Goal: Task Accomplishment & Management: Use online tool/utility

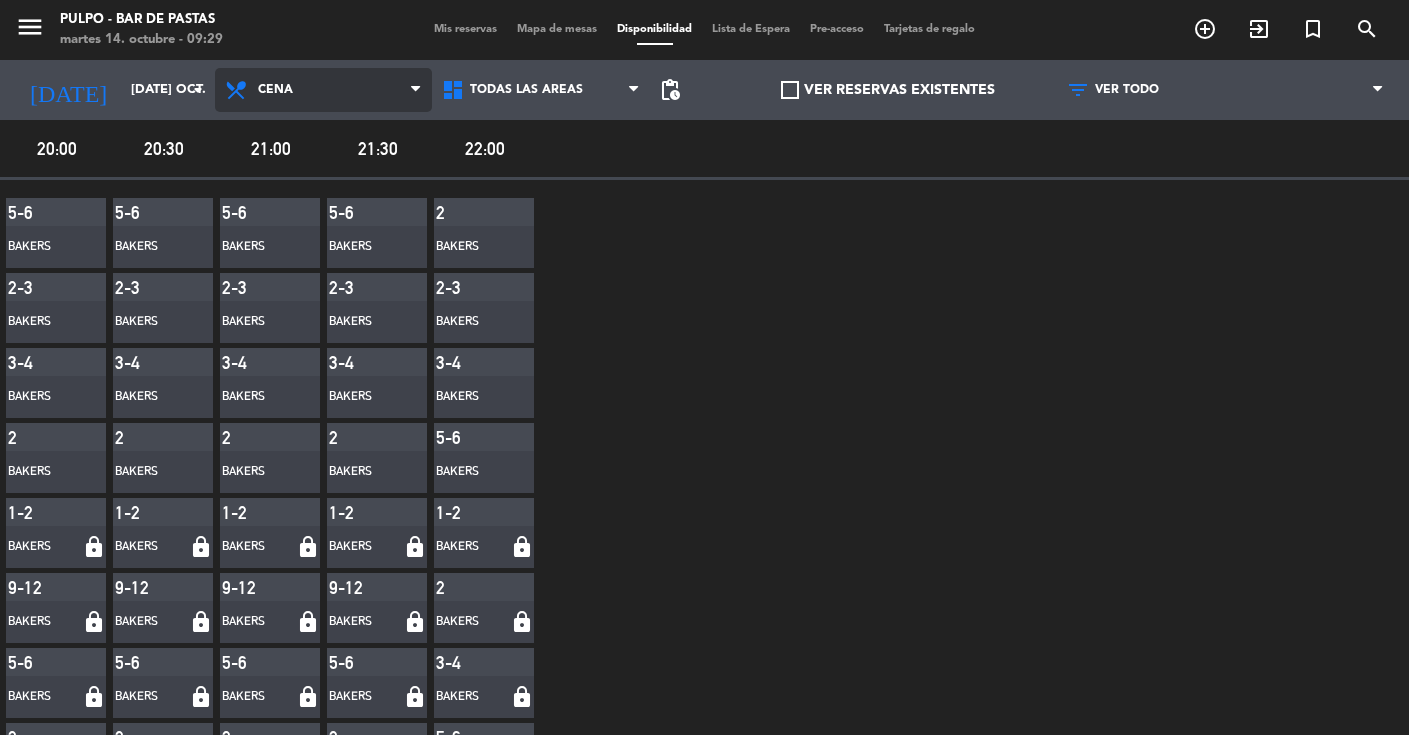
click at [302, 101] on span "Cena" at bounding box center [323, 90] width 217 height 44
click at [293, 214] on main "menu Pulpo - Bar de Pastas martes 14. octubre - 09:29 Mis reservas Mapa de mesa…" at bounding box center [704, 367] width 1409 height 735
click at [546, 28] on span "Mapa de mesas" at bounding box center [557, 29] width 100 height 11
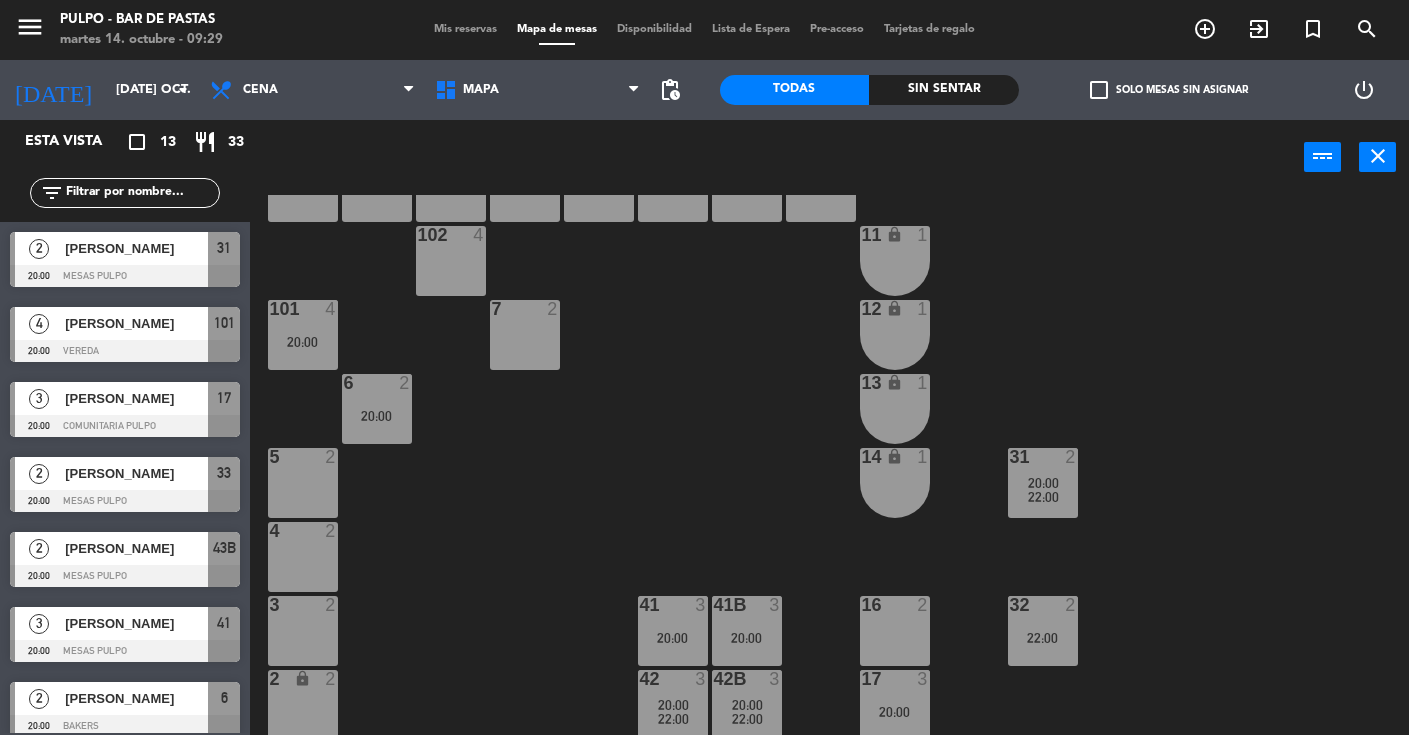
scroll to position [147, 0]
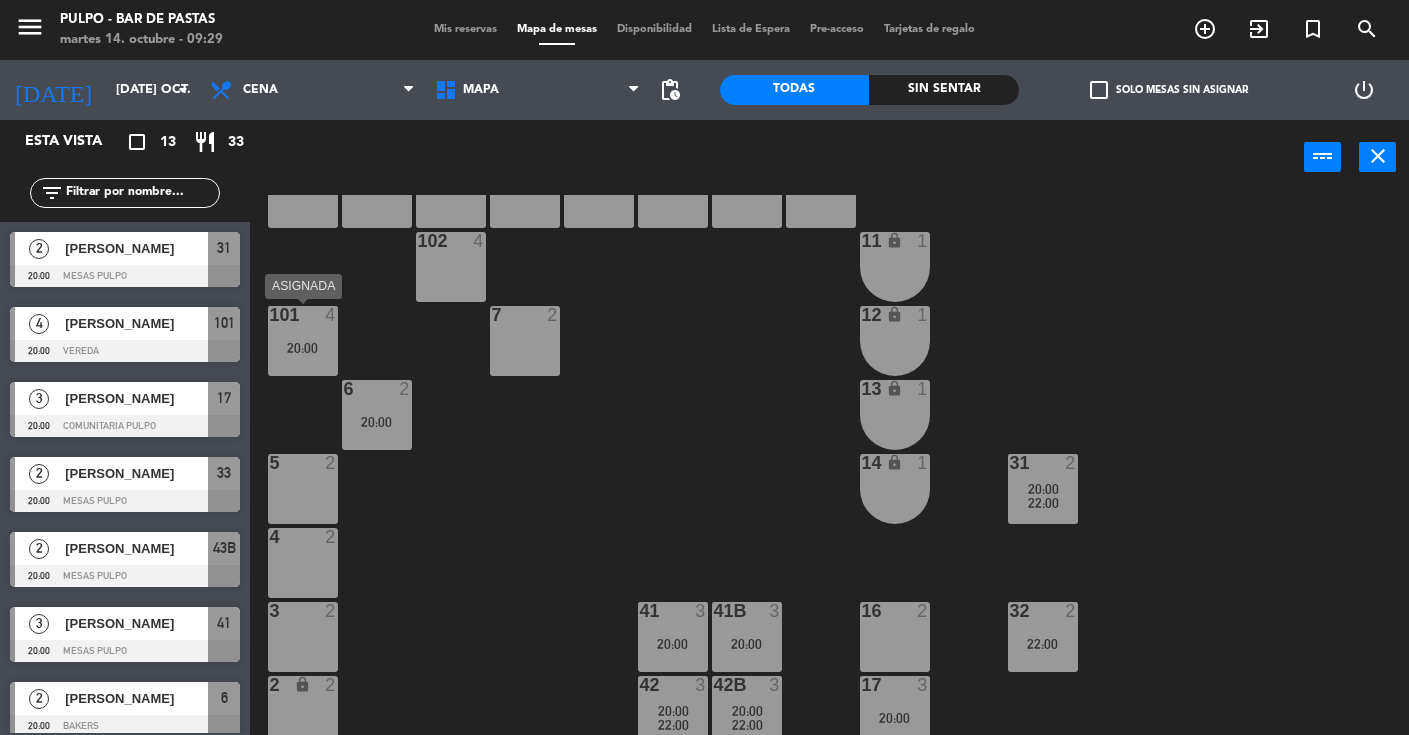
click at [307, 356] on div "101 4 20:00" at bounding box center [303, 341] width 70 height 70
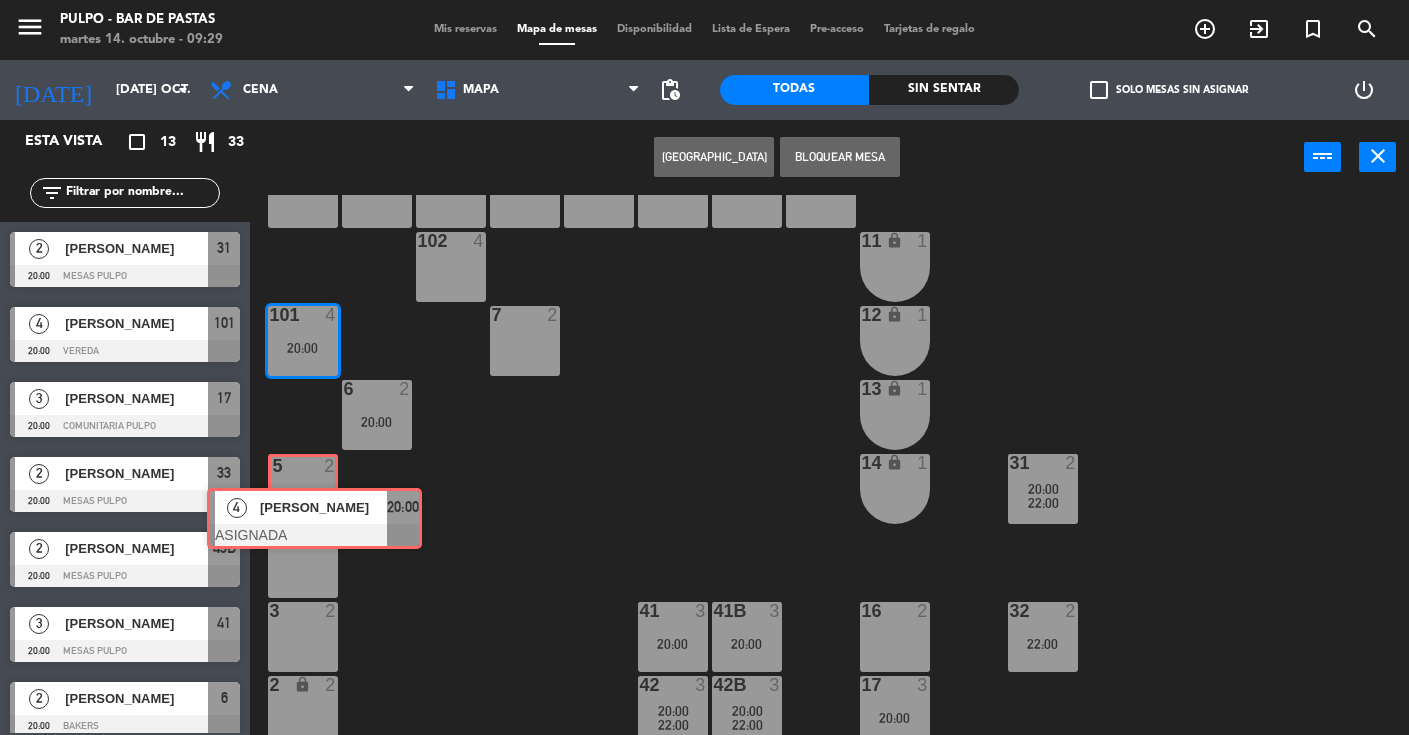
drag, startPoint x: 383, startPoint y: 412, endPoint x: 317, endPoint y: 513, distance: 120.6
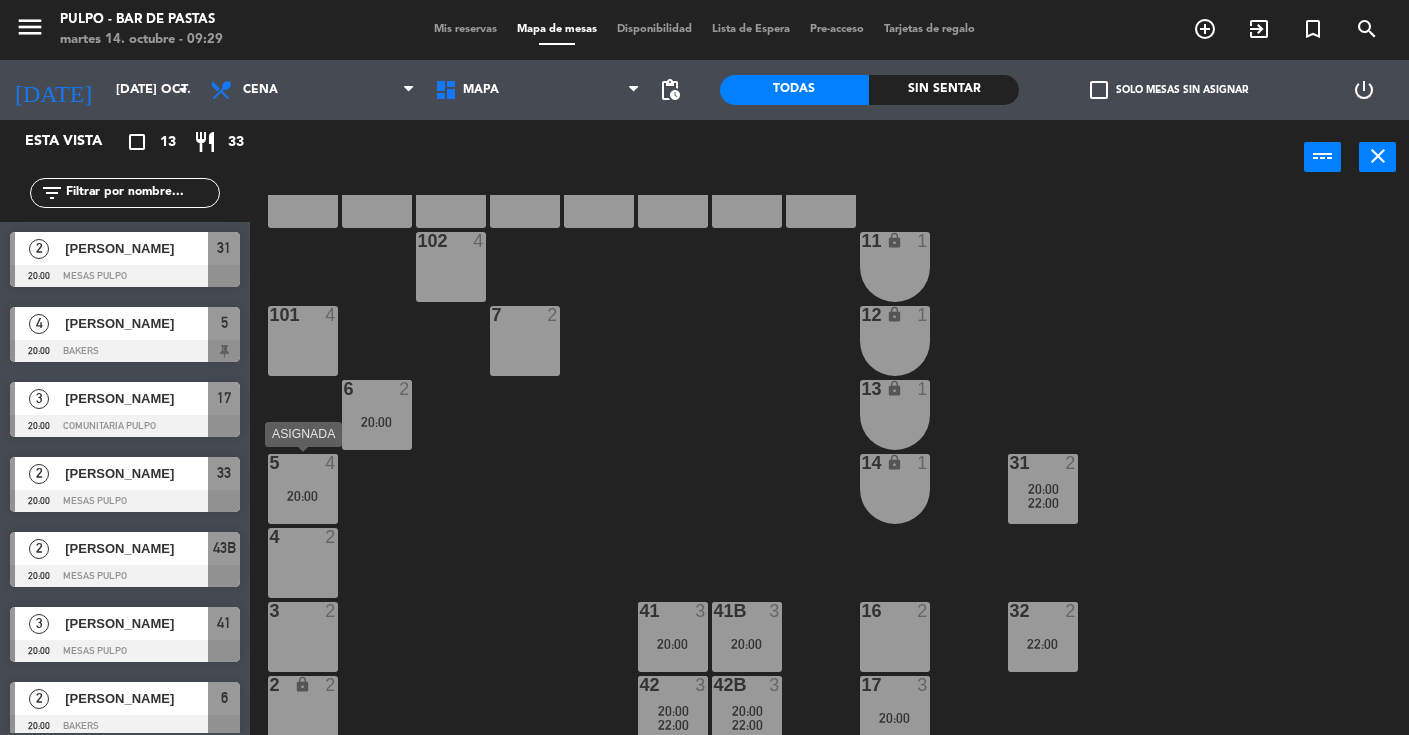
click at [311, 513] on div "5 4 20:00" at bounding box center [303, 489] width 70 height 70
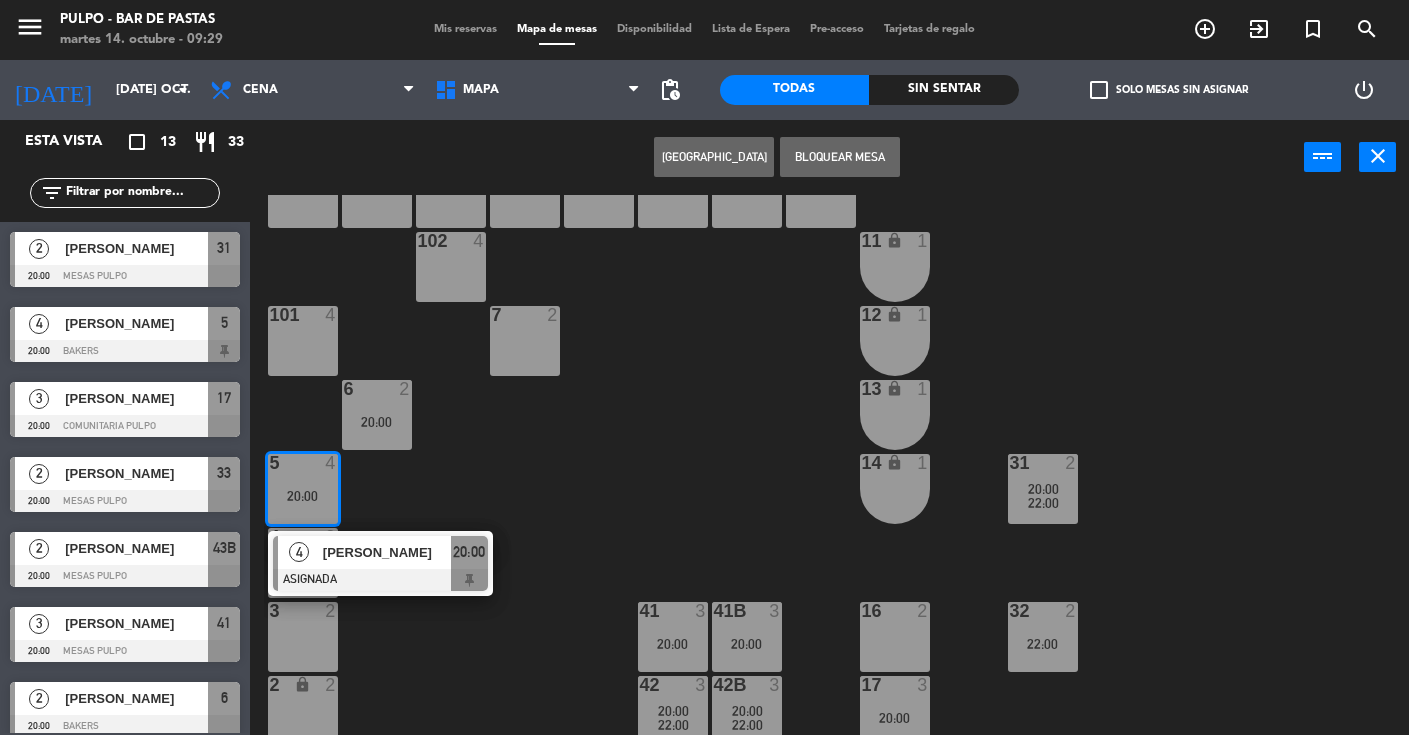
click at [440, 504] on div "88 3 89 3 90 3 91 3 1000 4 1001 4 1002 4 1003 4 1004 lock 3 1005 lock 3 1006 lo…" at bounding box center [836, 465] width 1145 height 540
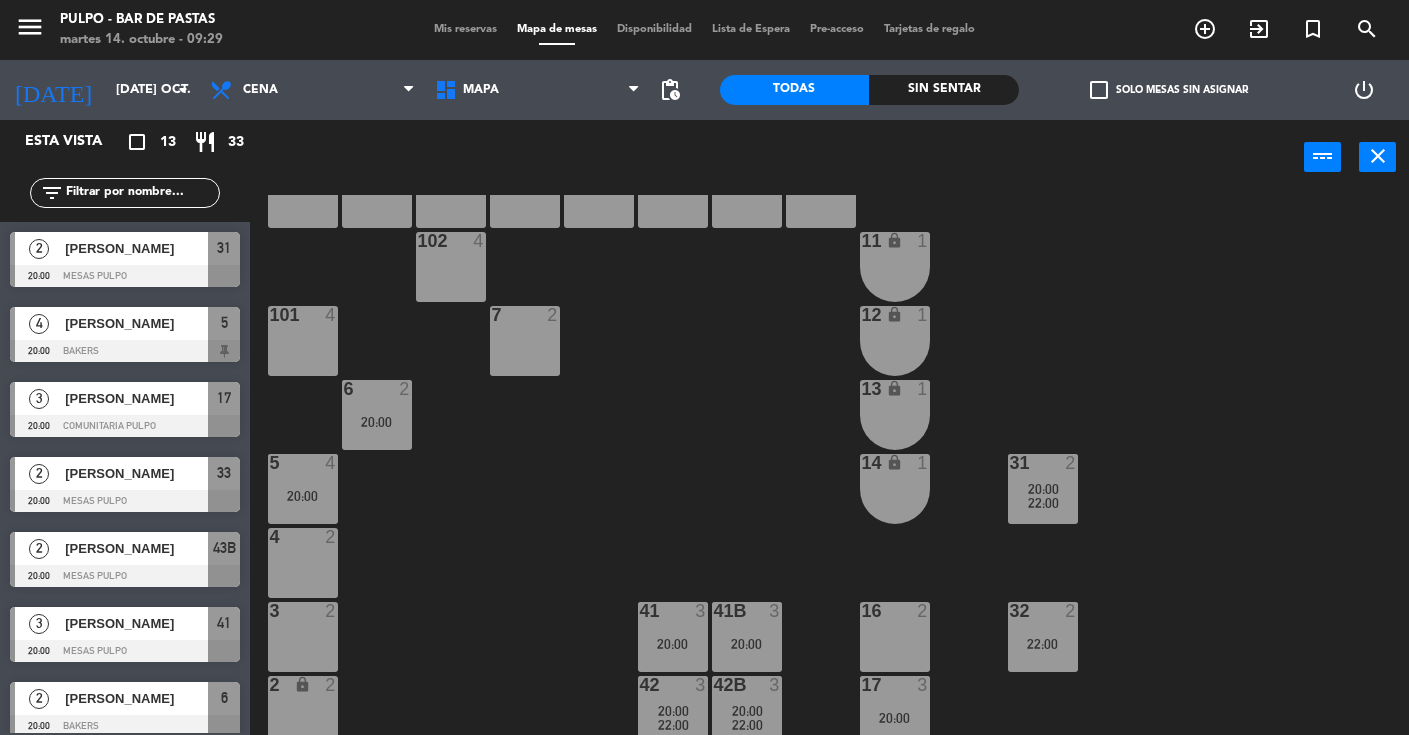
click at [297, 508] on div "5 4 20:00" at bounding box center [303, 489] width 70 height 70
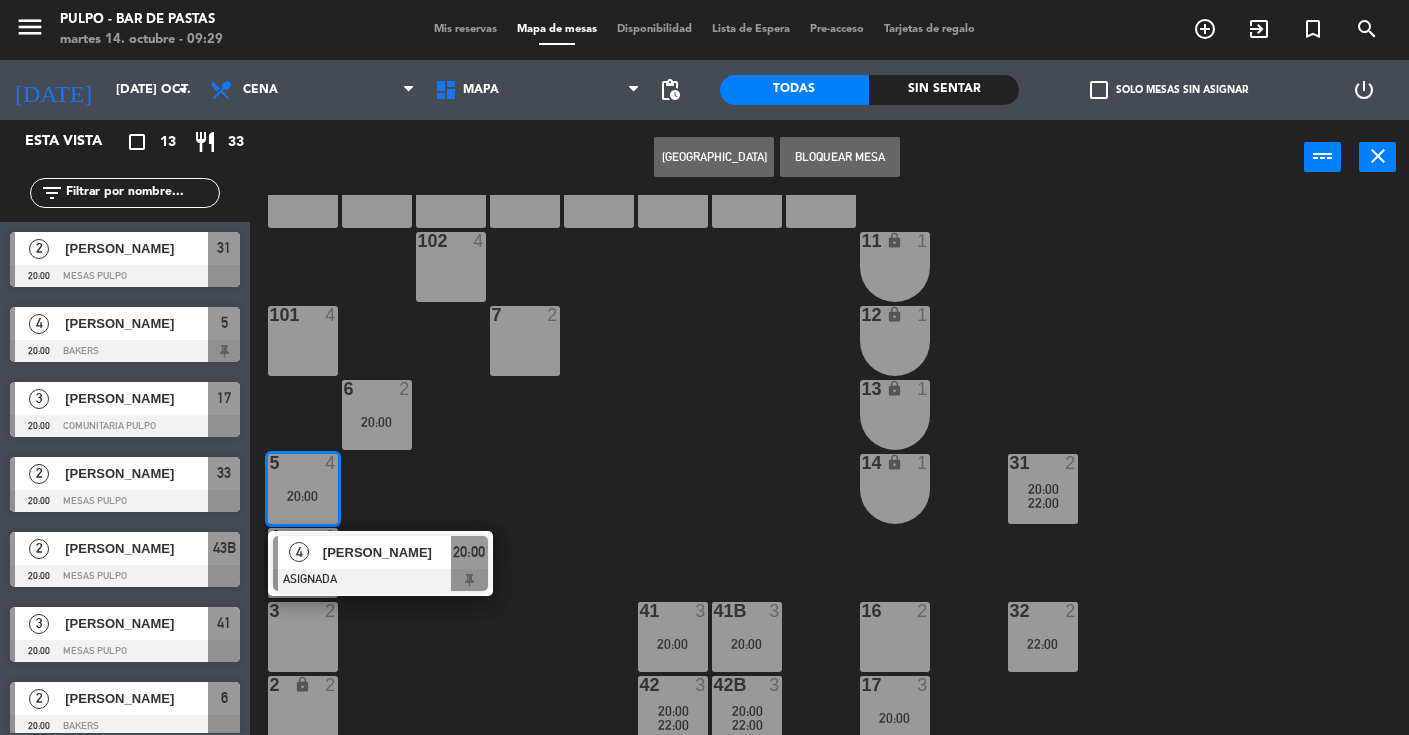
click at [445, 493] on div "88 3 89 3 90 3 91 3 1000 4 1001 4 1002 4 1003 4 1004 lock 3 1005 lock 3 1006 lo…" at bounding box center [836, 465] width 1145 height 540
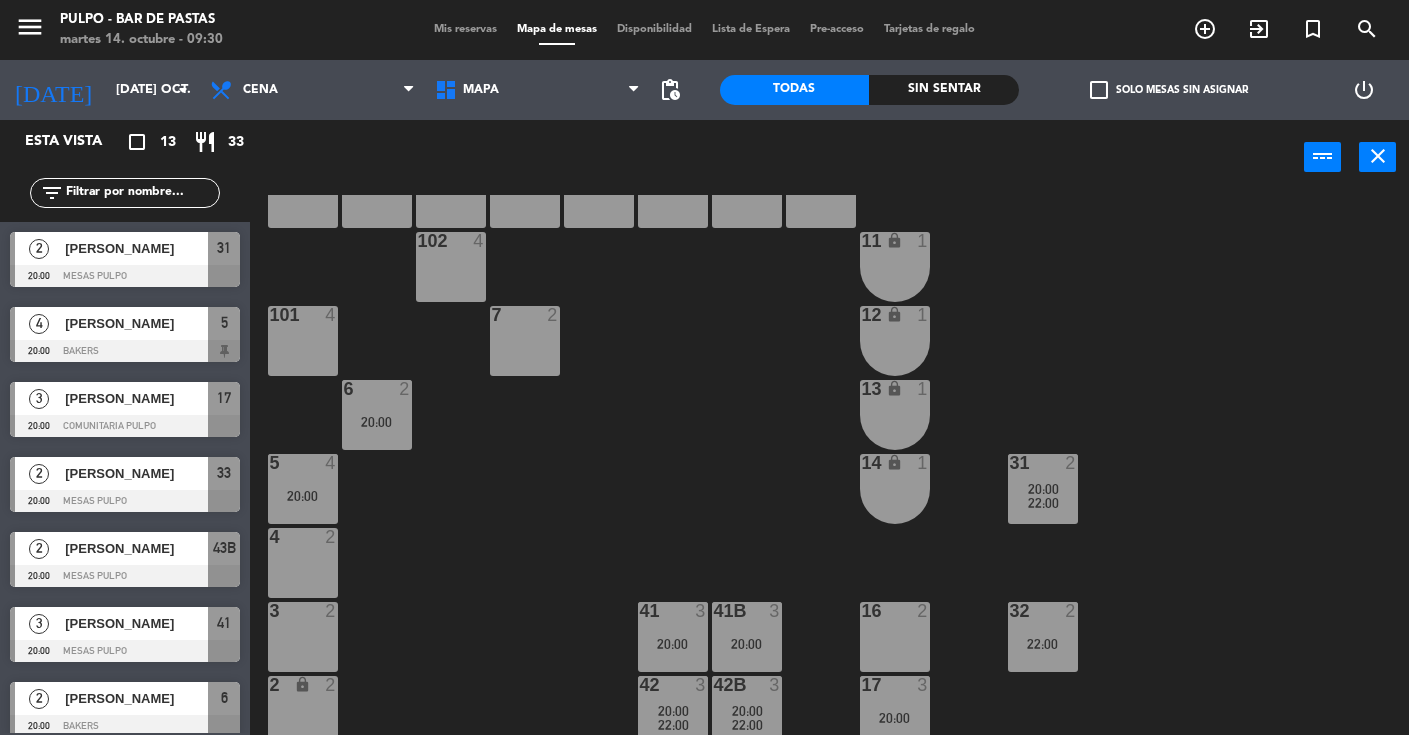
click at [325, 582] on div "4 2" at bounding box center [303, 563] width 70 height 70
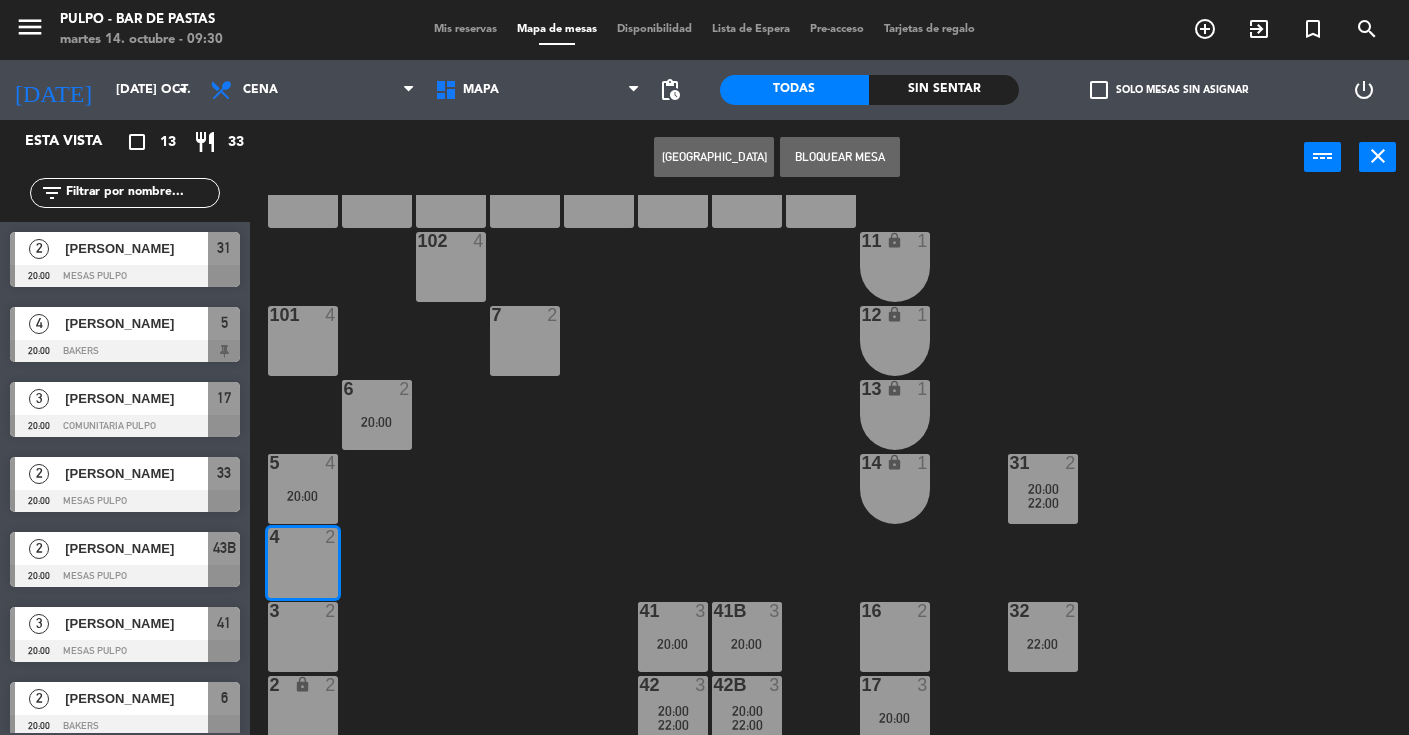
click at [309, 490] on div "20:00" at bounding box center [303, 496] width 70 height 14
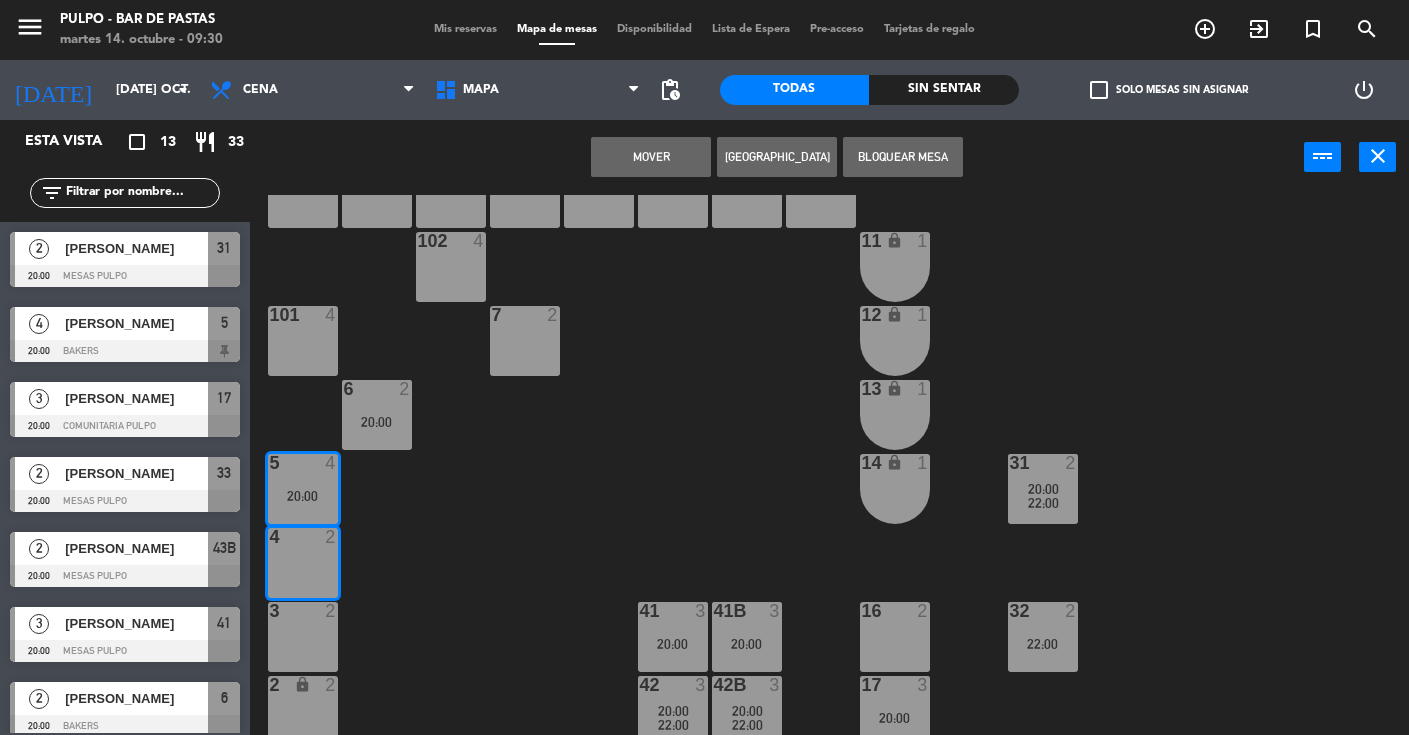
click at [415, 525] on div "88 3 89 3 90 3 91 3 1000 4 1001 4 1002 4 1003 4 1004 lock 3 1005 lock 3 1006 lo…" at bounding box center [836, 465] width 1145 height 540
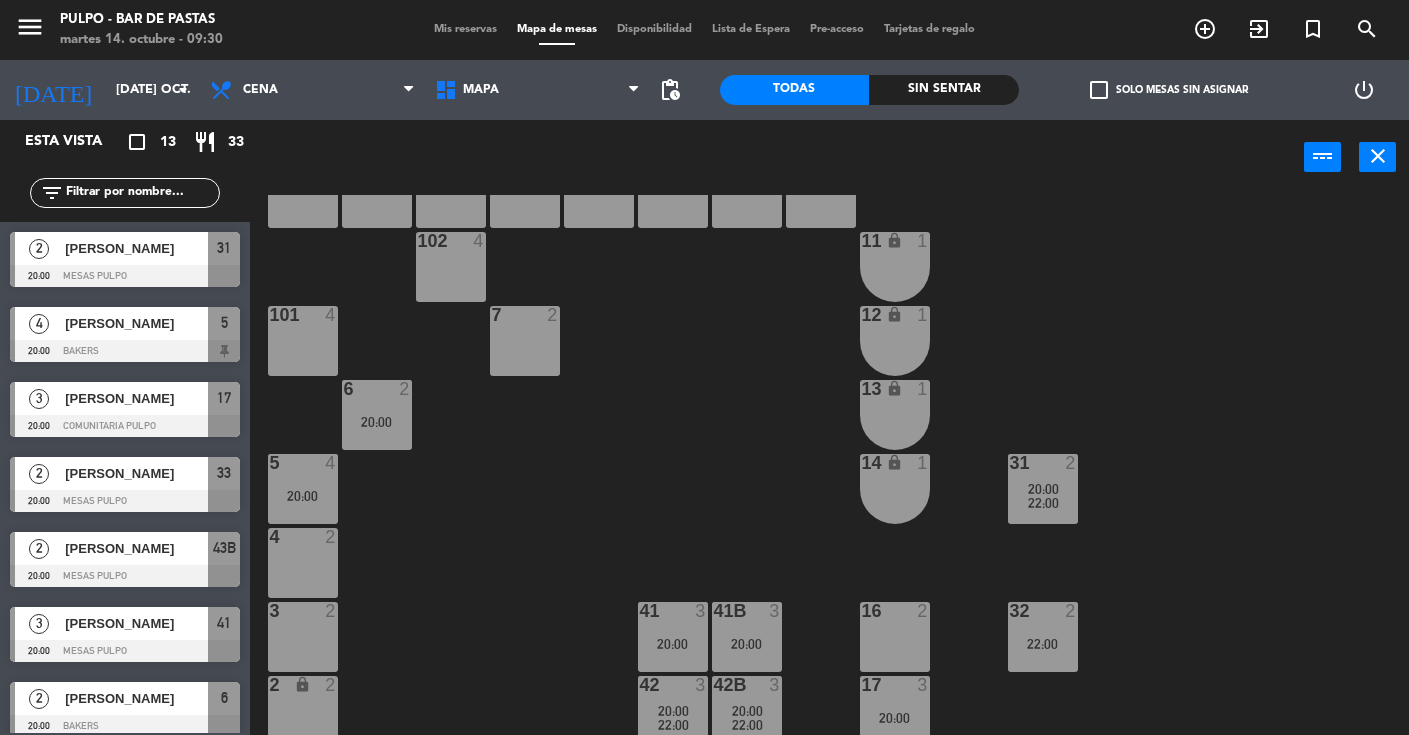
click at [340, 550] on div "88 3 89 3 90 3 91 3 1000 4 1001 4 1002 4 1003 4 1004 lock 3 1005 lock 3 1006 lo…" at bounding box center [836, 465] width 1145 height 540
click at [309, 557] on div "4 2" at bounding box center [303, 563] width 70 height 70
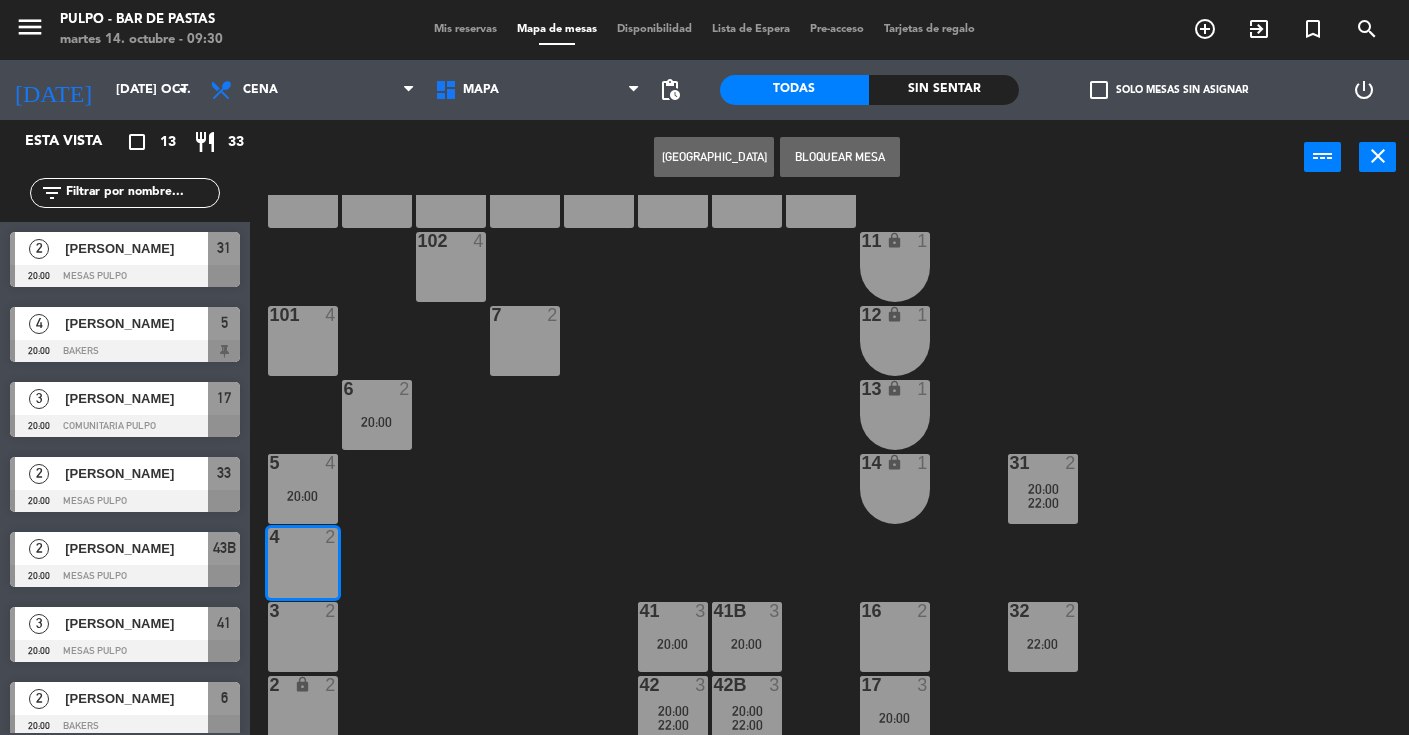
click at [312, 489] on div "20:00" at bounding box center [303, 496] width 70 height 14
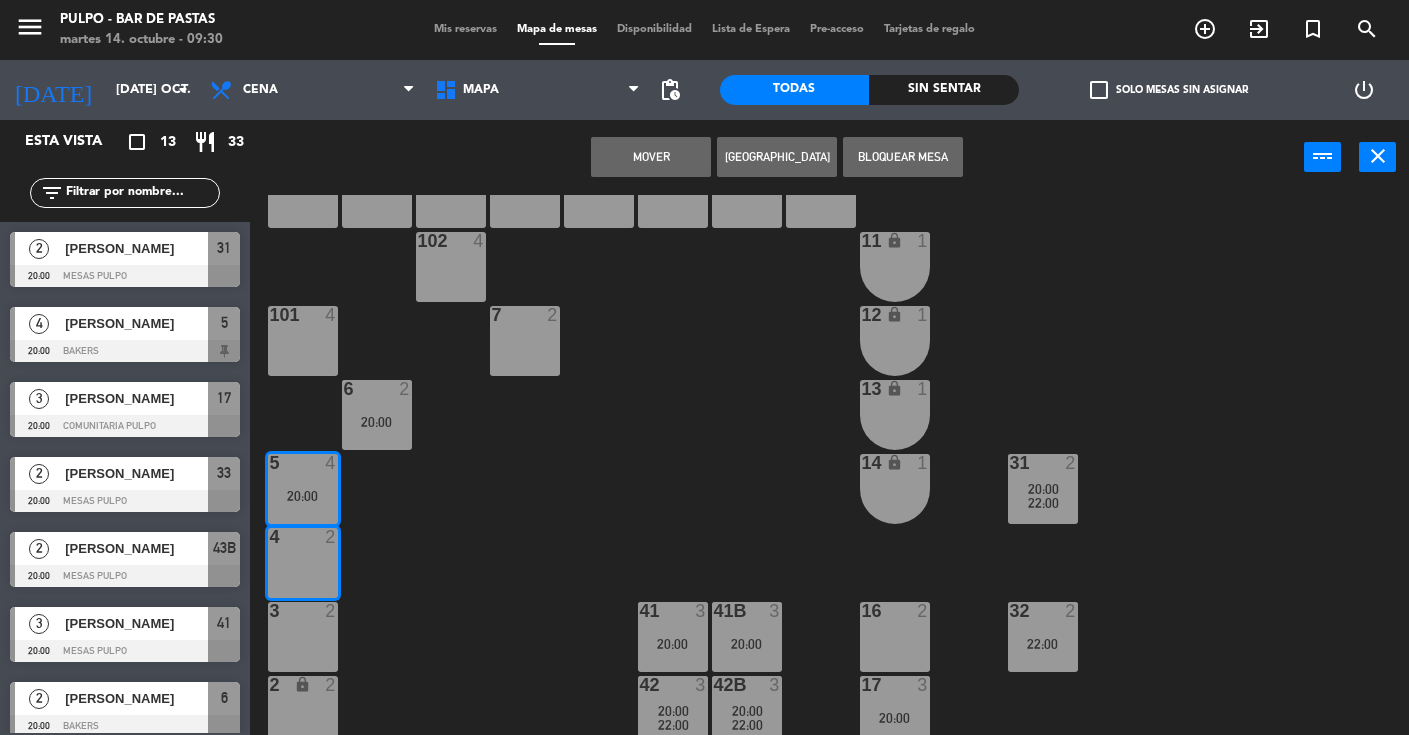
click at [305, 569] on div "4 2" at bounding box center [303, 563] width 70 height 70
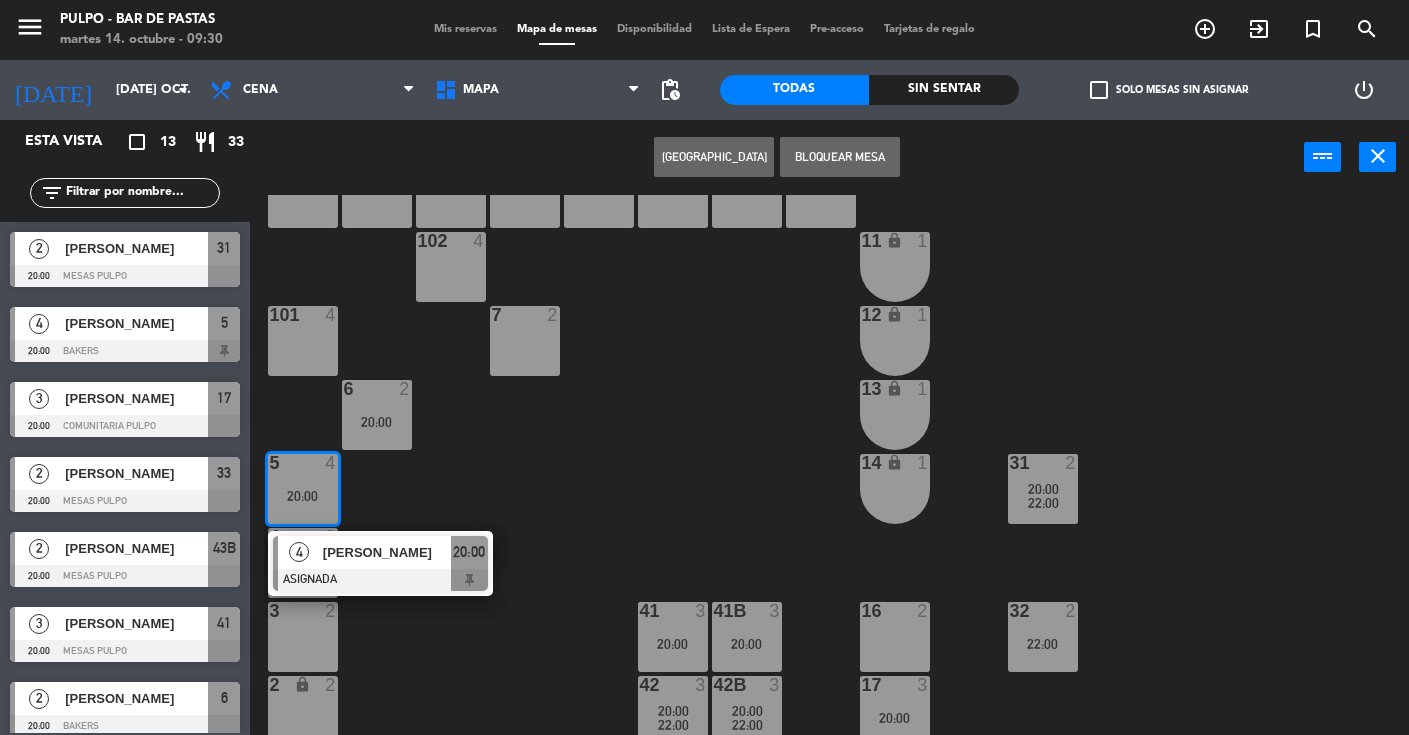
click at [450, 491] on div "88 3 89 3 90 3 91 3 1000 4 1001 4 1002 4 1003 4 1004 lock 3 1005 lock 3 1006 lo…" at bounding box center [836, 465] width 1145 height 540
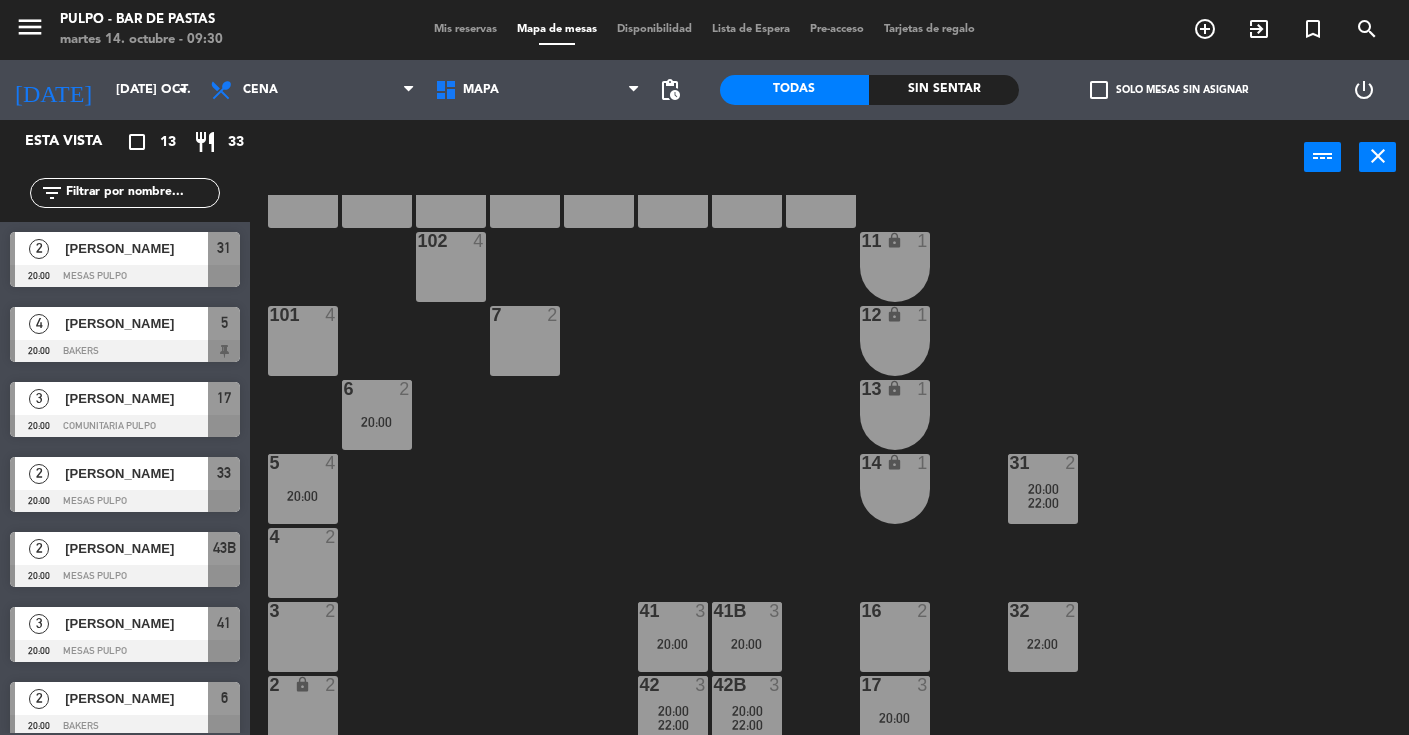
click at [294, 511] on div "5 4 20:00" at bounding box center [303, 489] width 70 height 70
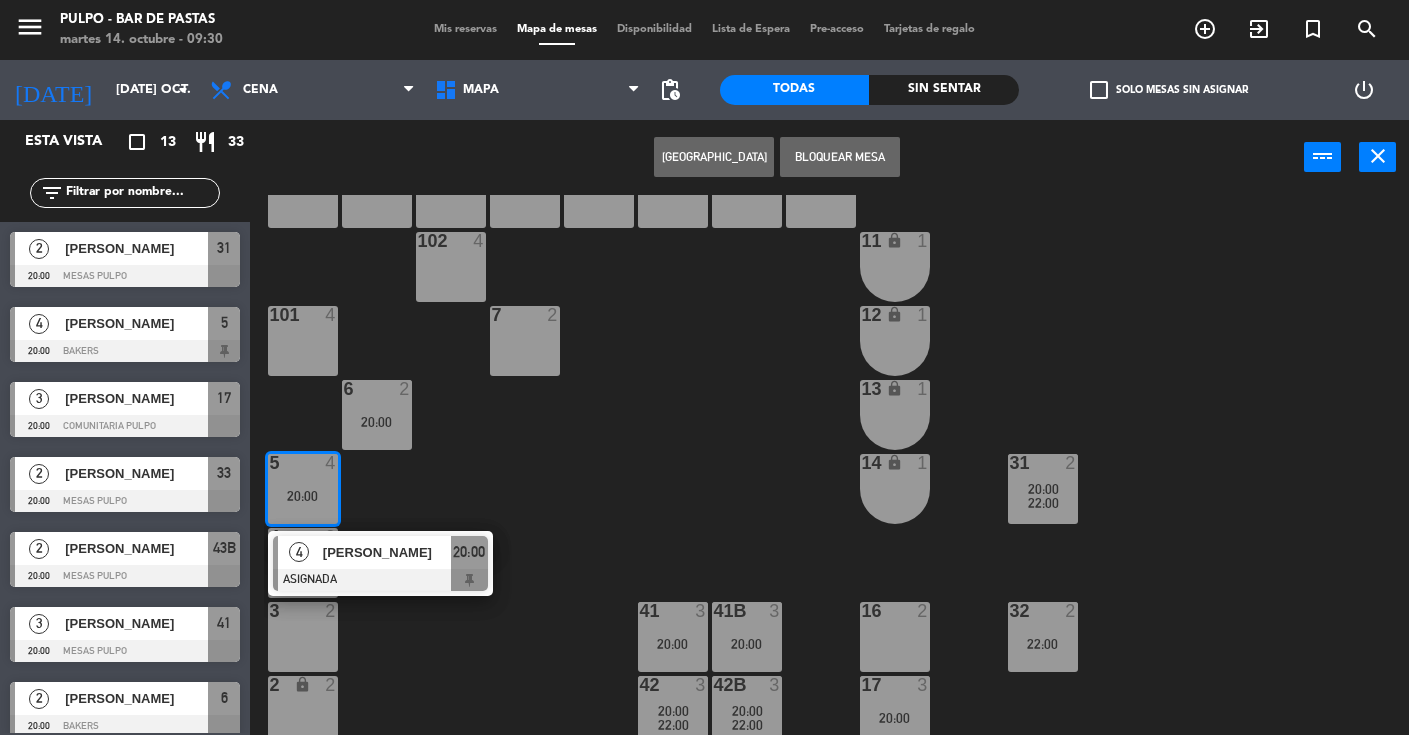
click at [300, 504] on div "5 4 20:00" at bounding box center [303, 489] width 70 height 70
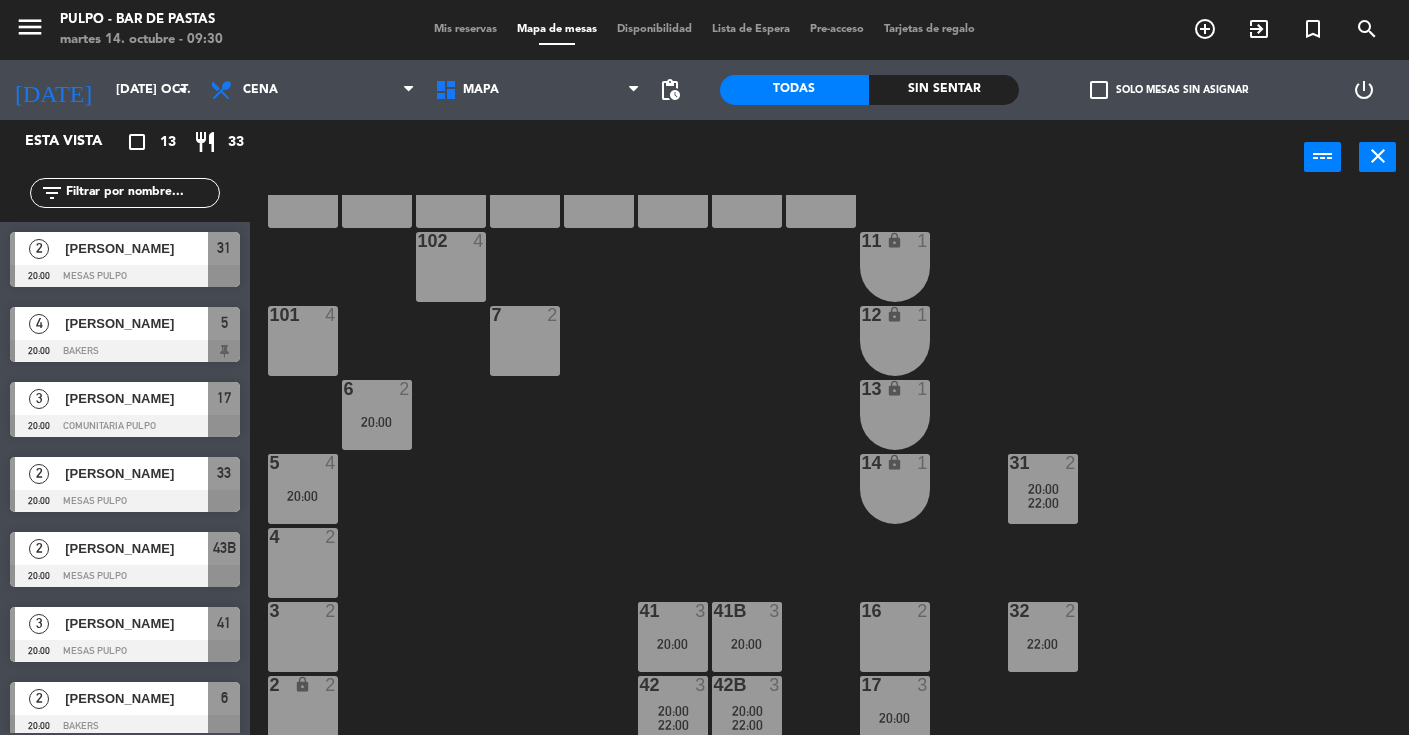
click at [400, 522] on div "88 3 89 3 90 3 91 3 1000 4 1001 4 1002 4 1003 4 1004 lock 3 1005 lock 3 1006 lo…" at bounding box center [836, 465] width 1145 height 540
click at [303, 483] on div "5 4 20:00" at bounding box center [303, 489] width 70 height 70
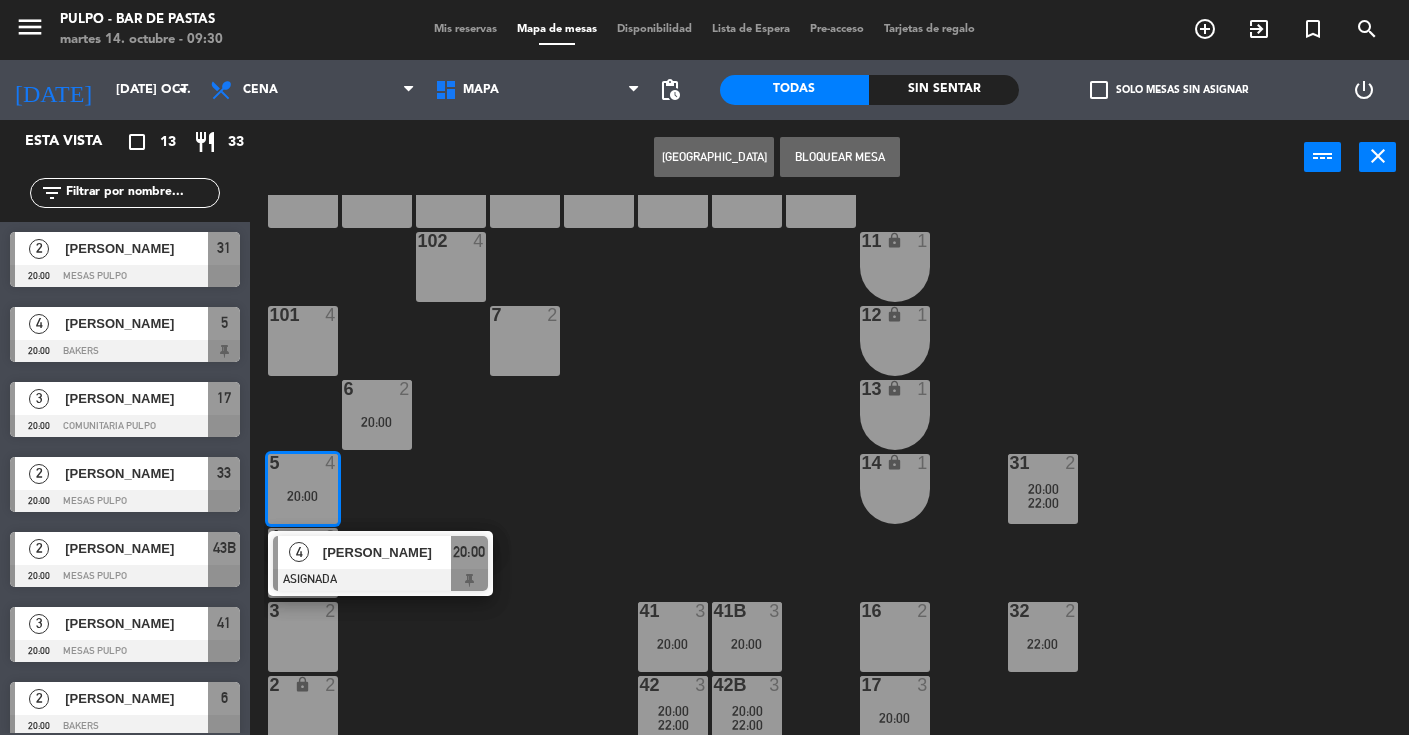
click at [449, 489] on div "88 3 89 3 90 3 91 3 1000 4 1001 4 1002 4 1003 4 1004 lock 3 1005 lock 3 1006 lo…" at bounding box center [836, 465] width 1145 height 540
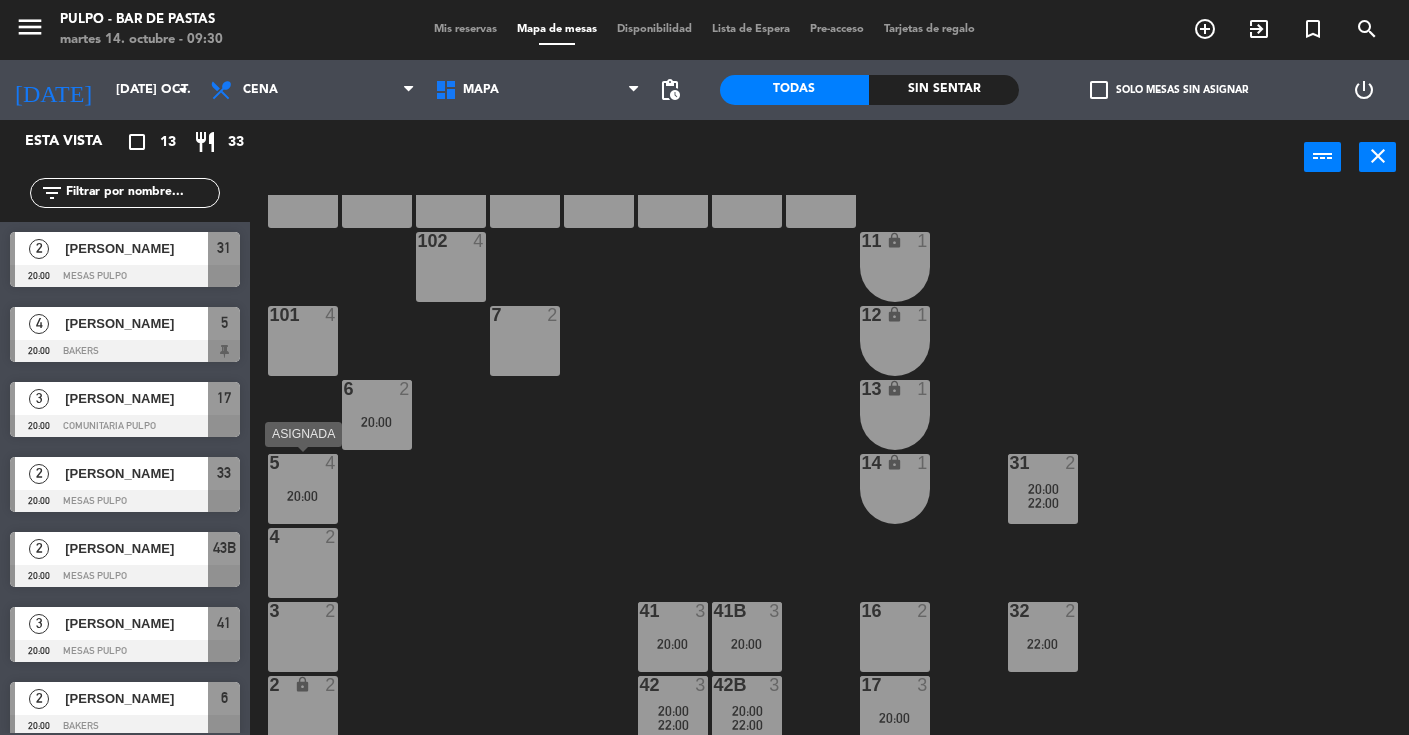
click at [320, 491] on div "20:00" at bounding box center [303, 496] width 70 height 14
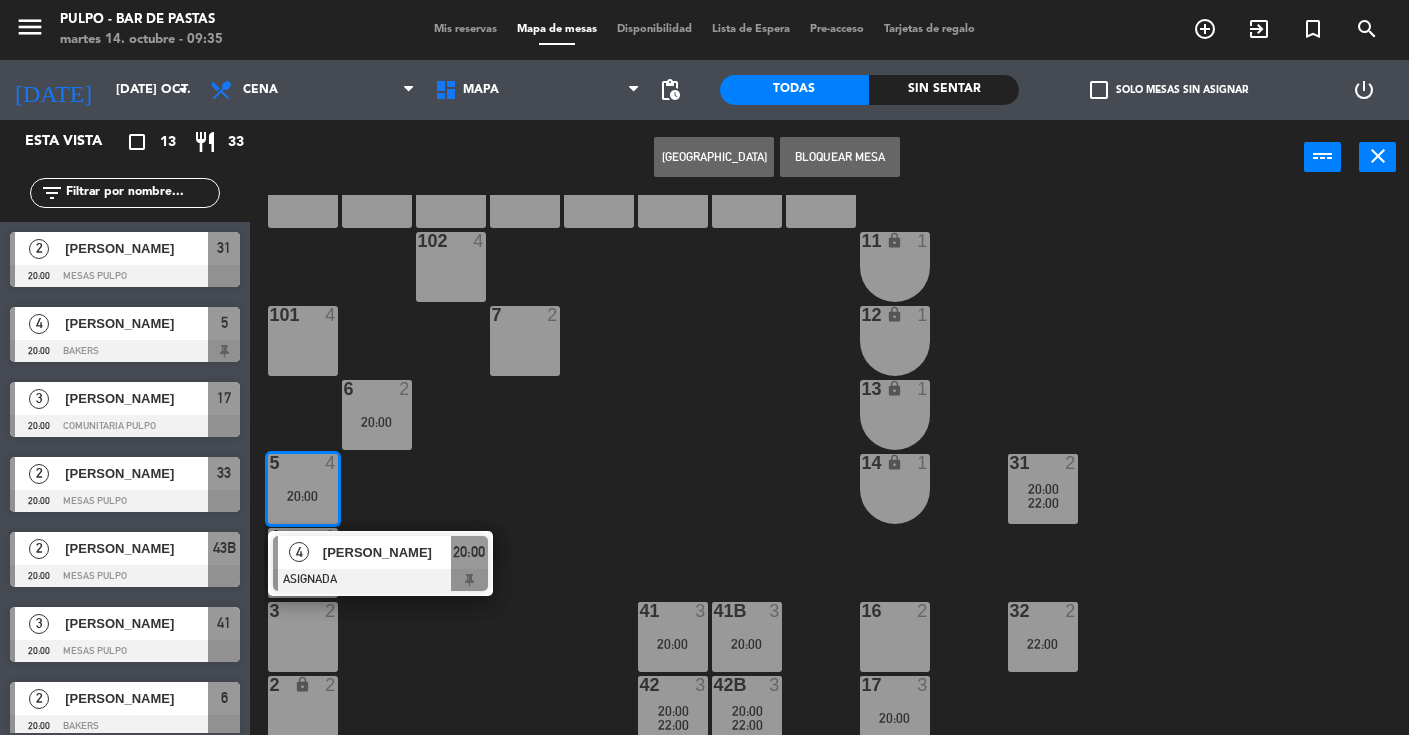
click at [479, 456] on div "88 3 89 3 90 3 91 3 1000 4 1001 4 1002 4 1003 4 1004 lock 3 1005 lock 3 1006 lo…" at bounding box center [836, 465] width 1145 height 540
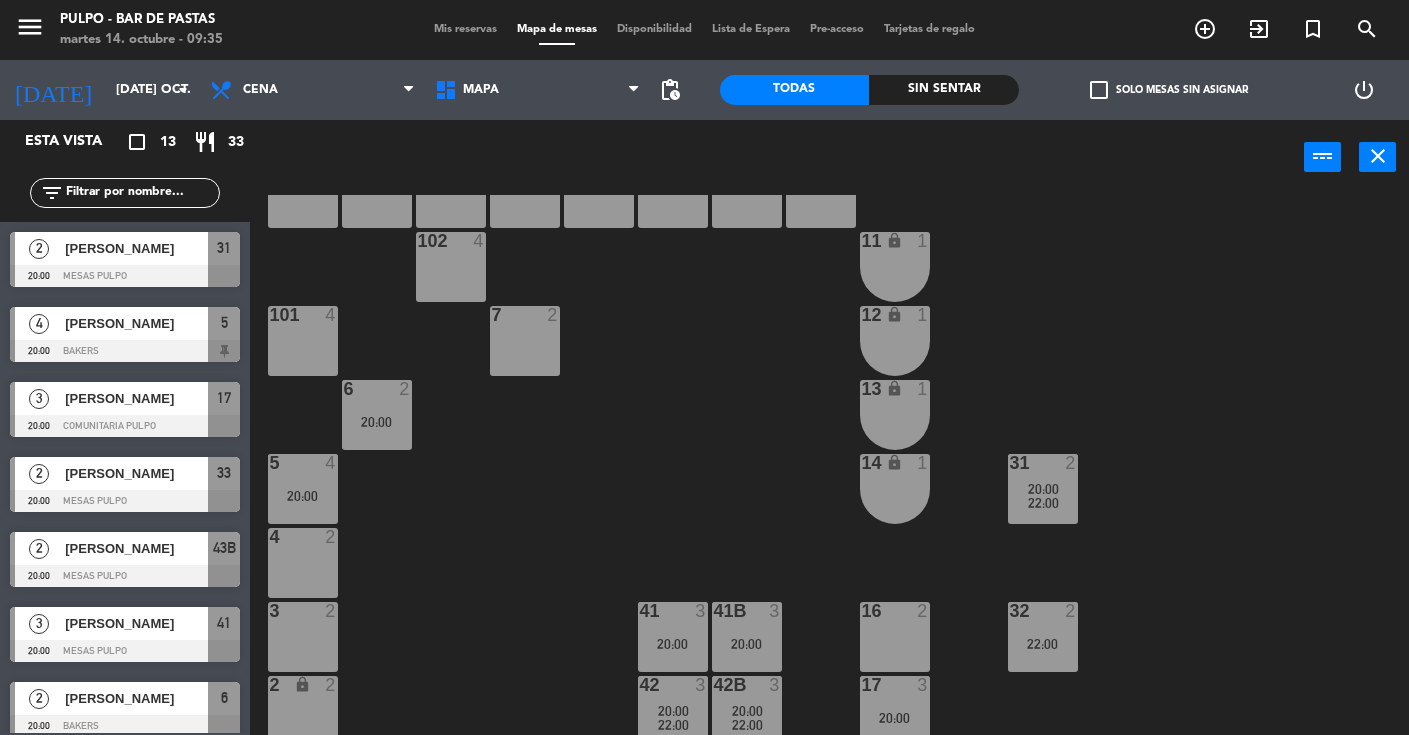
click at [324, 550] on div "4 2" at bounding box center [303, 563] width 70 height 70
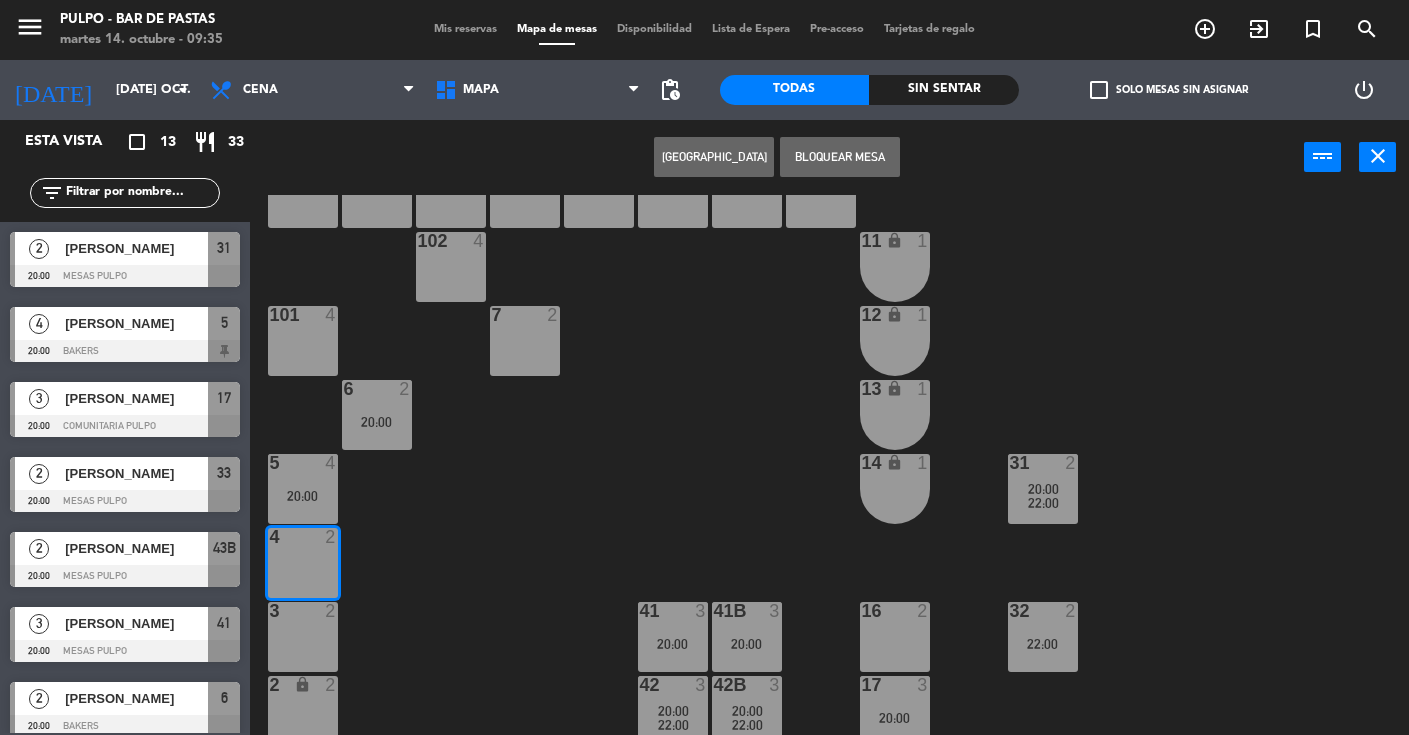
click at [857, 159] on button "Bloquear Mesa" at bounding box center [840, 157] width 120 height 40
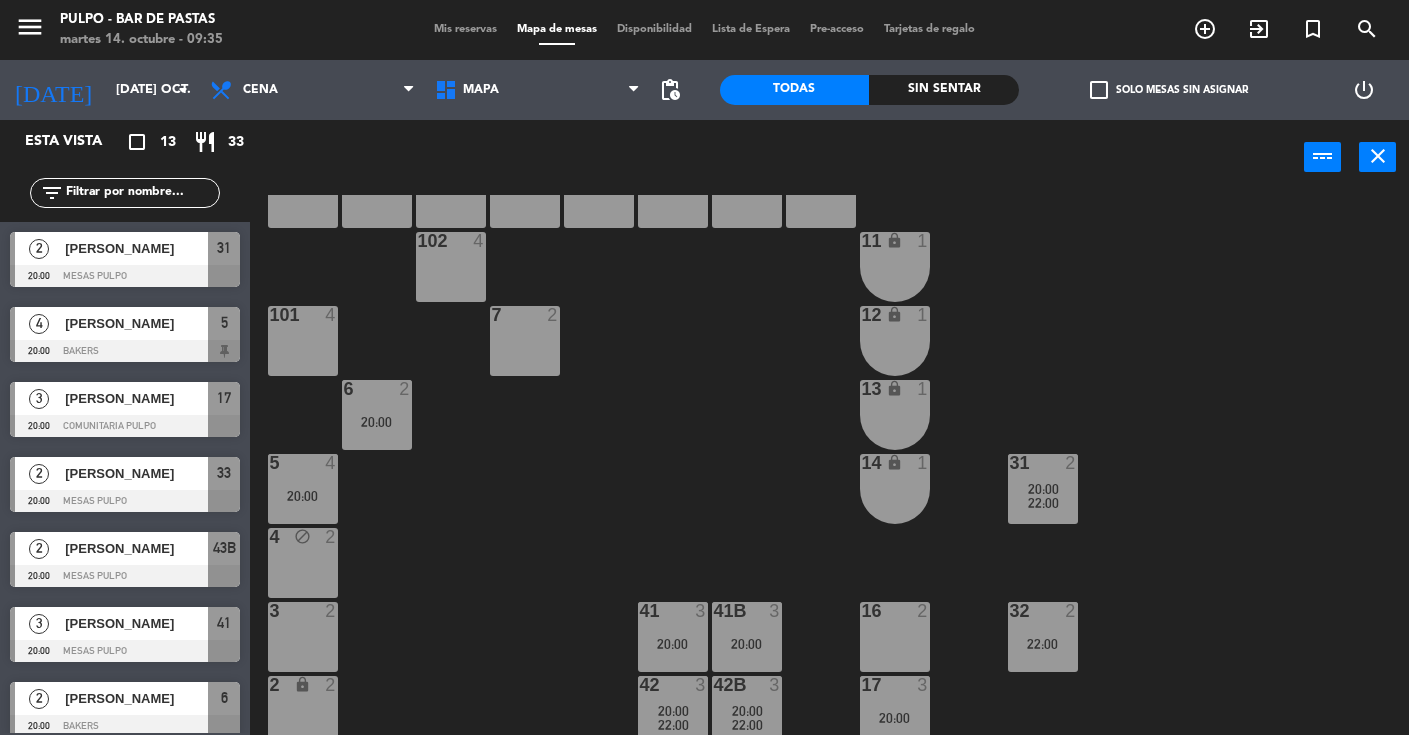
click at [316, 490] on div "20:00" at bounding box center [303, 496] width 70 height 14
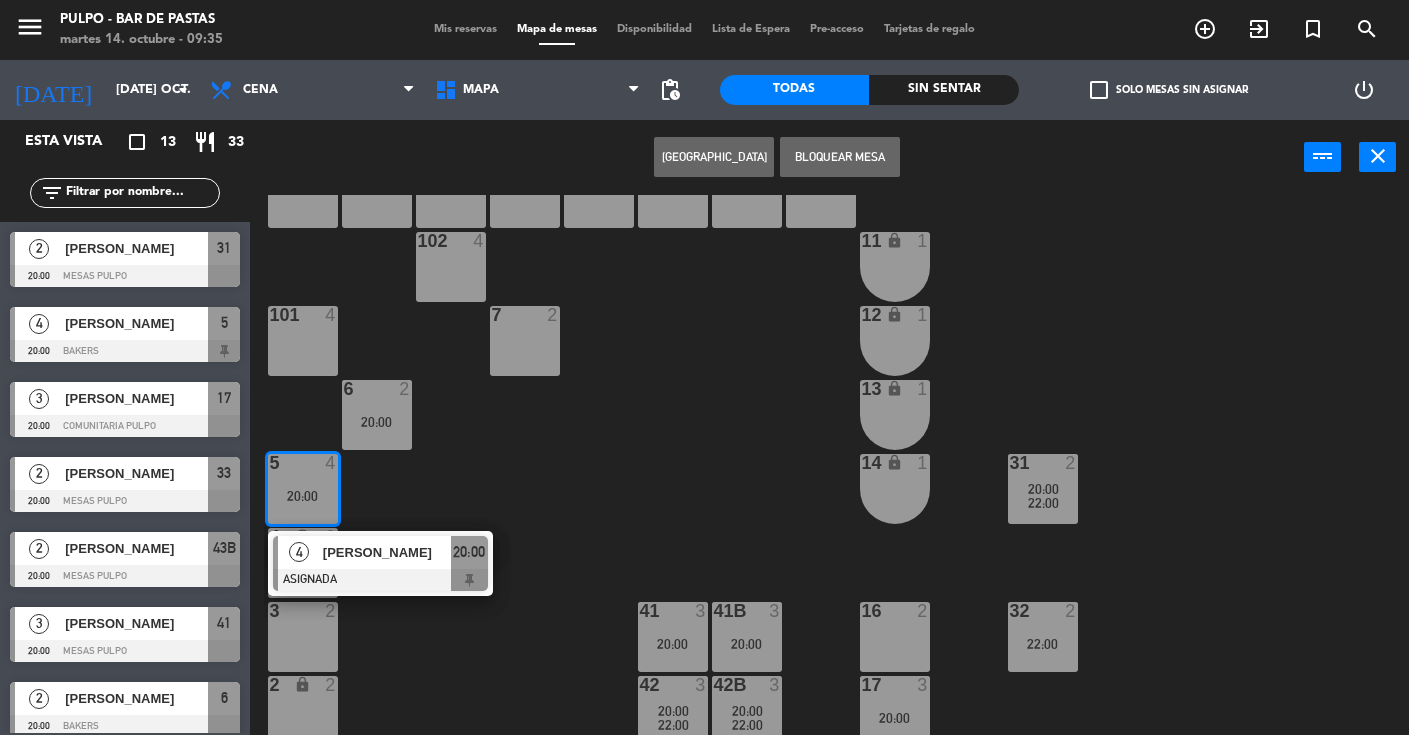
click at [361, 438] on div "6 2 20:00" at bounding box center [377, 415] width 70 height 70
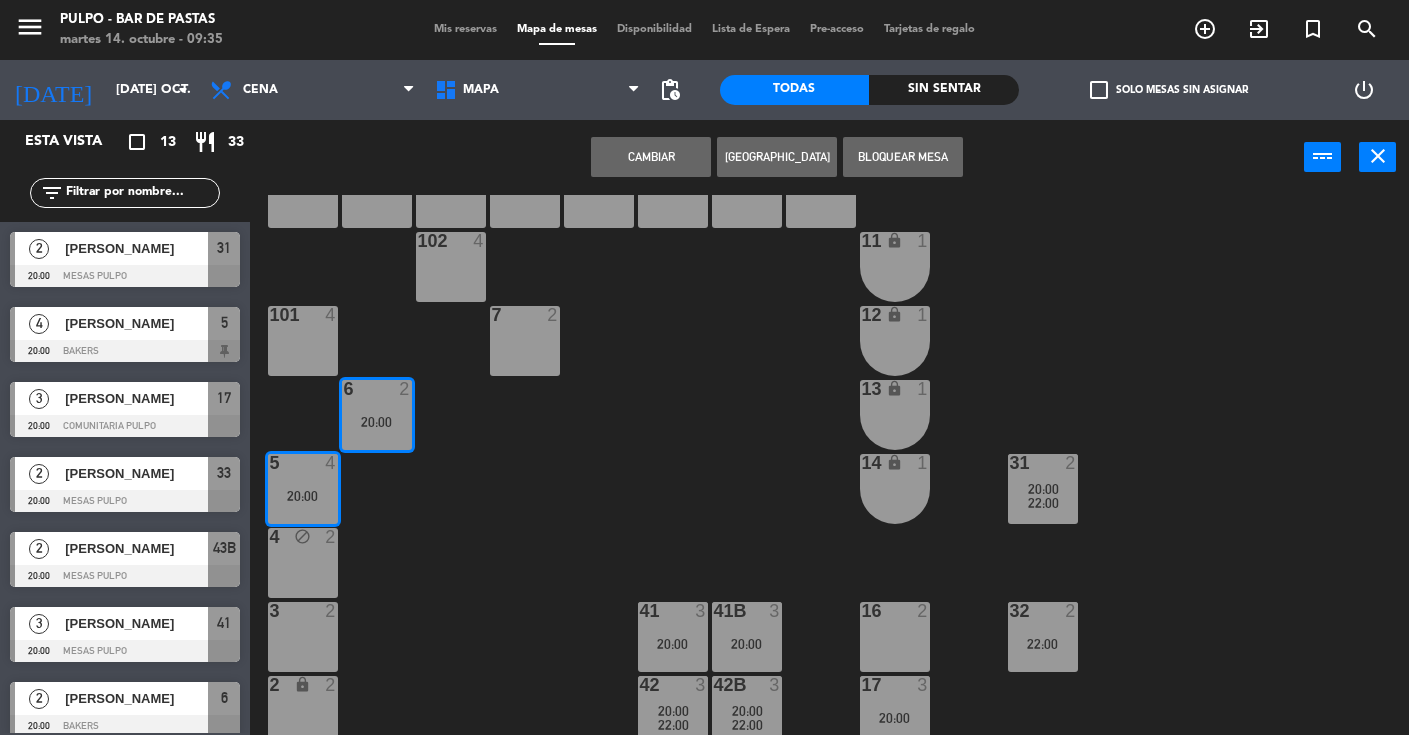
click at [280, 529] on div "4" at bounding box center [269, 537] width 33 height 19
click at [304, 504] on div "5 4 20:00" at bounding box center [303, 489] width 70 height 70
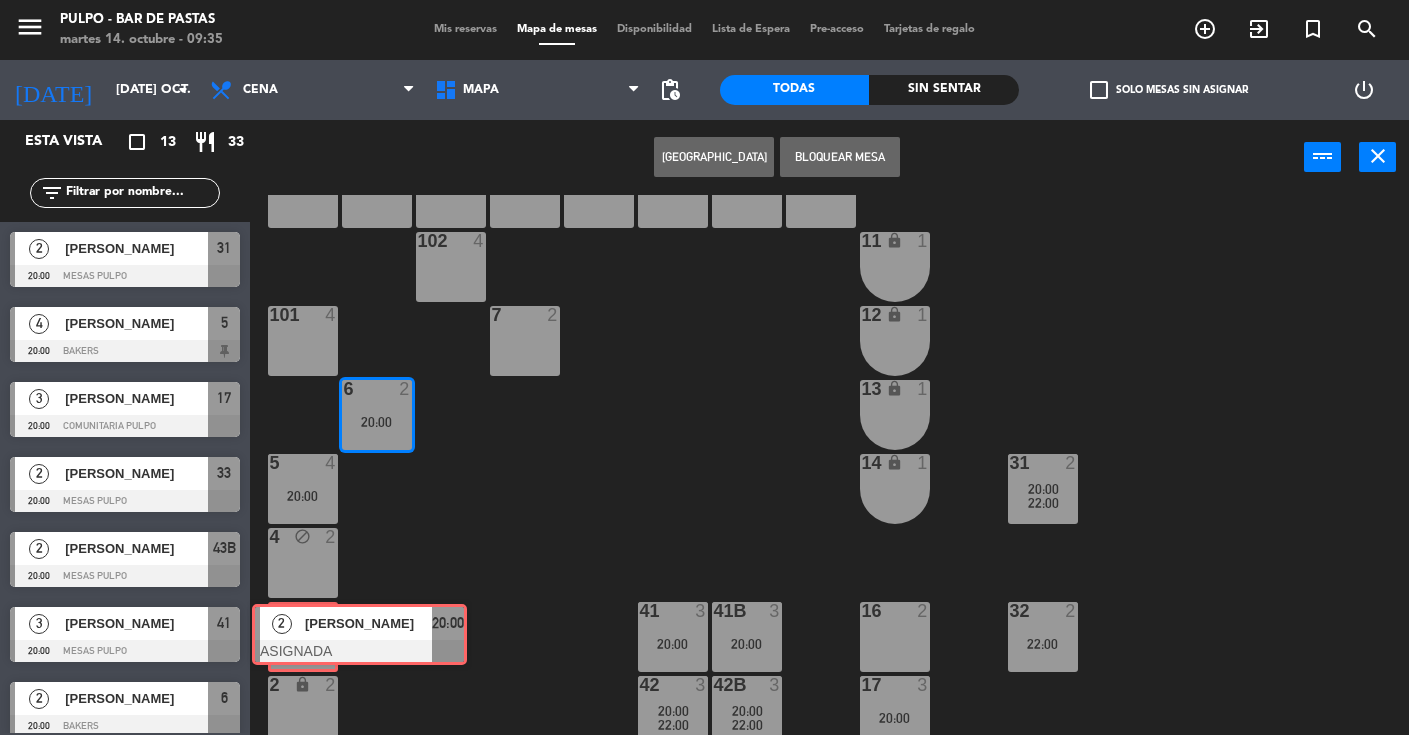
drag, startPoint x: 398, startPoint y: 479, endPoint x: 303, endPoint y: 623, distance: 172.5
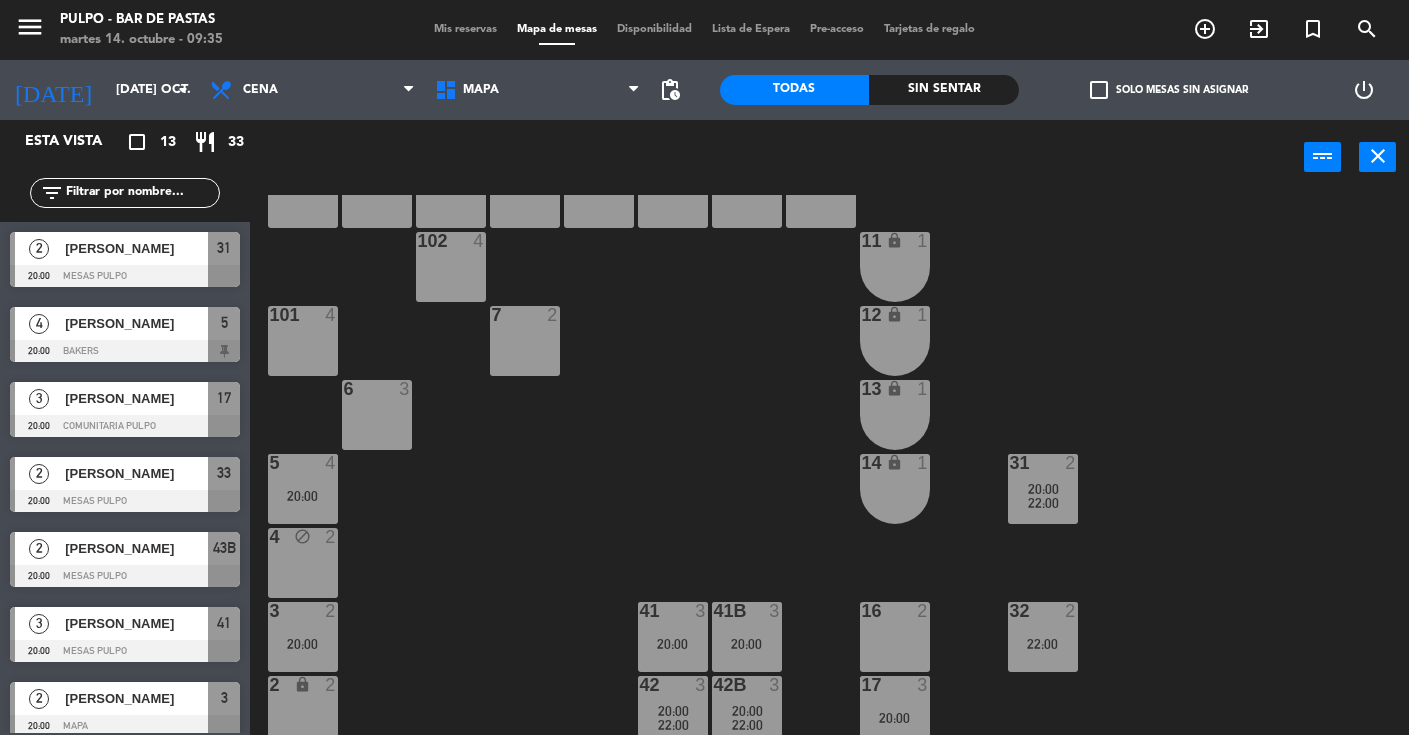
scroll to position [14, 0]
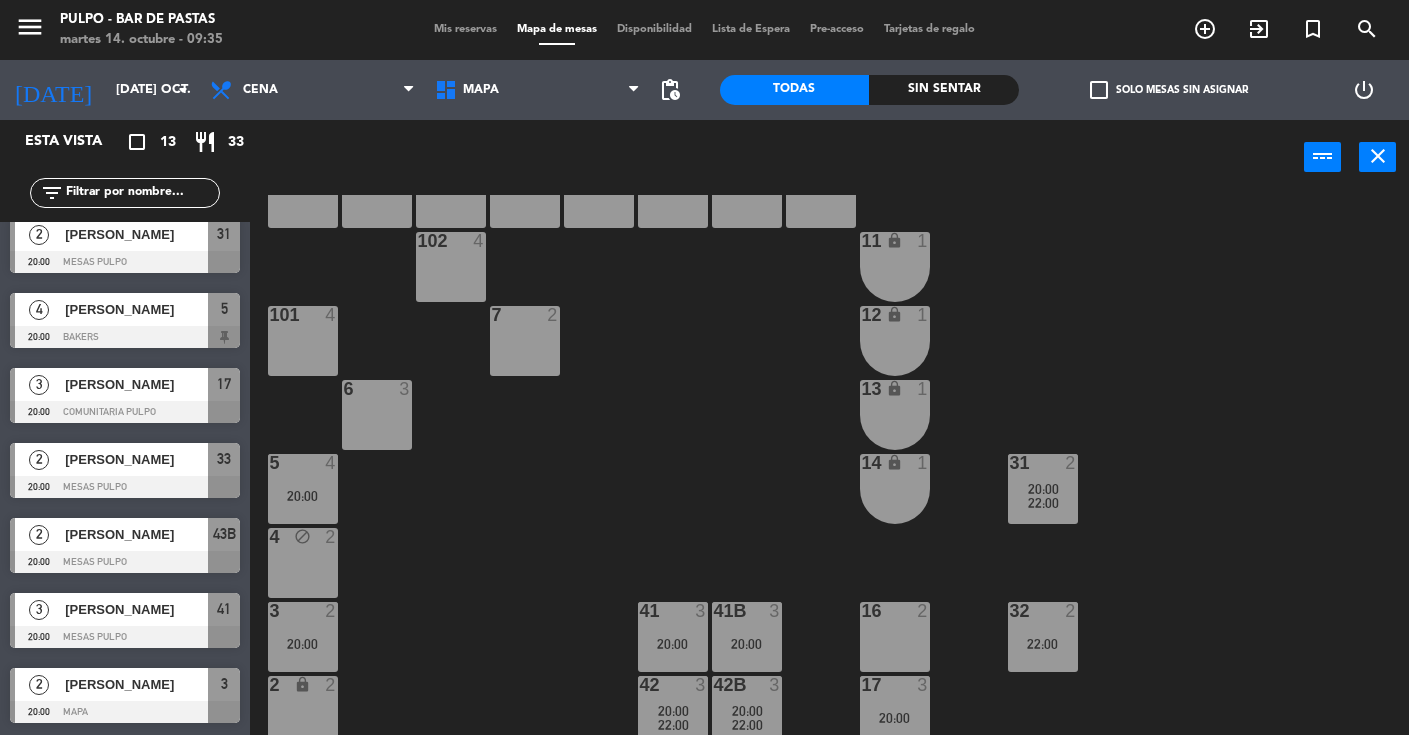
click at [301, 493] on div "20:00" at bounding box center [303, 496] width 70 height 14
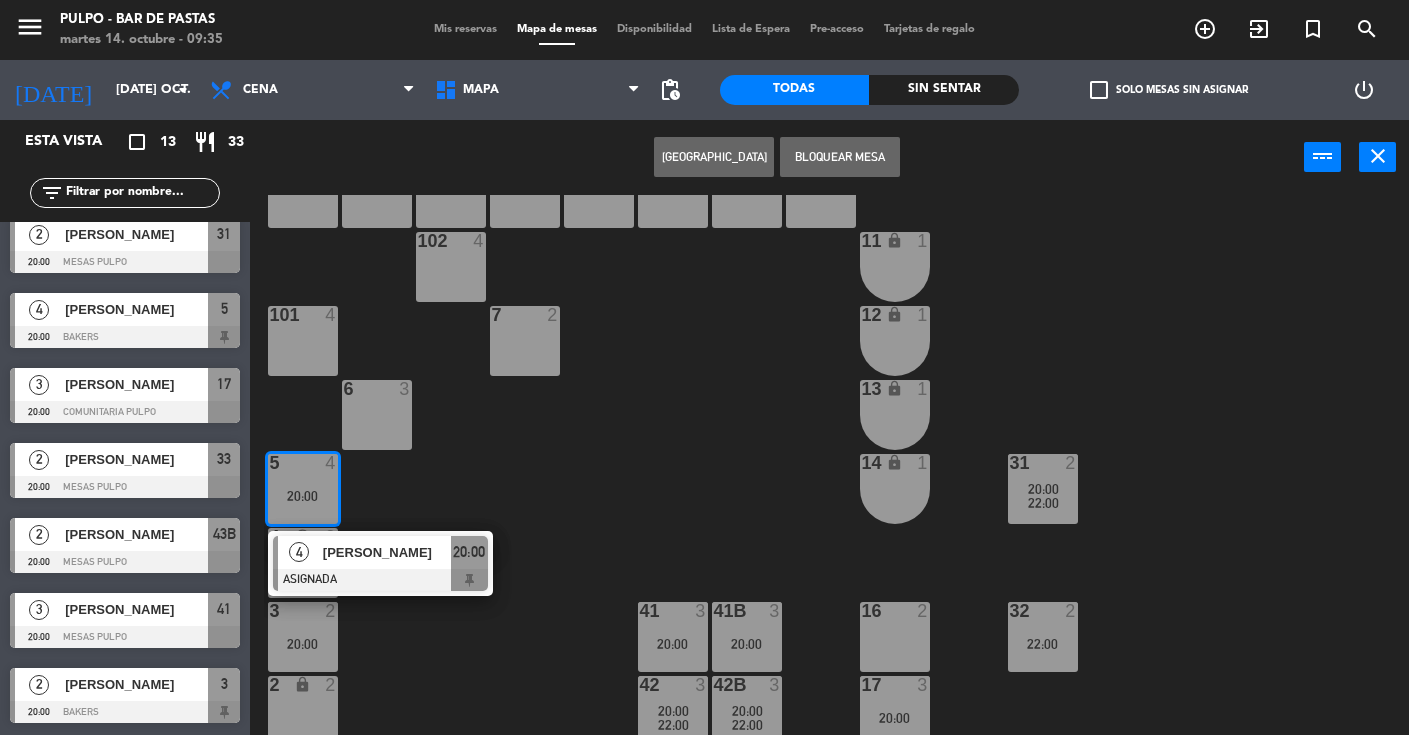
click at [489, 489] on div "88 3 89 3 90 3 91 3 1000 4 1001 4 1002 4 1003 4 1004 lock 3 1005 lock 3 1006 lo…" at bounding box center [836, 465] width 1145 height 540
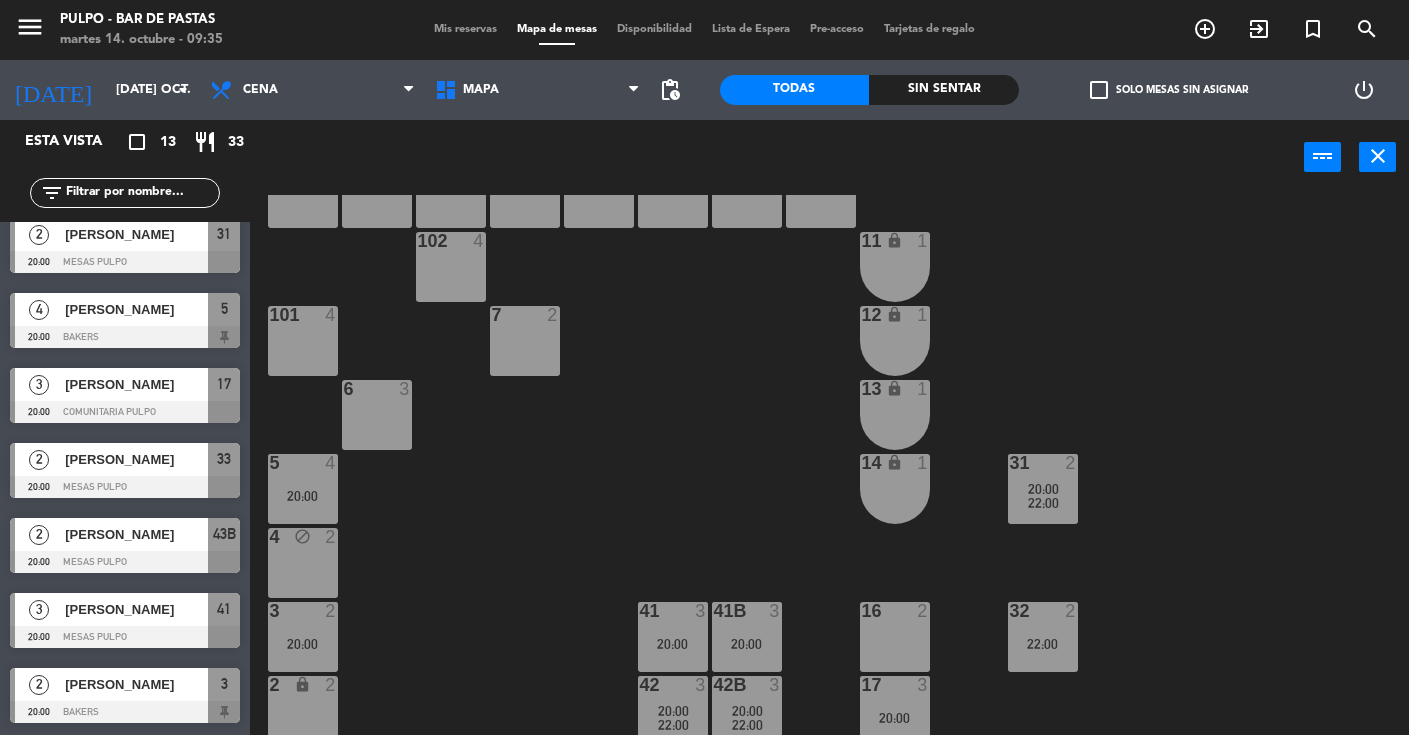
click at [323, 498] on div "20:00" at bounding box center [303, 496] width 70 height 14
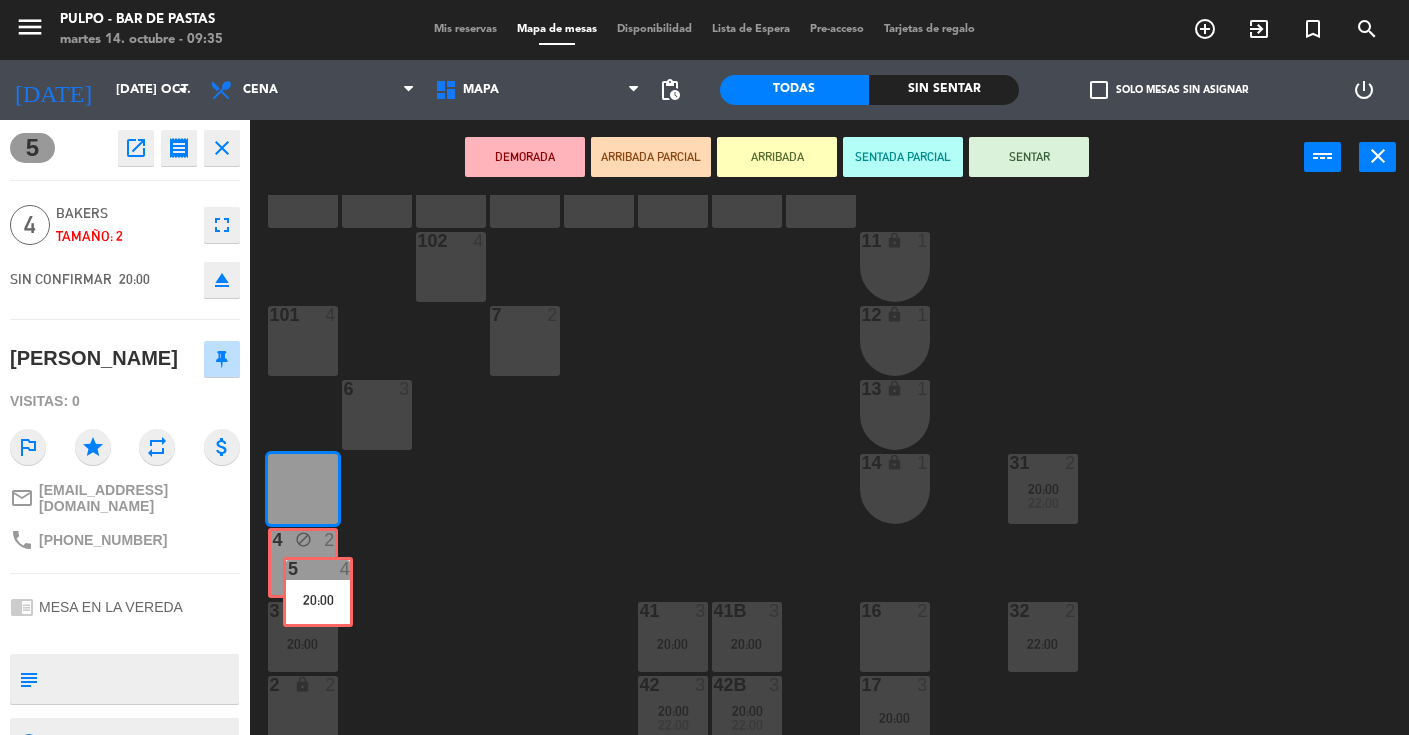
drag, startPoint x: 307, startPoint y: 487, endPoint x: 322, endPoint y: 591, distance: 105.0
click at [322, 591] on div "88 3 89 3 90 3 91 3 1000 4 1001 4 1002 4 1003 4 1004 lock 3 1005 lock 3 1006 lo…" at bounding box center [836, 465] width 1145 height 540
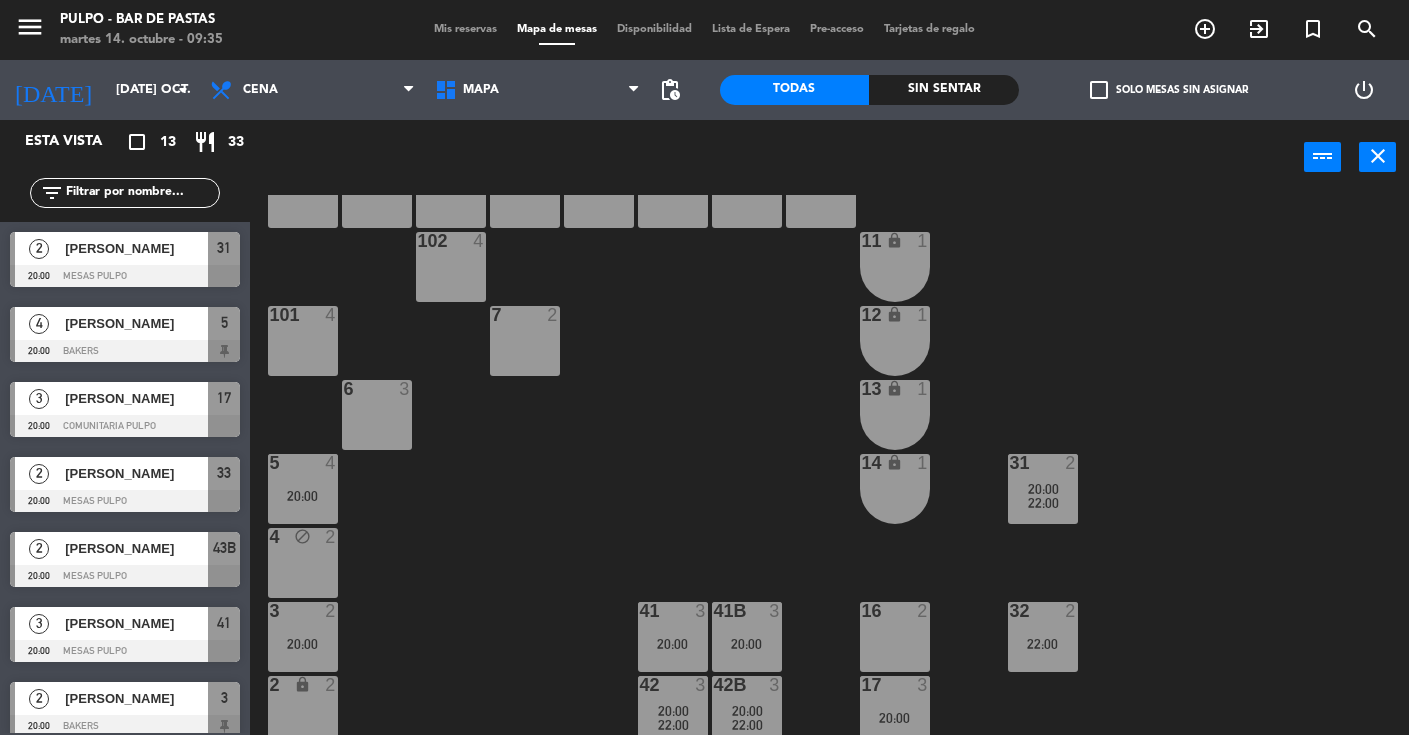
click at [313, 505] on div "5 4 20:00" at bounding box center [303, 489] width 70 height 70
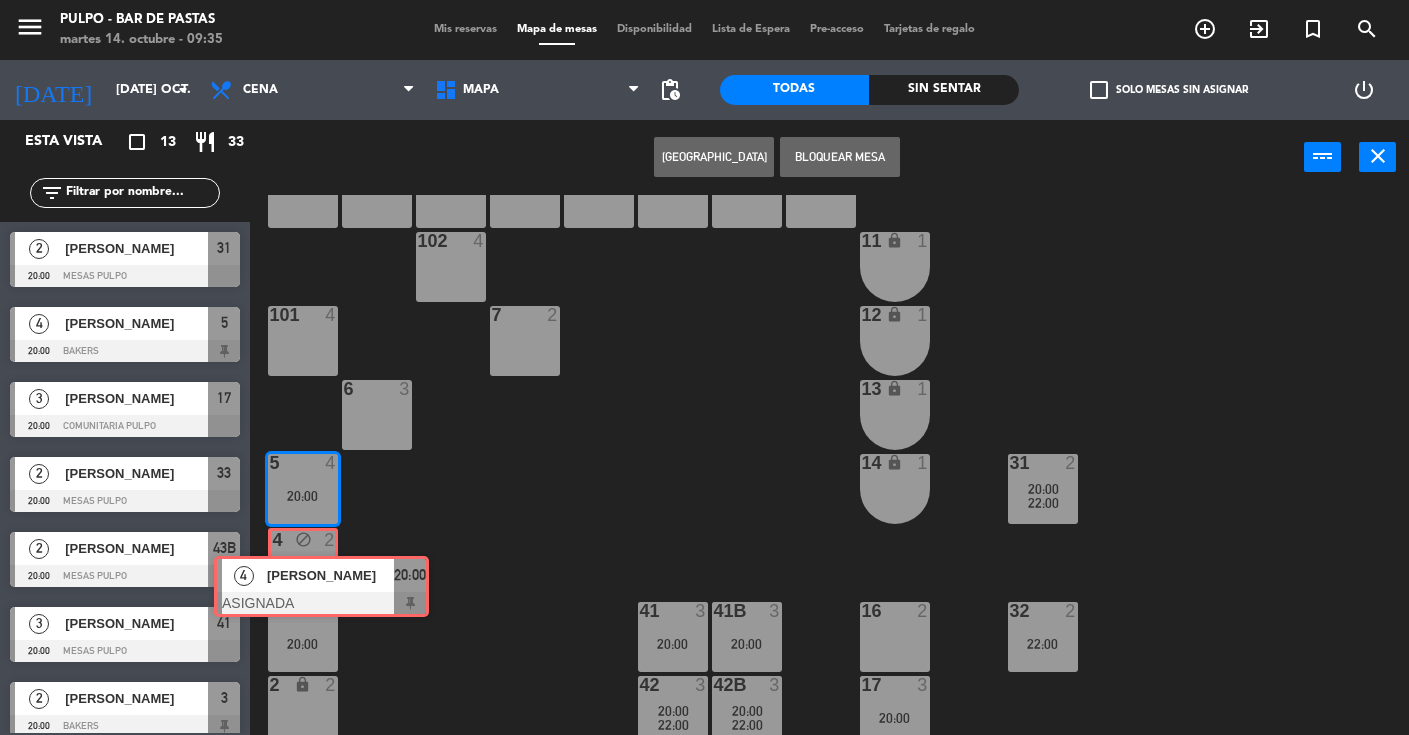
drag, startPoint x: 370, startPoint y: 543, endPoint x: 311, endPoint y: 564, distance: 62.6
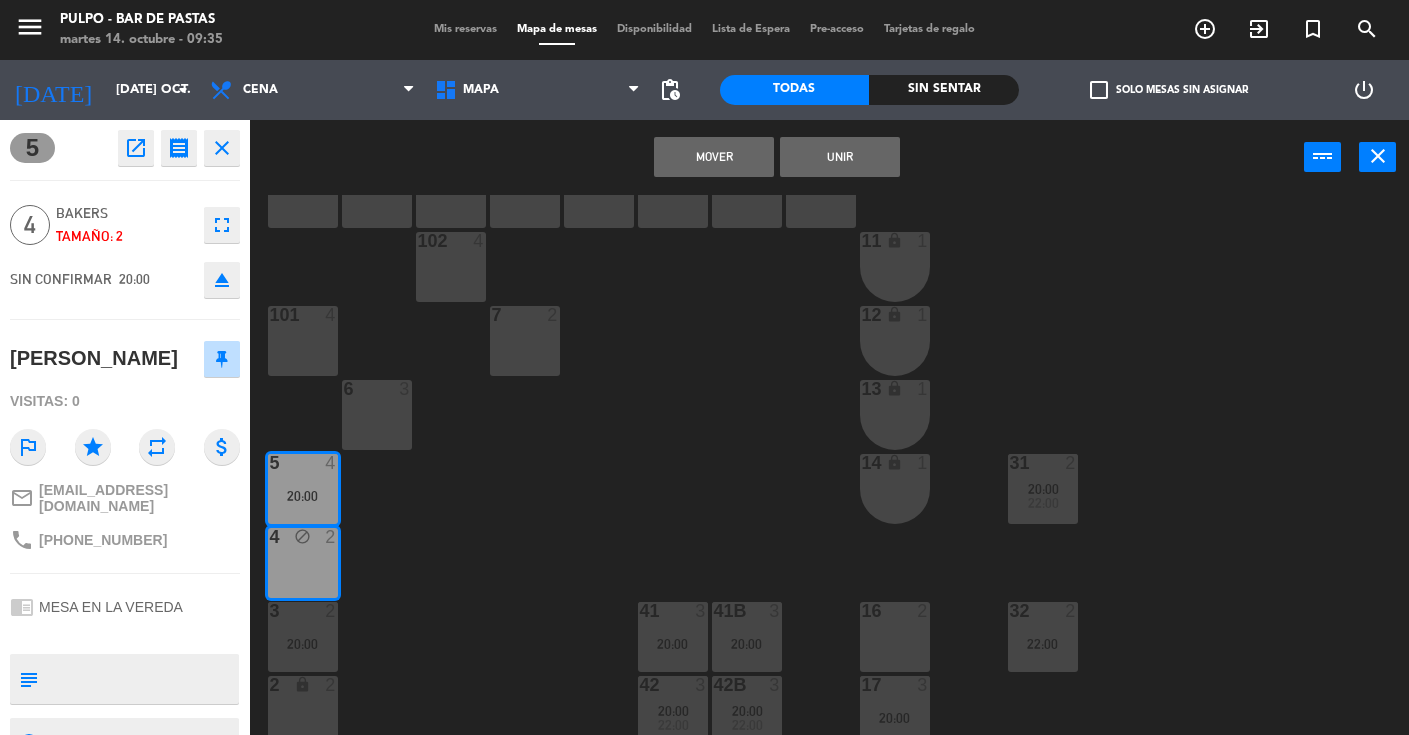
click at [425, 553] on div "88 3 89 3 90 3 91 3 1000 4 1001 4 1002 4 1003 4 1004 lock 3 1005 lock 3 1006 lo…" at bounding box center [836, 465] width 1145 height 540
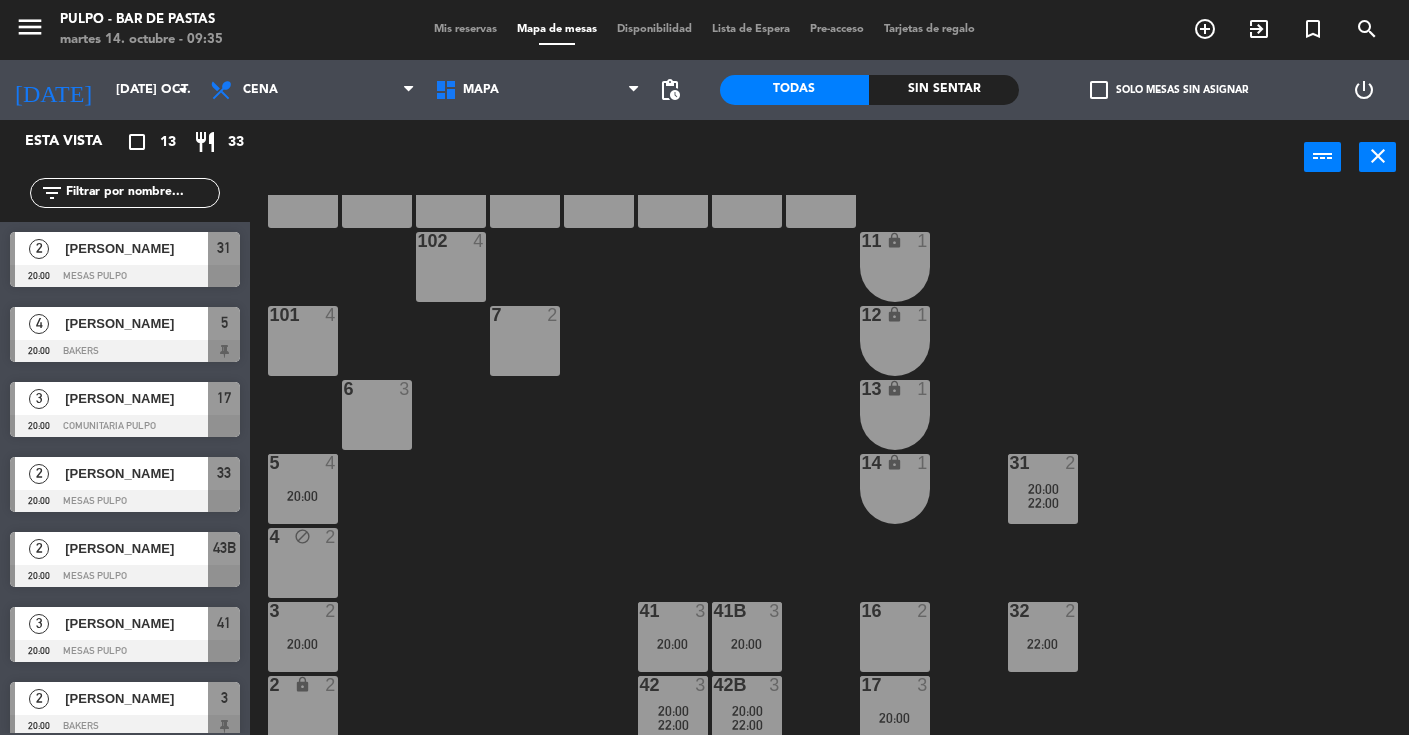
click at [425, 553] on div "88 3 89 3 90 3 91 3 1000 4 1001 4 1002 4 1003 4 1004 lock 3 1005 lock 3 1006 lo…" at bounding box center [836, 465] width 1145 height 540
click at [330, 655] on div "3 2 20:00" at bounding box center [303, 637] width 70 height 70
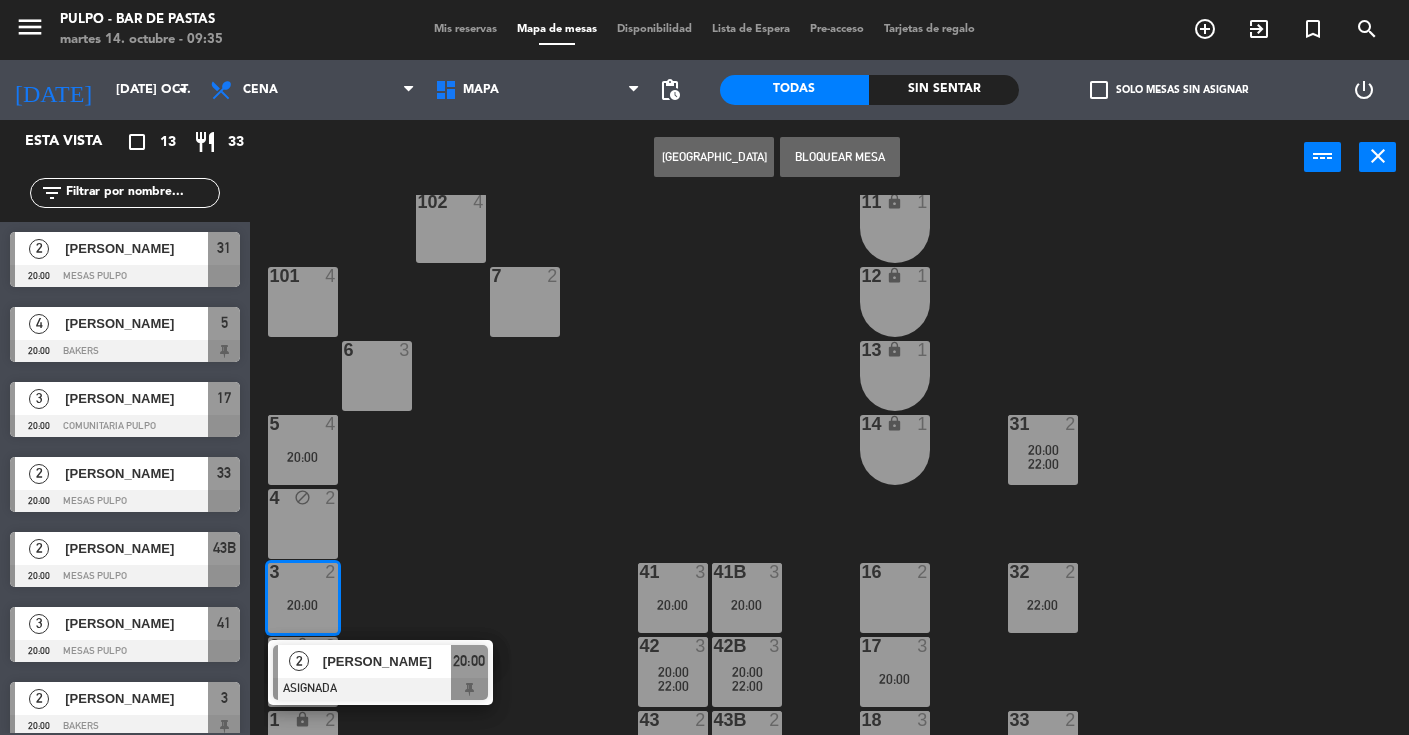
scroll to position [192, 0]
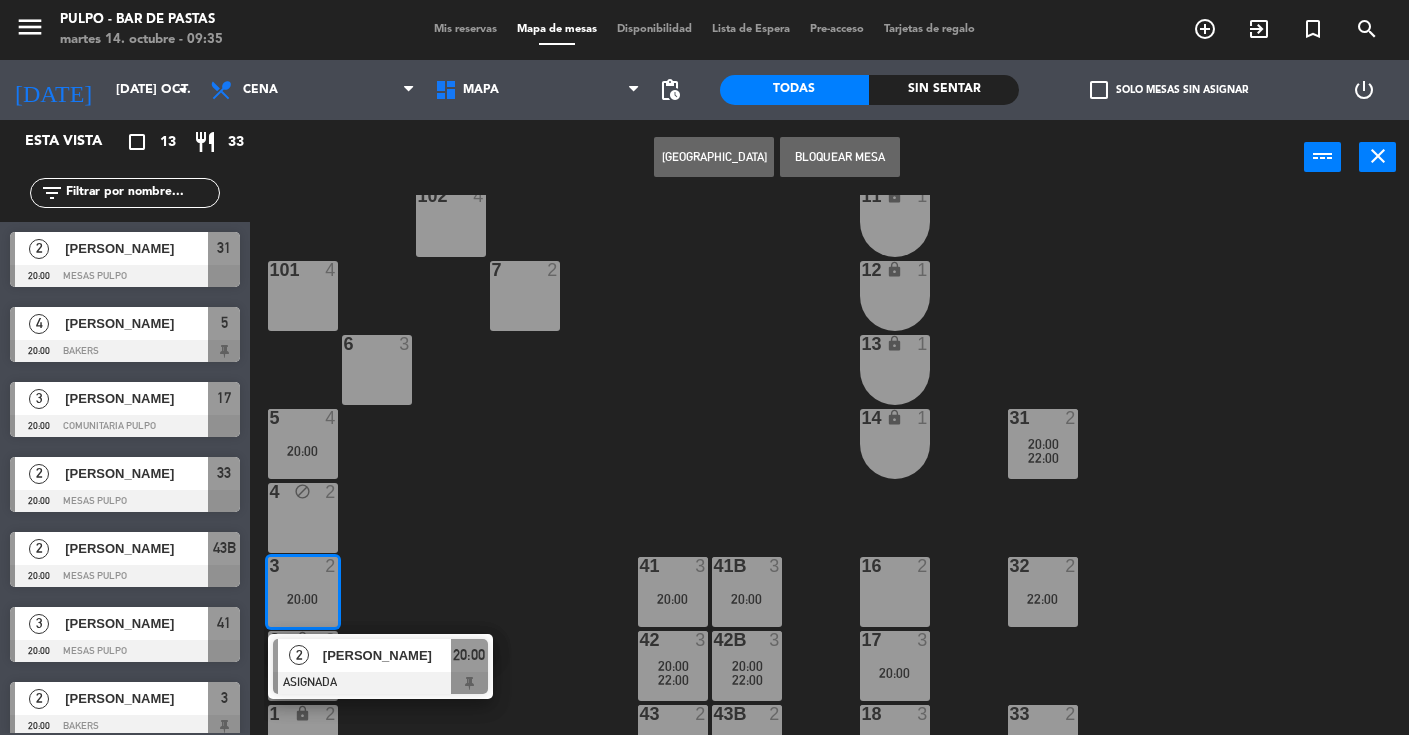
click at [427, 567] on div "88 3 89 3 90 3 91 3 1000 4 1001 4 1002 4 1003 4 1004 lock 3 1005 lock 3 1006 lo…" at bounding box center [836, 465] width 1145 height 540
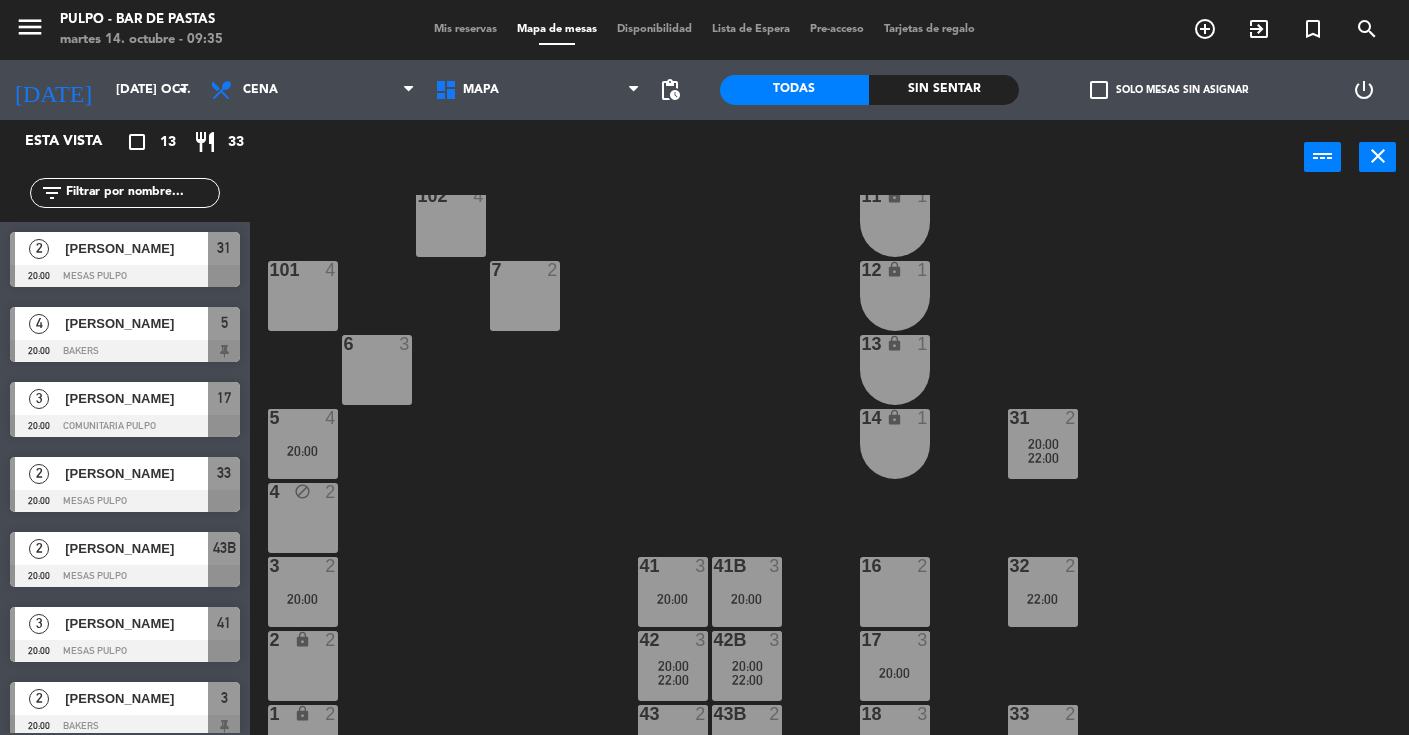
click at [240, 393] on div "3 [PERSON_NAME] 20:00 COMUNITARIA PULPO 17" at bounding box center [125, 409] width 250 height 75
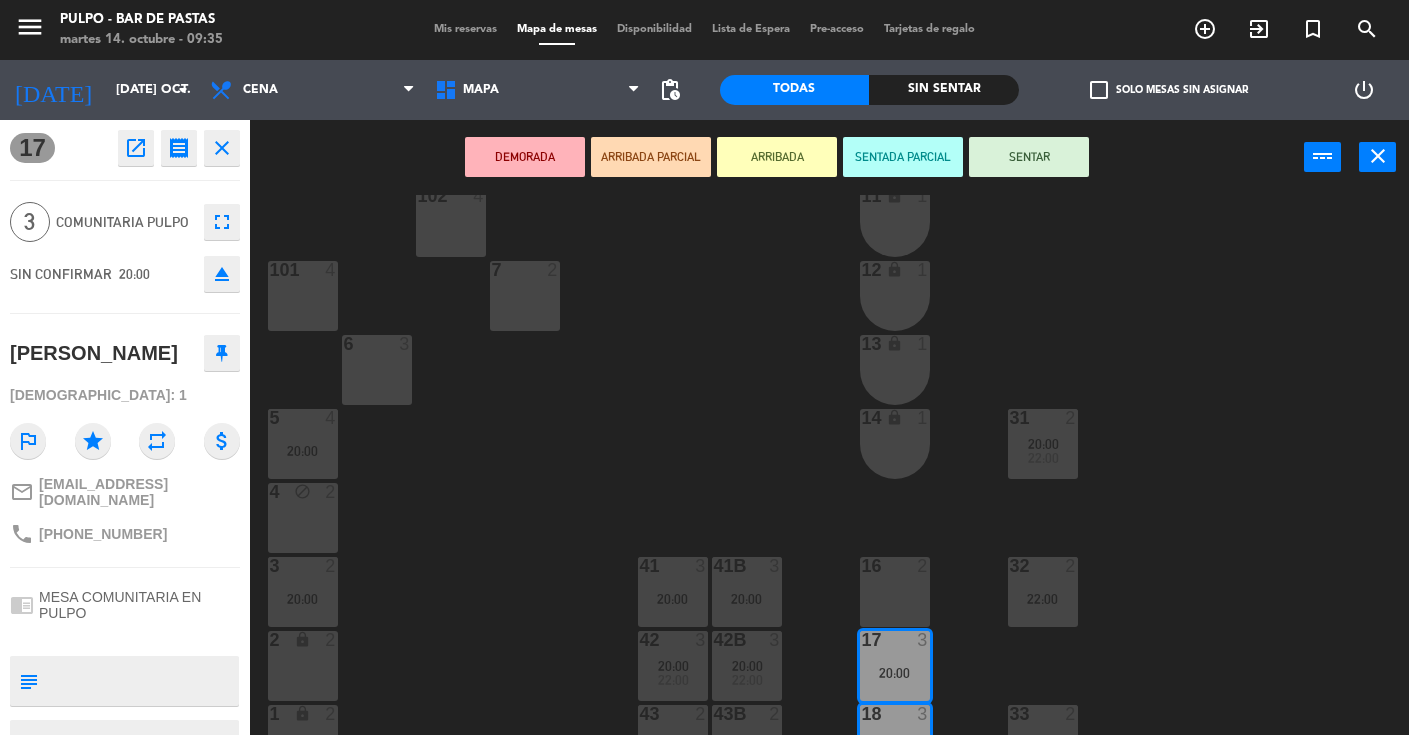
click at [317, 608] on div "3 2 20:00" at bounding box center [303, 592] width 70 height 70
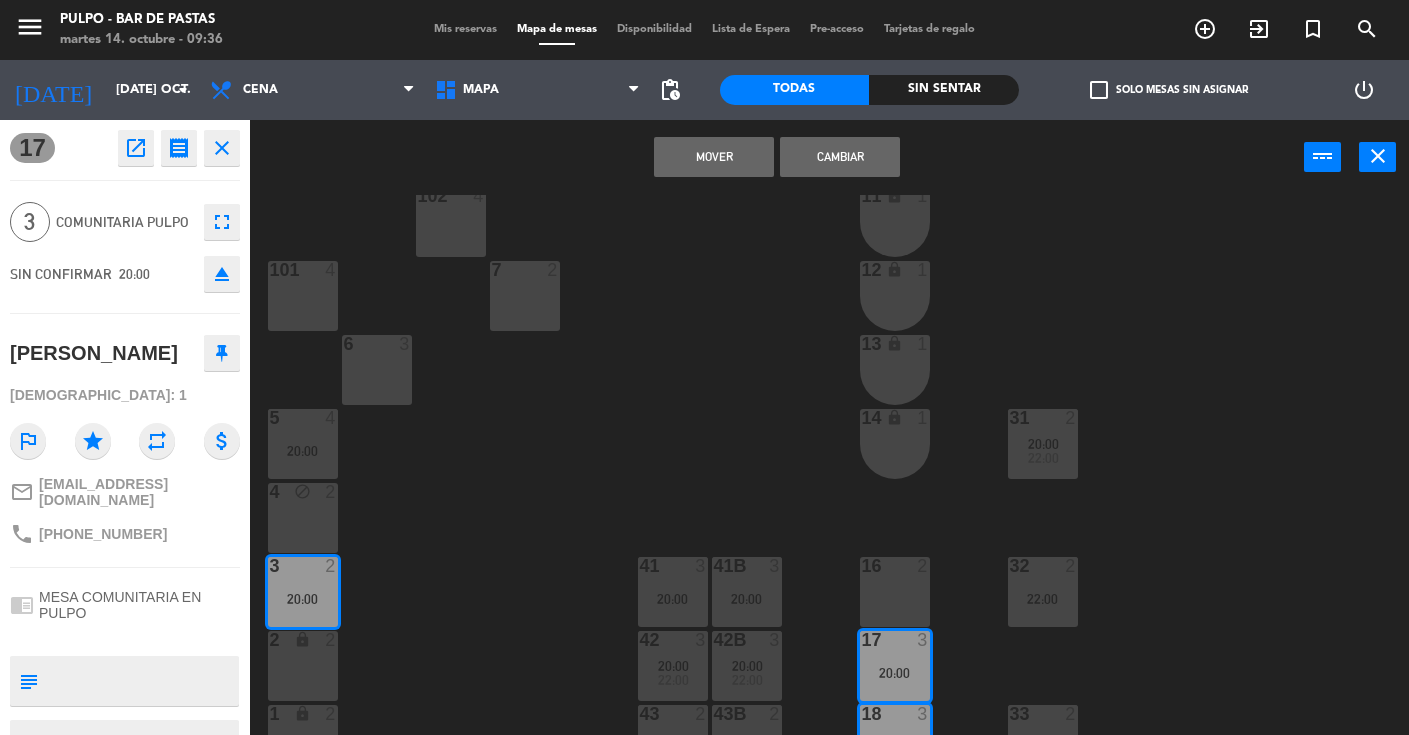
click at [446, 576] on div "88 3 89 3 90 3 91 3 1000 4 1001 4 1002 4 1003 4 1004 lock 3 1005 lock 3 1006 lo…" at bounding box center [836, 465] width 1145 height 540
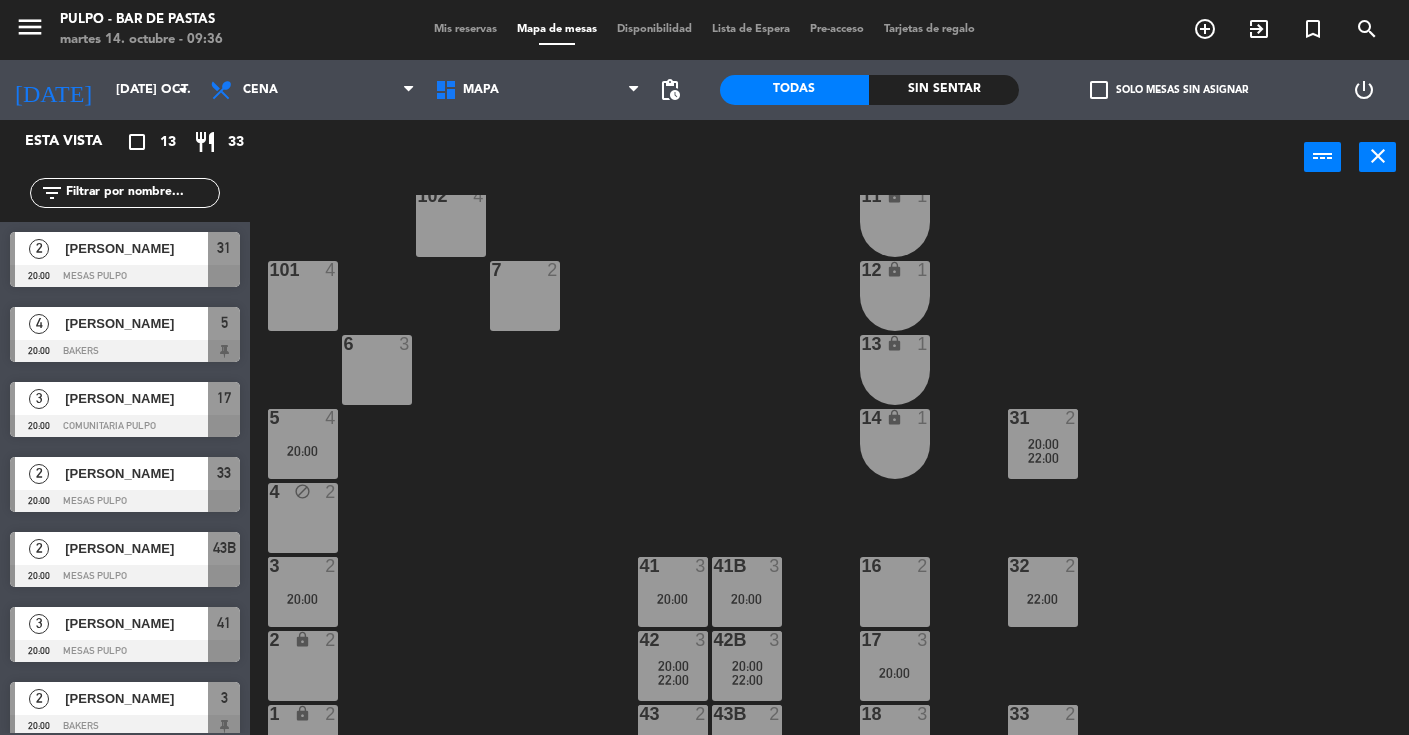
click at [312, 584] on div "3 2 20:00" at bounding box center [303, 592] width 70 height 70
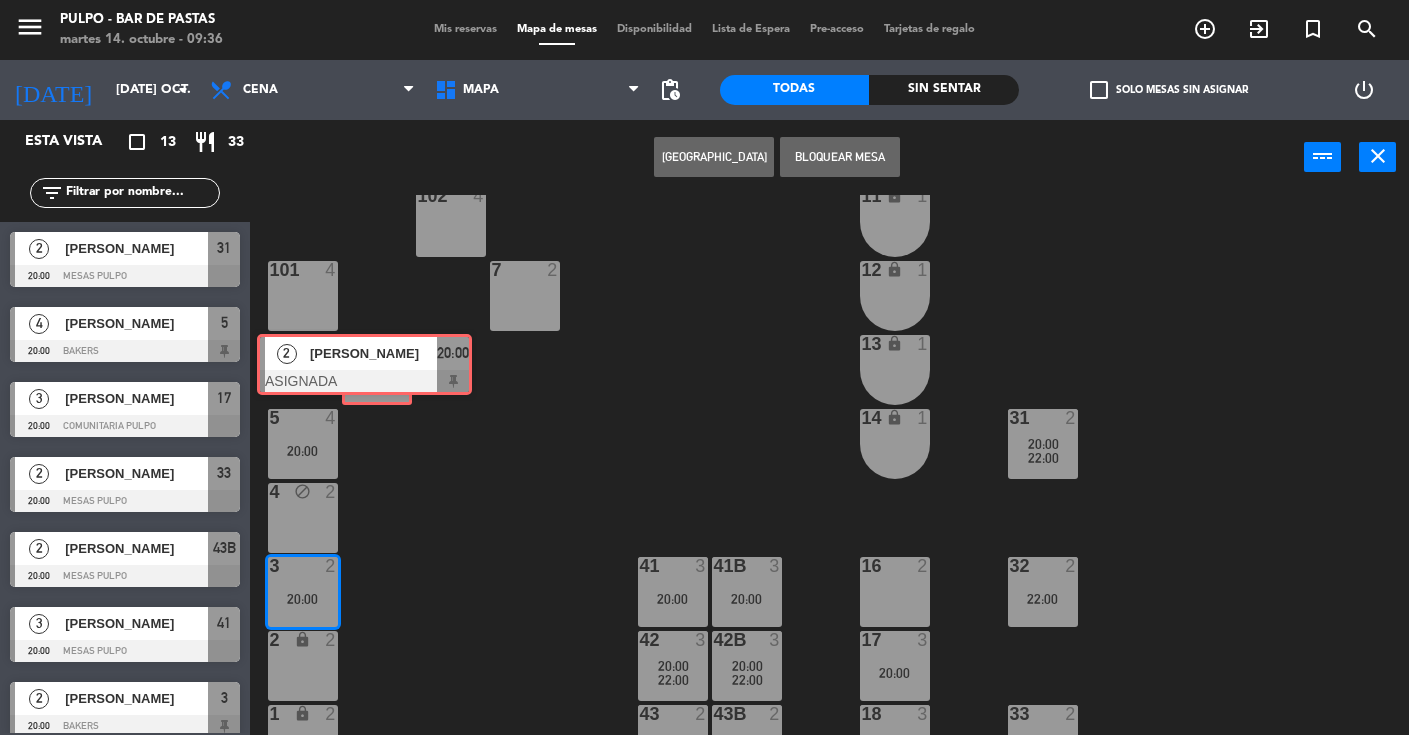
drag, startPoint x: 384, startPoint y: 661, endPoint x: 368, endPoint y: 357, distance: 304.3
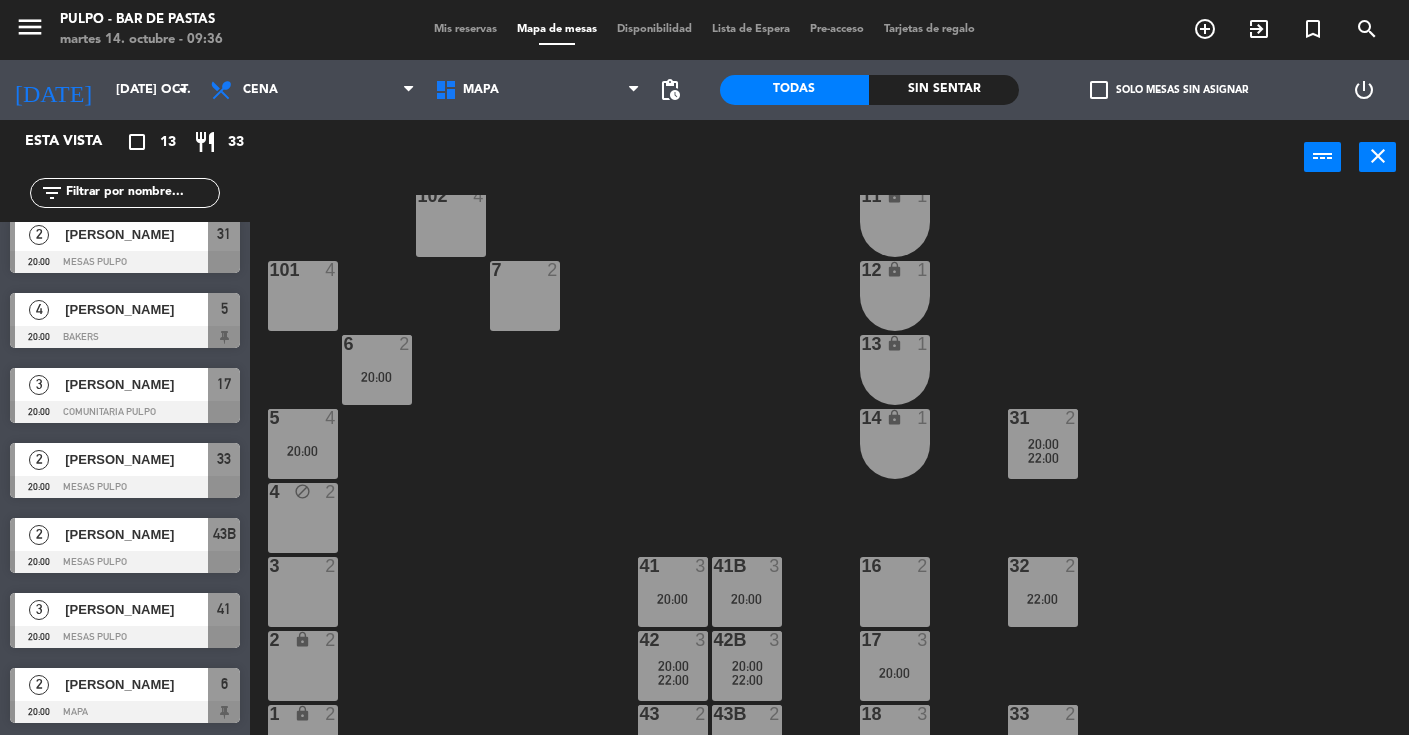
click at [434, 465] on div "88 3 89 3 90 3 91 3 1000 4 1001 4 1002 4 1003 4 1004 lock 3 1005 lock 3 1006 lo…" at bounding box center [836, 465] width 1145 height 540
click at [317, 449] on div "20:00" at bounding box center [303, 451] width 70 height 14
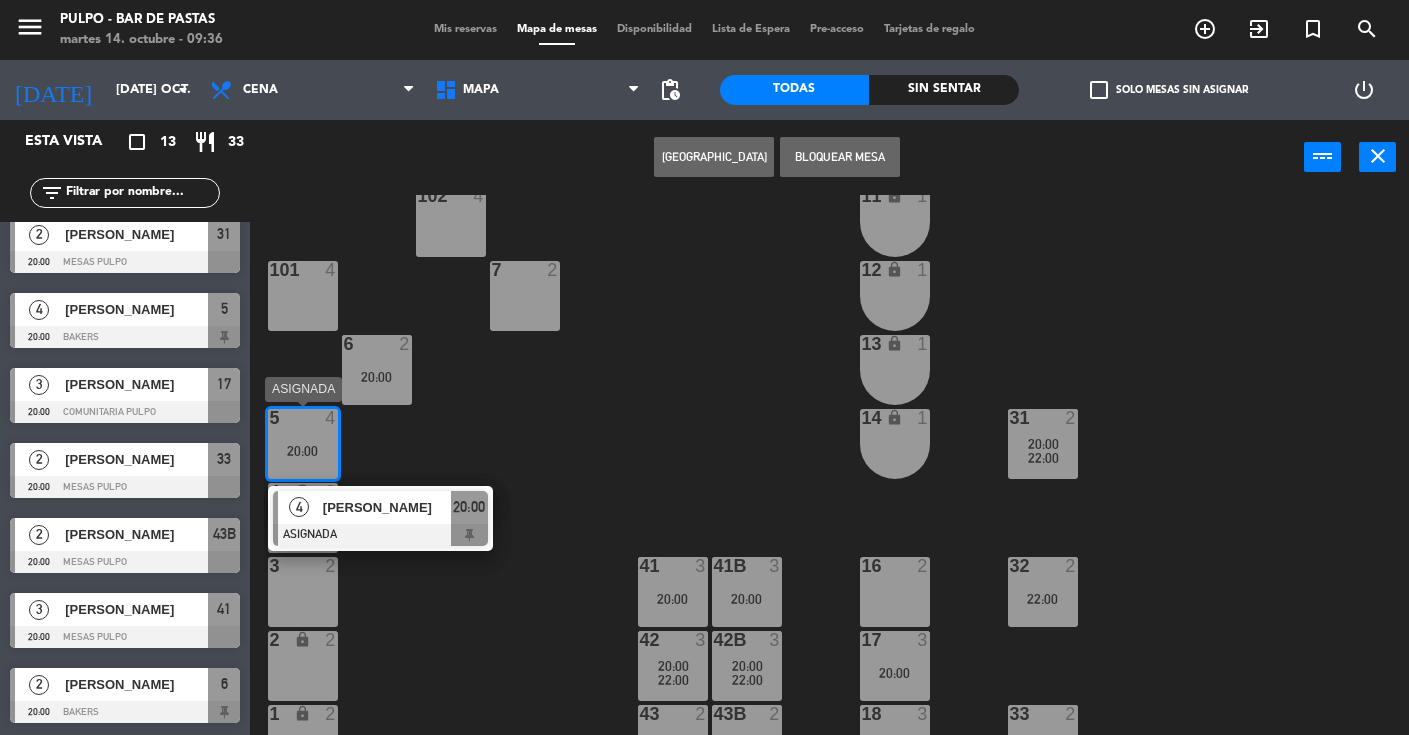
click at [290, 444] on div "20:00" at bounding box center [303, 451] width 70 height 14
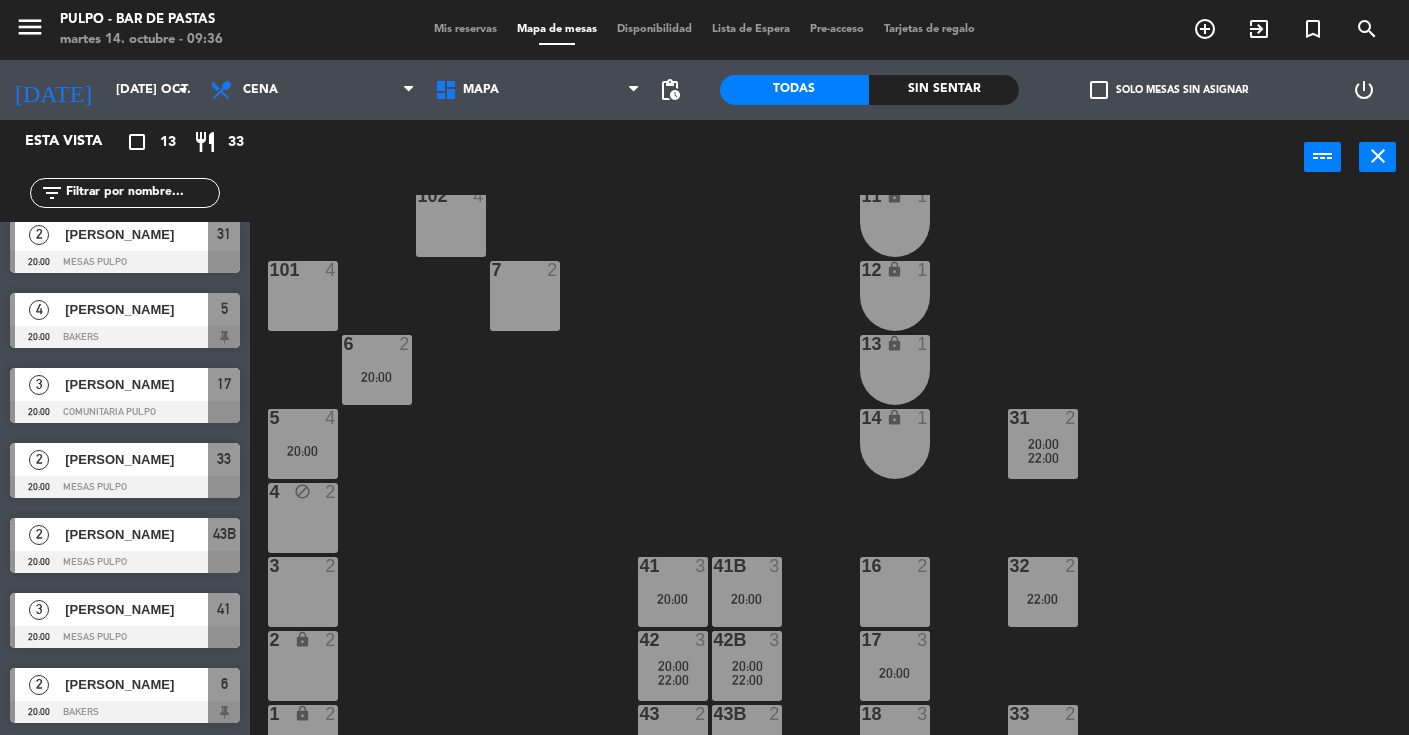
click at [290, 444] on div "20:00" at bounding box center [303, 451] width 70 height 14
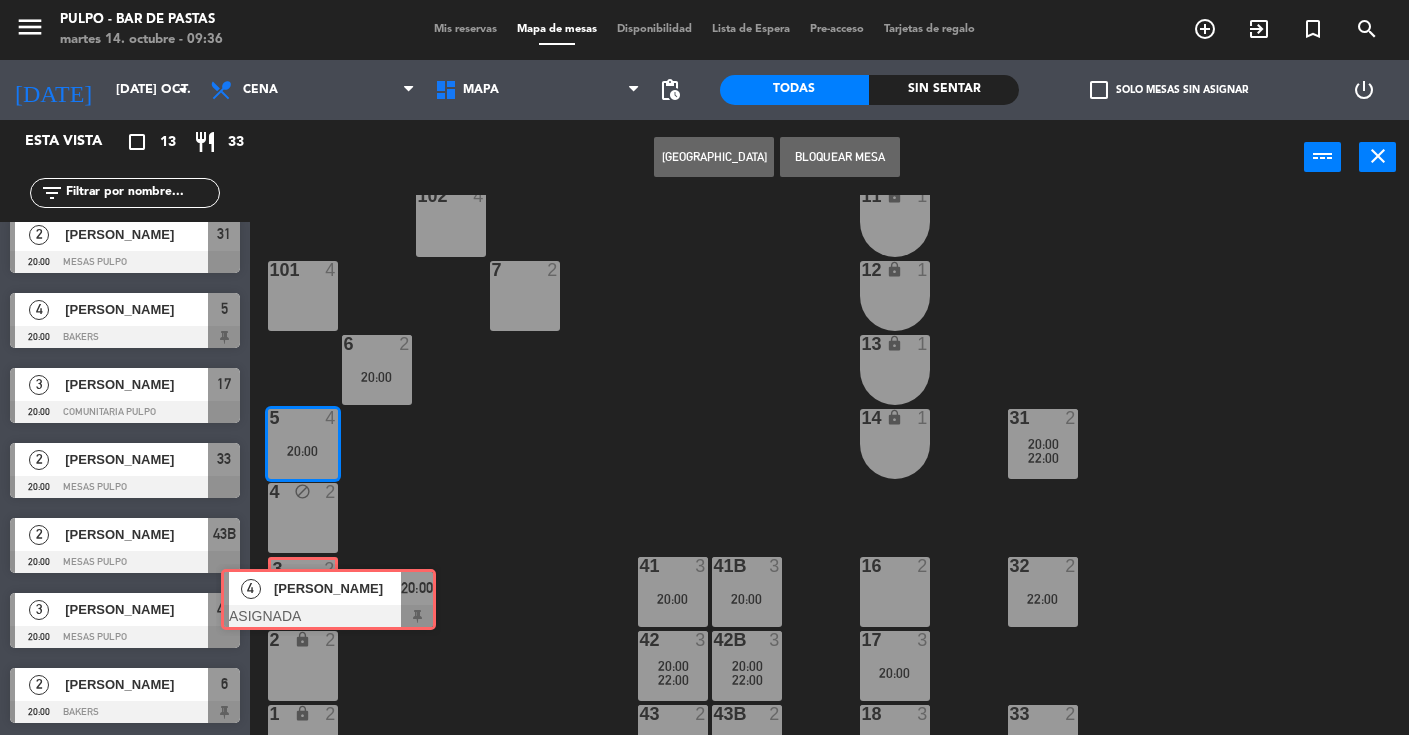
drag, startPoint x: 342, startPoint y: 514, endPoint x: 290, endPoint y: 593, distance: 94.6
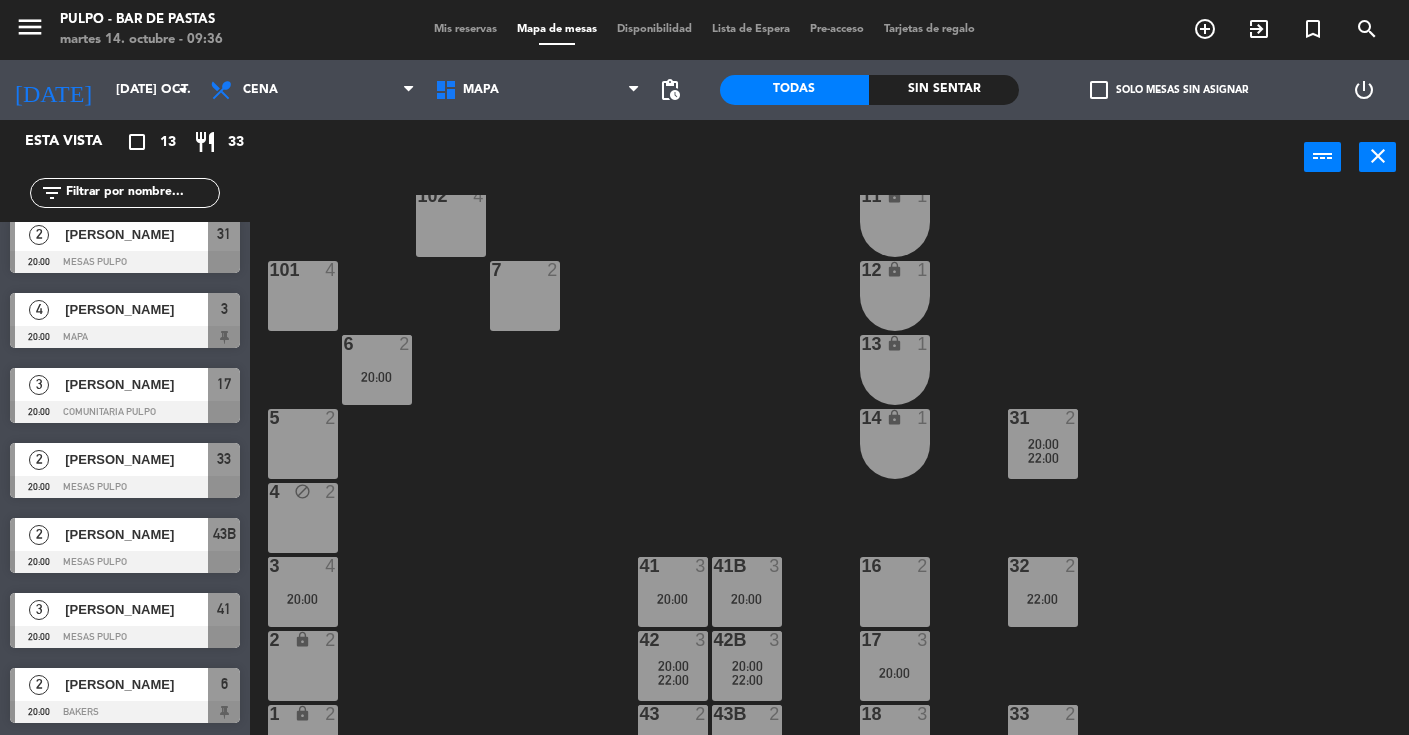
click at [424, 587] on div "88 3 89 3 90 3 91 3 1000 4 1001 4 1002 4 1003 4 1004 lock 3 1005 lock 3 1006 lo…" at bounding box center [836, 465] width 1145 height 540
click at [312, 530] on div "4 block 2" at bounding box center [303, 518] width 70 height 70
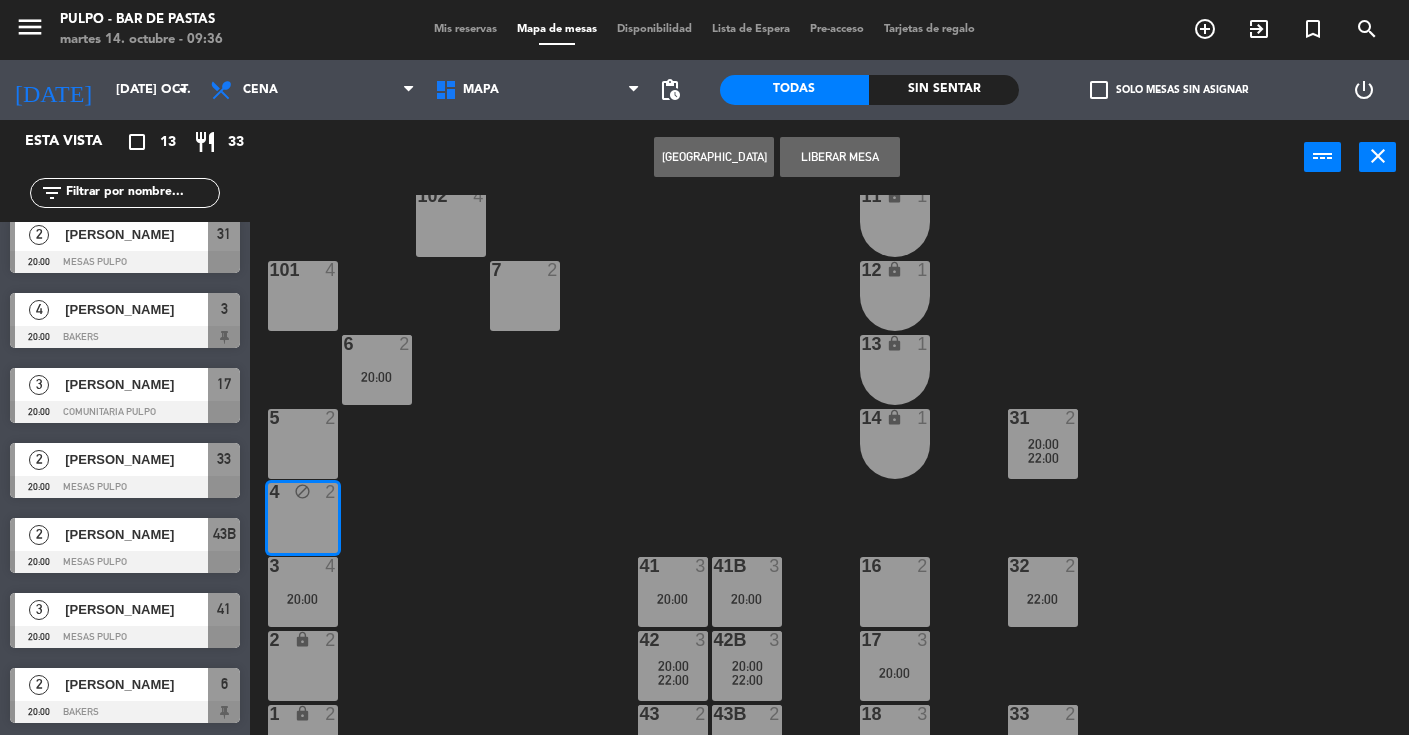
click at [429, 568] on div "88 3 89 3 90 3 91 3 1000 4 1001 4 1002 4 1003 4 1004 lock 3 1005 lock 3 1006 lo…" at bounding box center [836, 465] width 1145 height 540
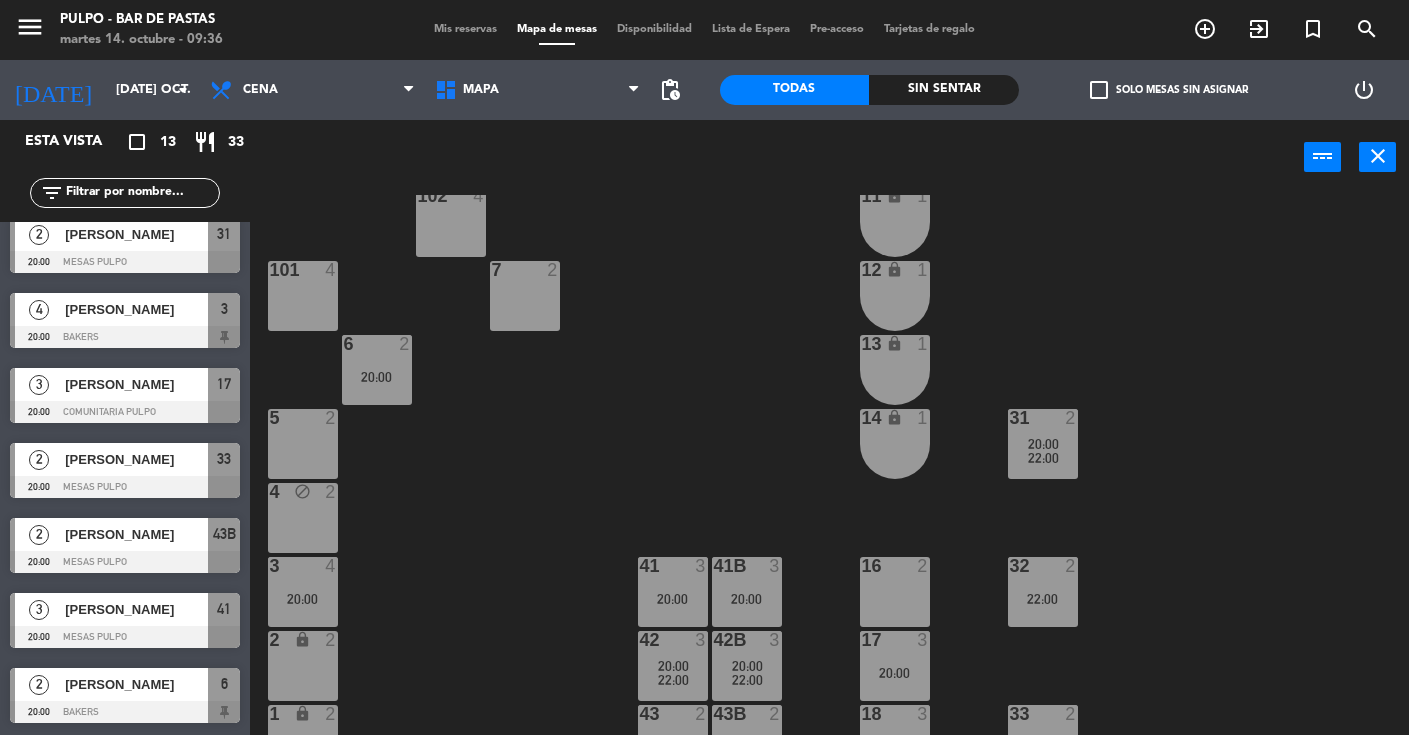
scroll to position [231, 0]
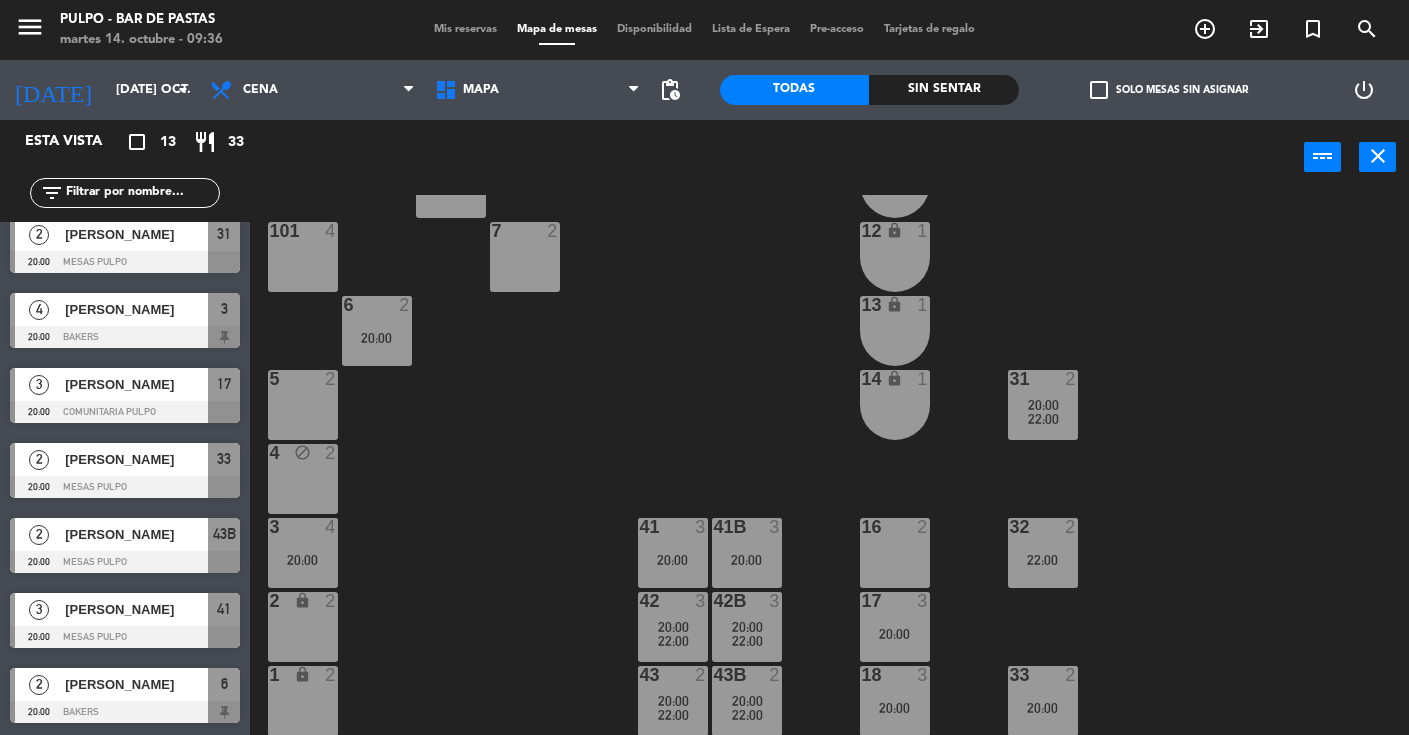
click at [294, 666] on icon "lock" at bounding box center [302, 674] width 17 height 17
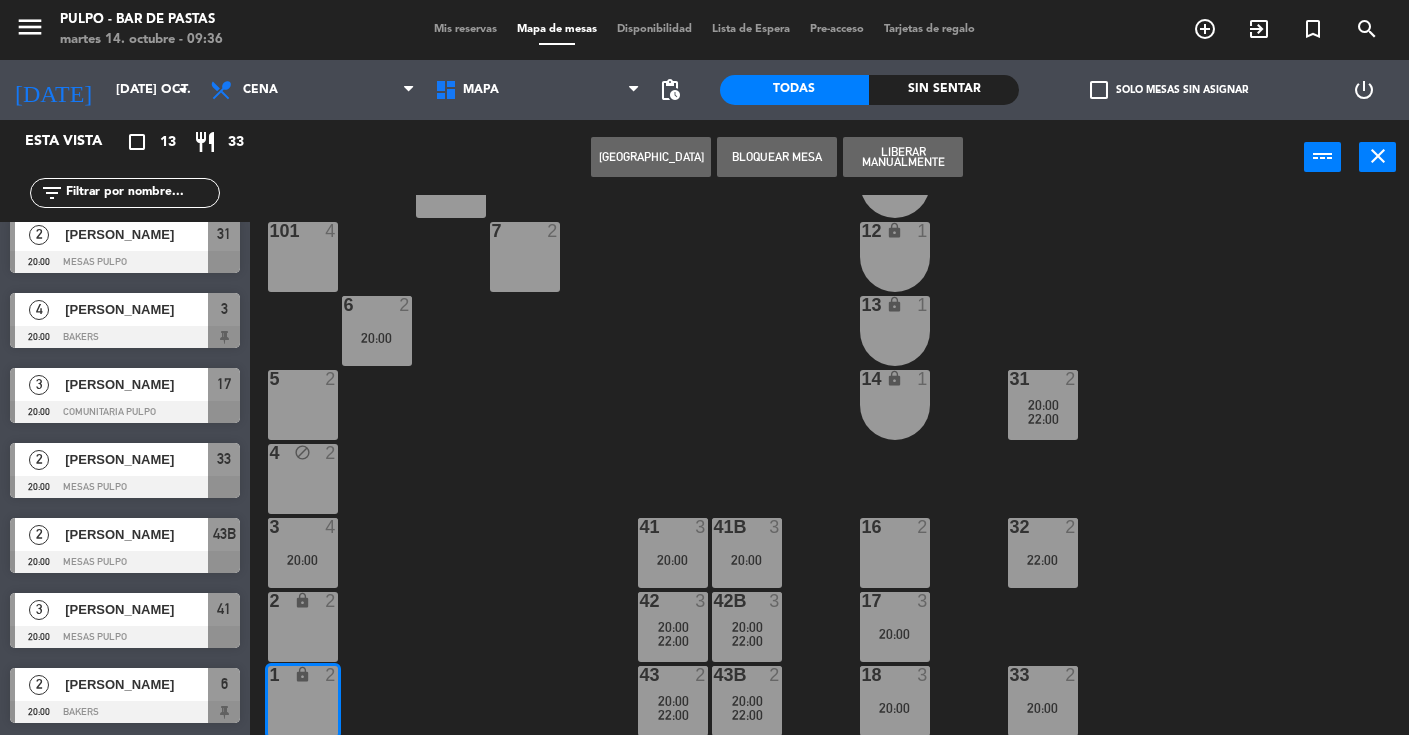
click at [301, 624] on div "2 lock 2" at bounding box center [303, 627] width 70 height 70
click at [936, 158] on button "Liberar Manualmente" at bounding box center [903, 157] width 120 height 40
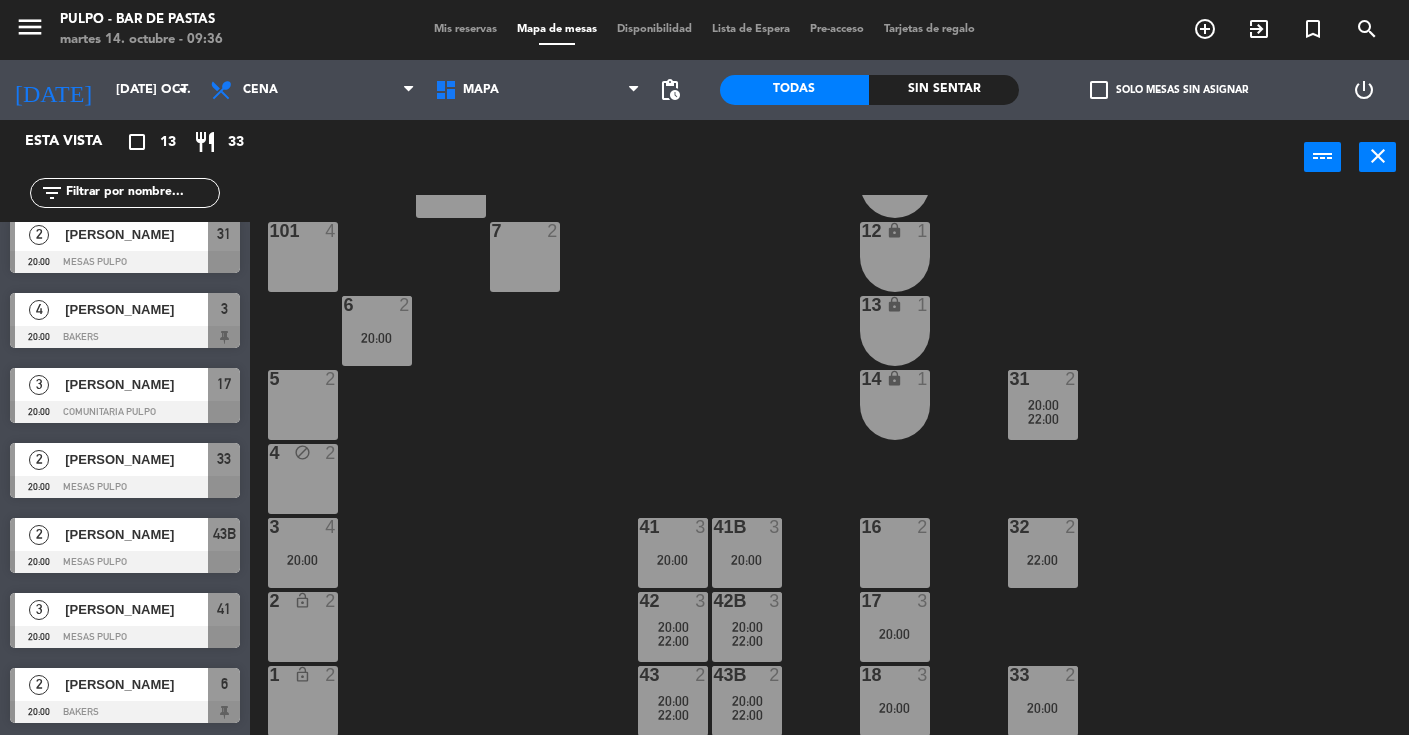
click at [483, 528] on div "88 3 89 3 90 3 91 3 1000 4 1001 4 1002 4 1003 4 1004 lock 3 1005 lock 3 1006 lo…" at bounding box center [836, 465] width 1145 height 540
click at [812, 442] on div "88 3 89 3 90 3 91 3 1000 4 1001 4 1002 4 1003 4 1004 lock 3 1005 lock 3 1006 lo…" at bounding box center [836, 465] width 1145 height 540
click at [752, 563] on div "20:00" at bounding box center [747, 560] width 70 height 14
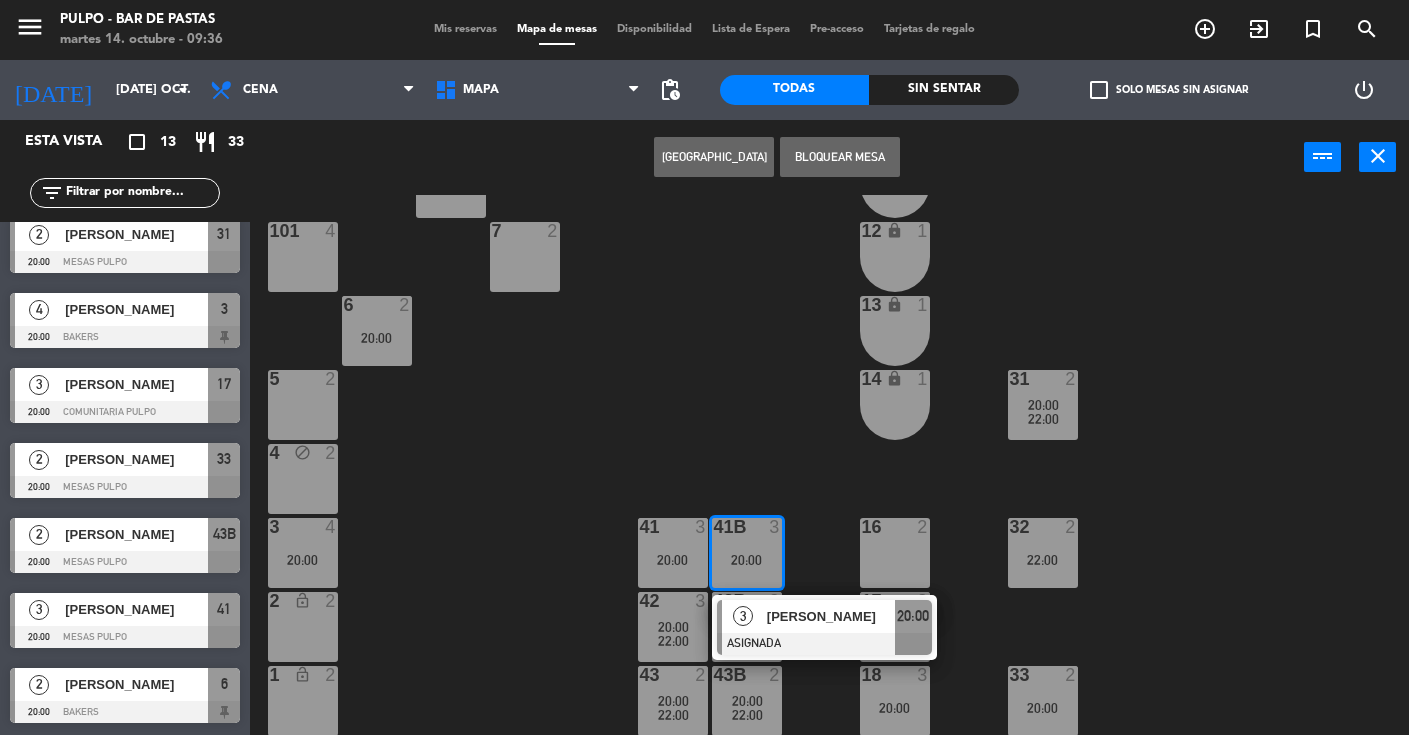
click at [774, 621] on span "[PERSON_NAME]" at bounding box center [831, 616] width 128 height 21
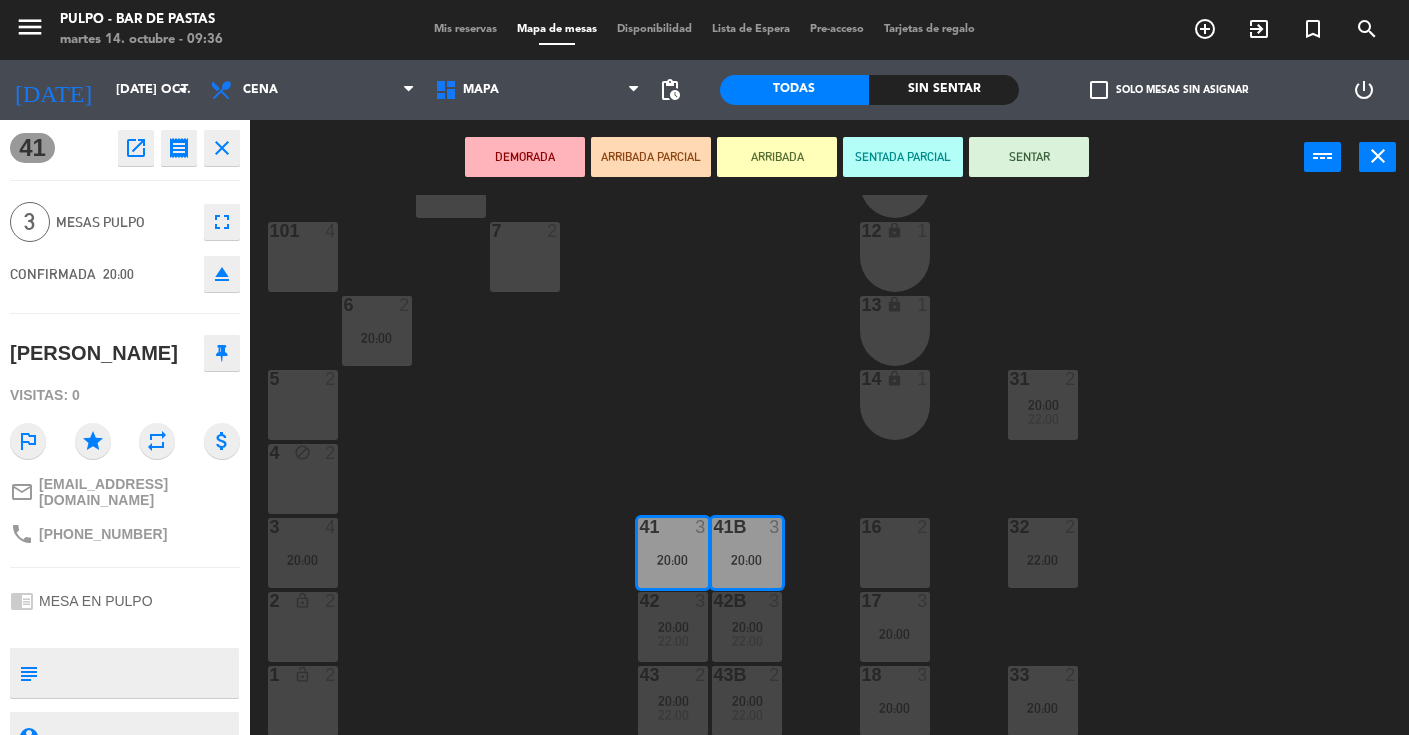
click at [404, 419] on div "88 3 89 3 90 3 91 3 1000 4 1001 4 1002 4 1003 4 1004 lock 3 1005 lock 3 1006 lo…" at bounding box center [836, 465] width 1145 height 540
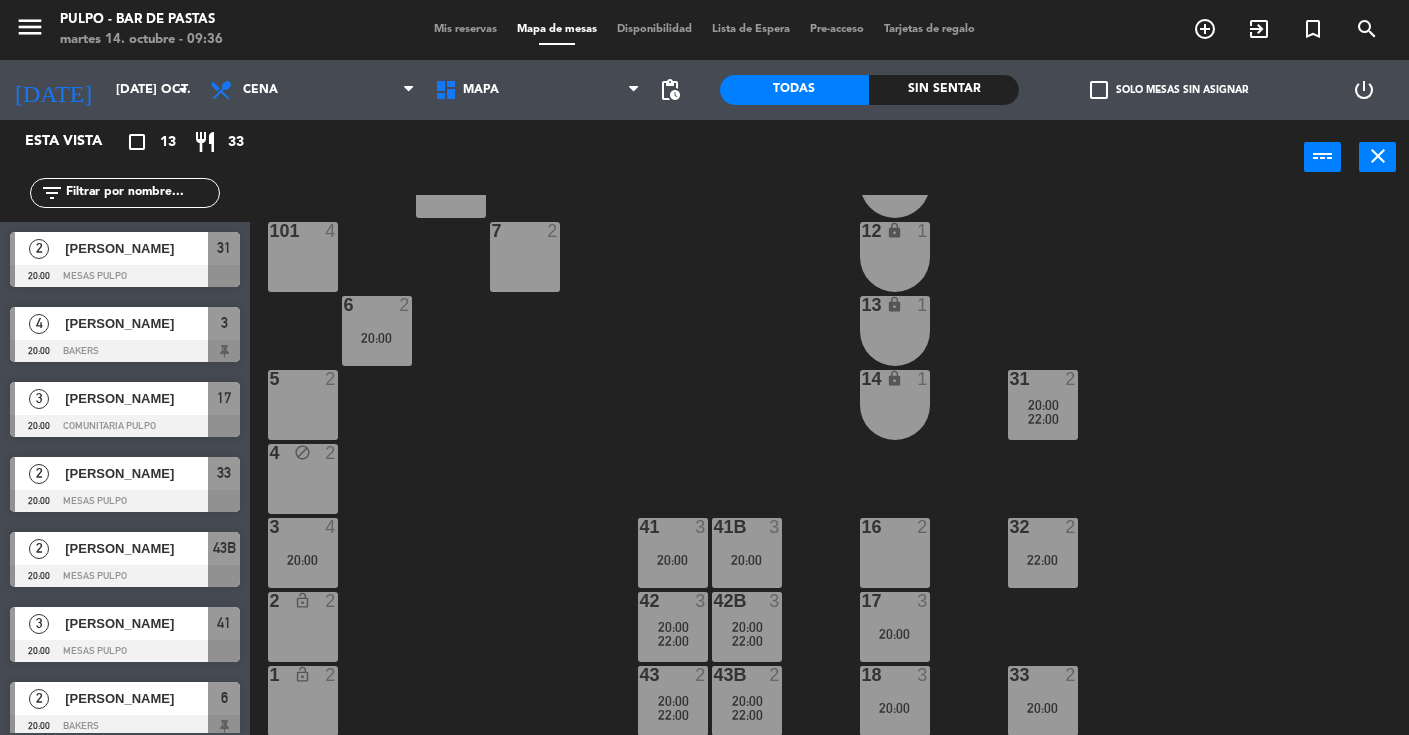
click at [747, 709] on span "22:00" at bounding box center [747, 715] width 31 height 16
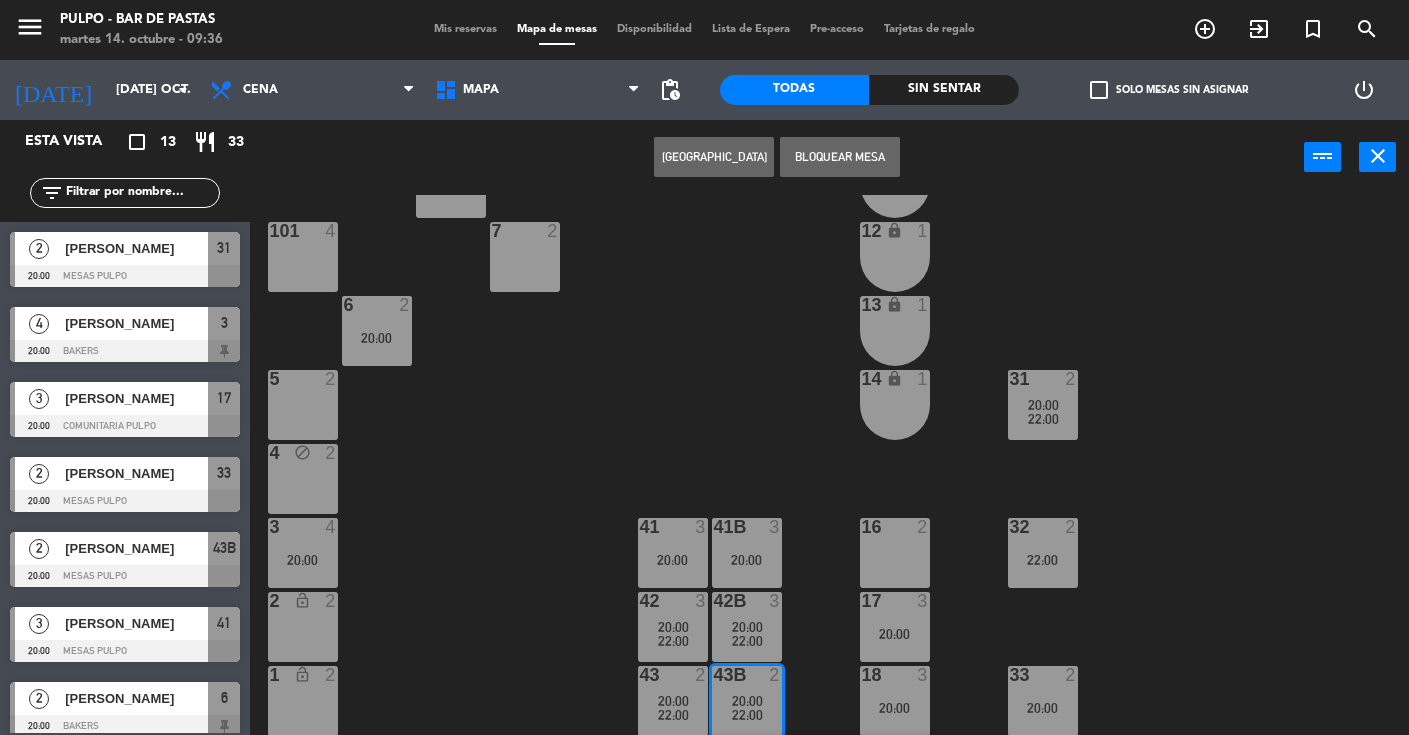
scroll to position [363, 0]
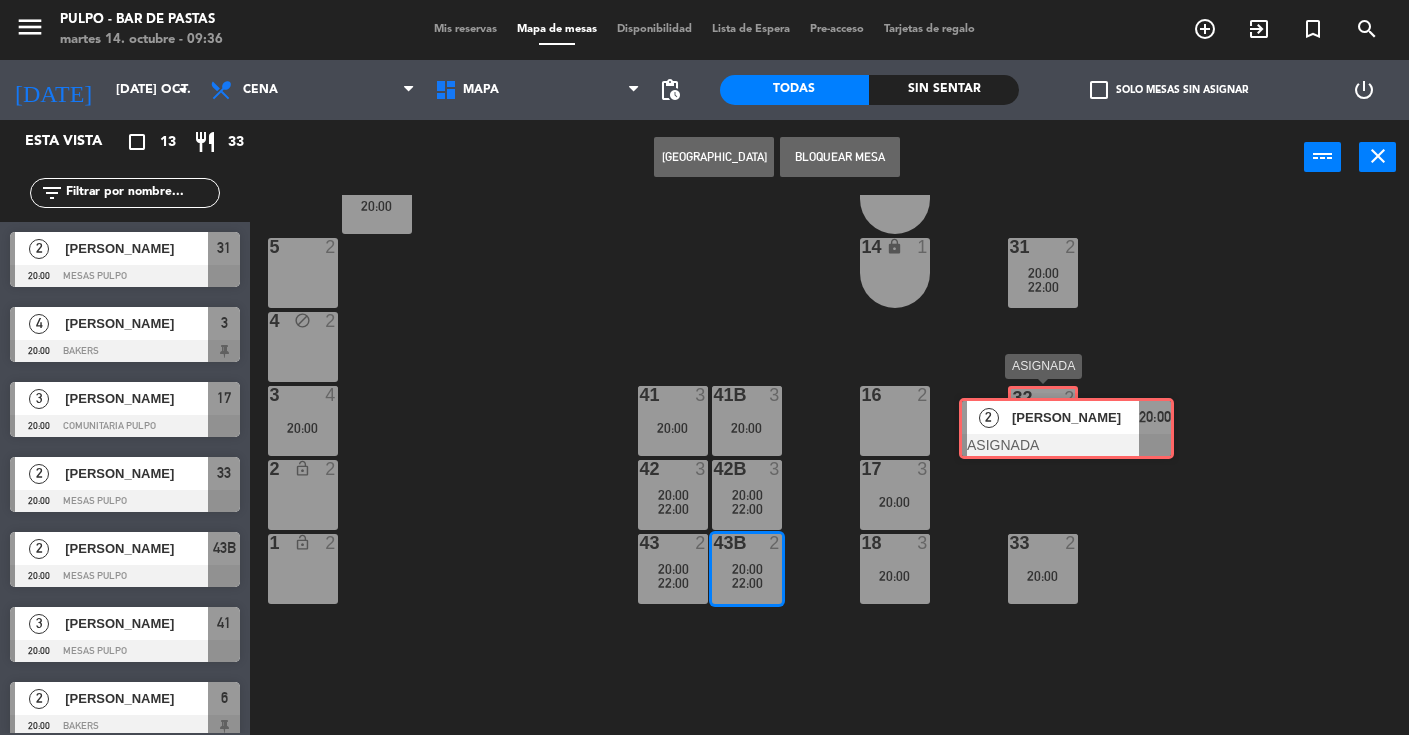
drag, startPoint x: 799, startPoint y: 642, endPoint x: 1041, endPoint y: 425, distance: 325.0
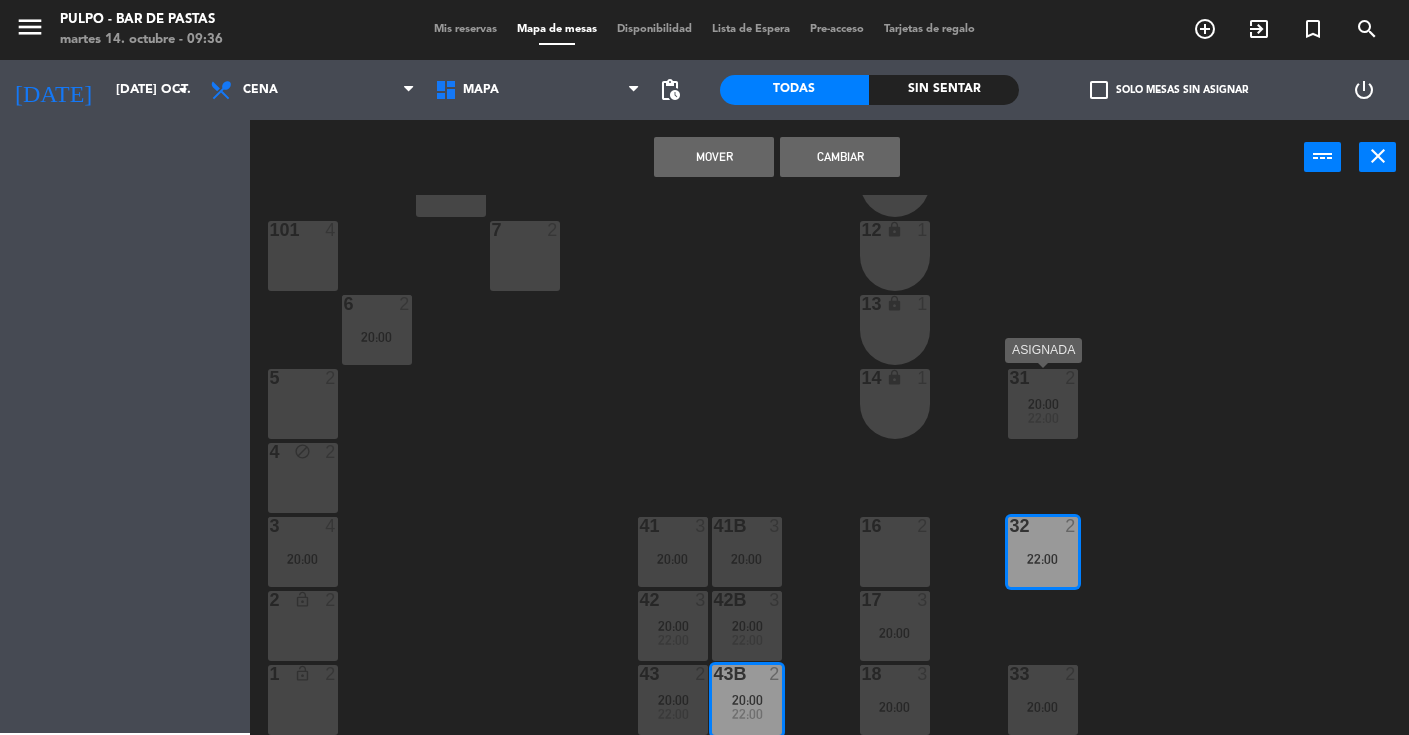
scroll to position [231, 0]
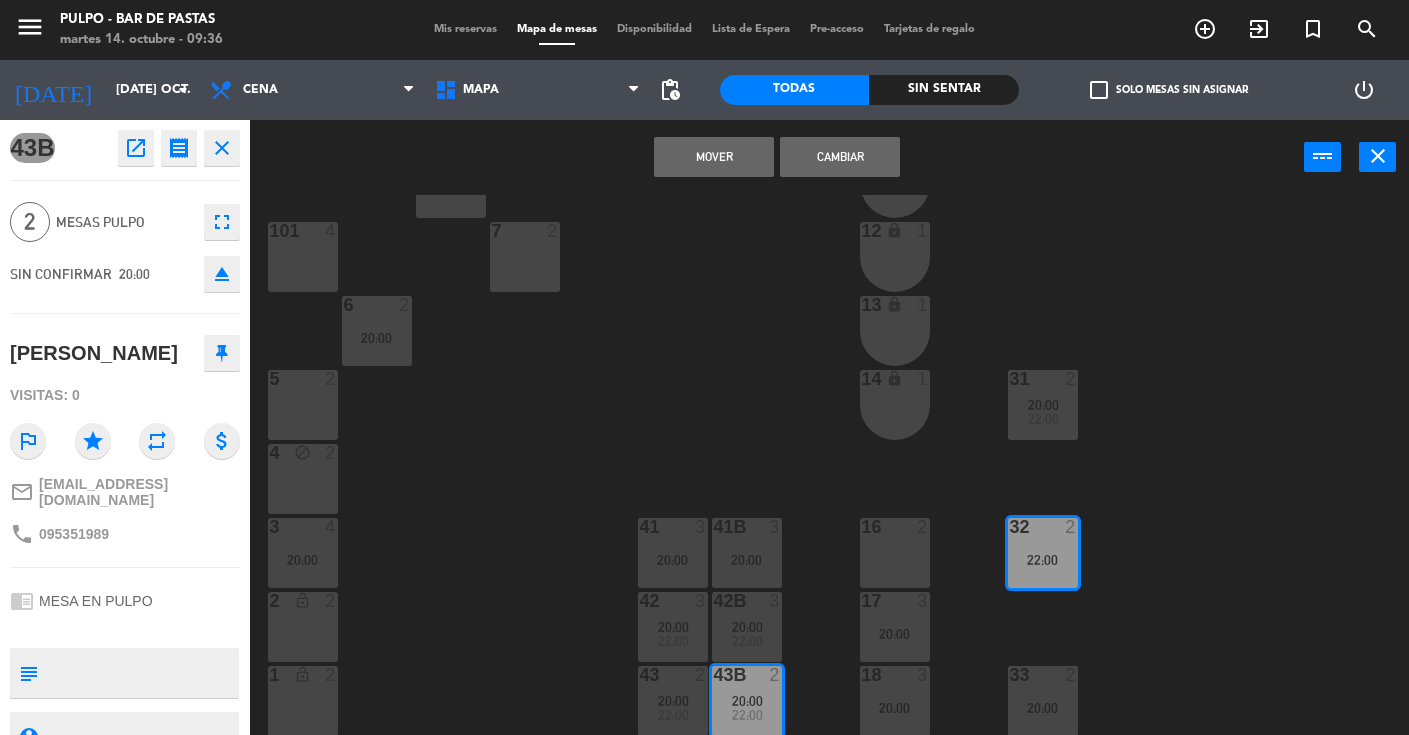
click at [711, 169] on button "Mover" at bounding box center [714, 157] width 120 height 40
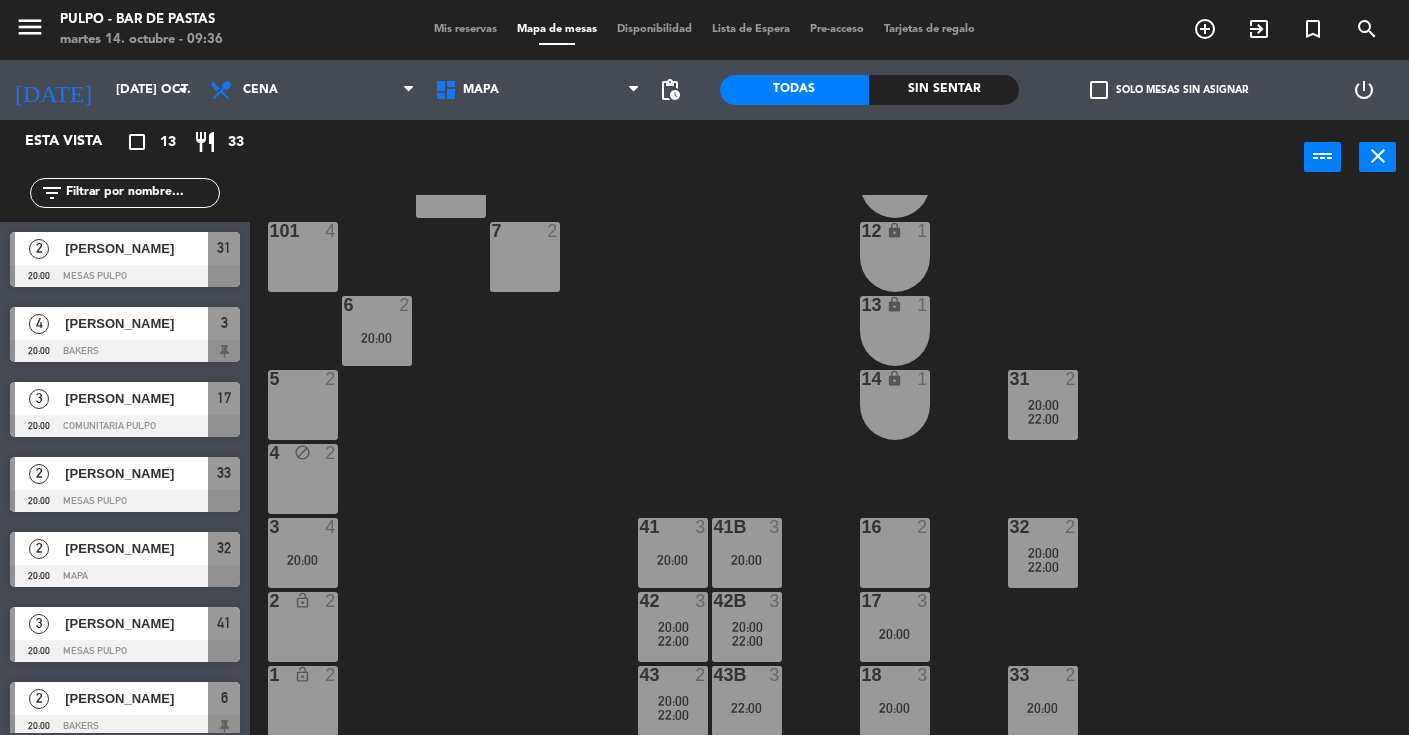
click at [659, 422] on div "88 3 89 3 90 3 91 3 1000 4 1001 4 1002 4 1003 4 1004 lock 3 1005 lock 3 1006 lo…" at bounding box center [836, 465] width 1145 height 540
click at [749, 718] on div "43B 3 22:00" at bounding box center [747, 701] width 70 height 70
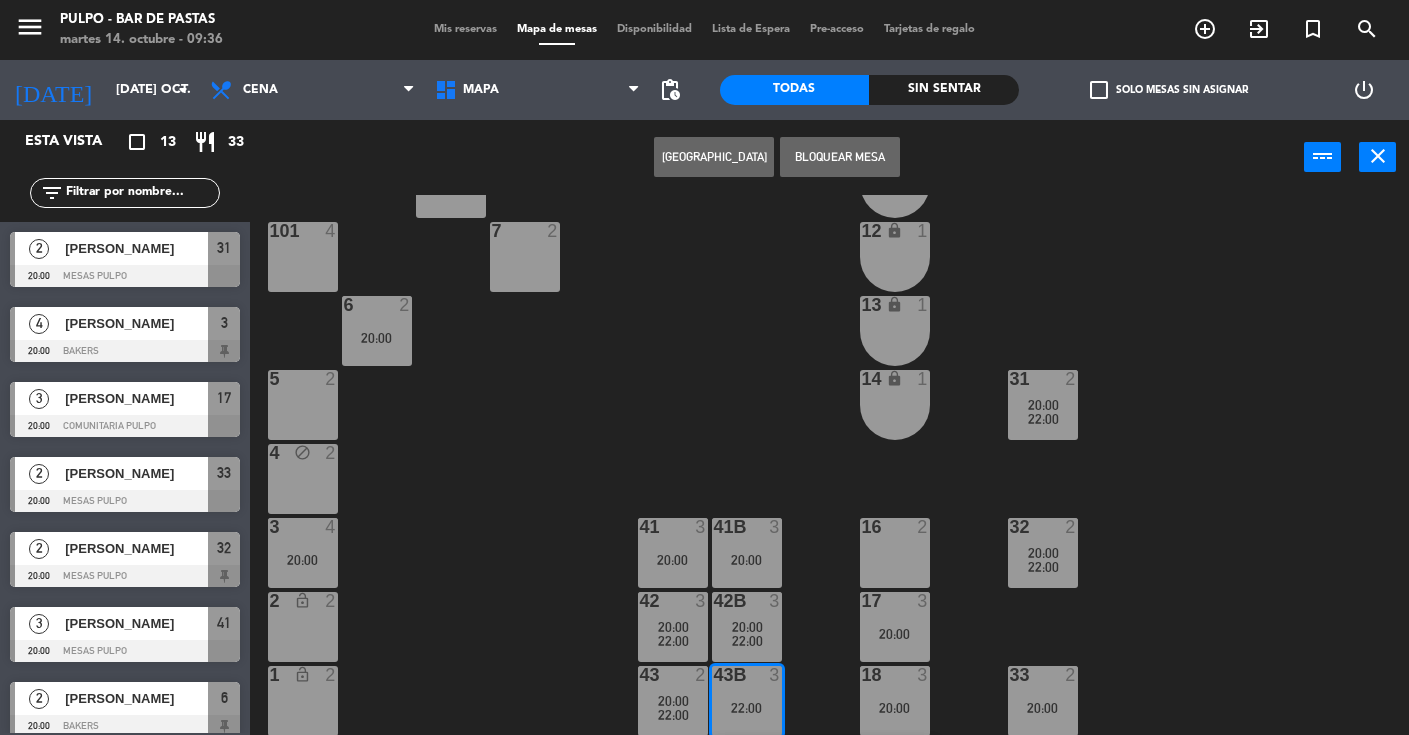
click at [842, 157] on button "Bloquear Mesa" at bounding box center [840, 157] width 120 height 40
click at [670, 368] on div "88 3 89 3 90 3 91 3 1000 4 1001 4 1002 4 1003 4 1004 lock 3 1005 lock 3 1006 lo…" at bounding box center [836, 465] width 1145 height 540
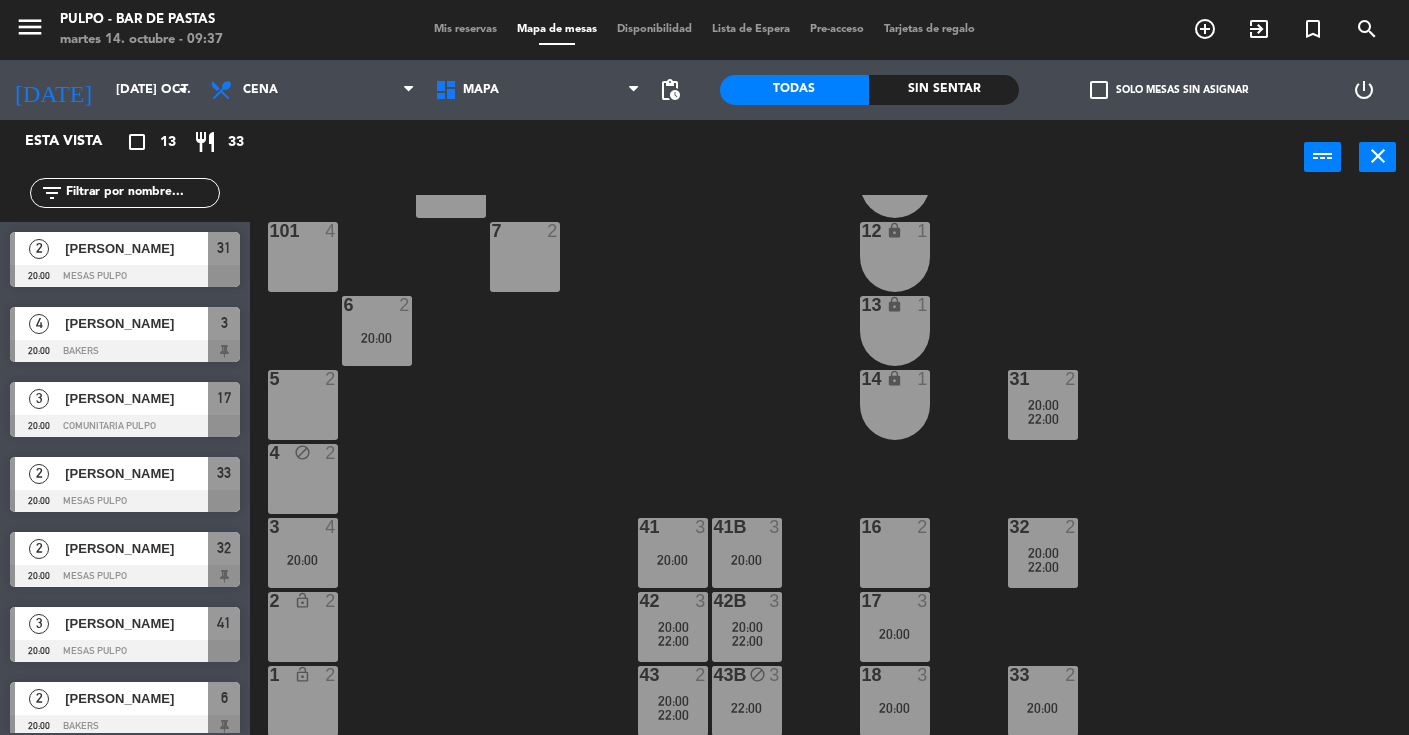
click at [743, 617] on div "42B 3 20:00 22:00" at bounding box center [747, 627] width 70 height 70
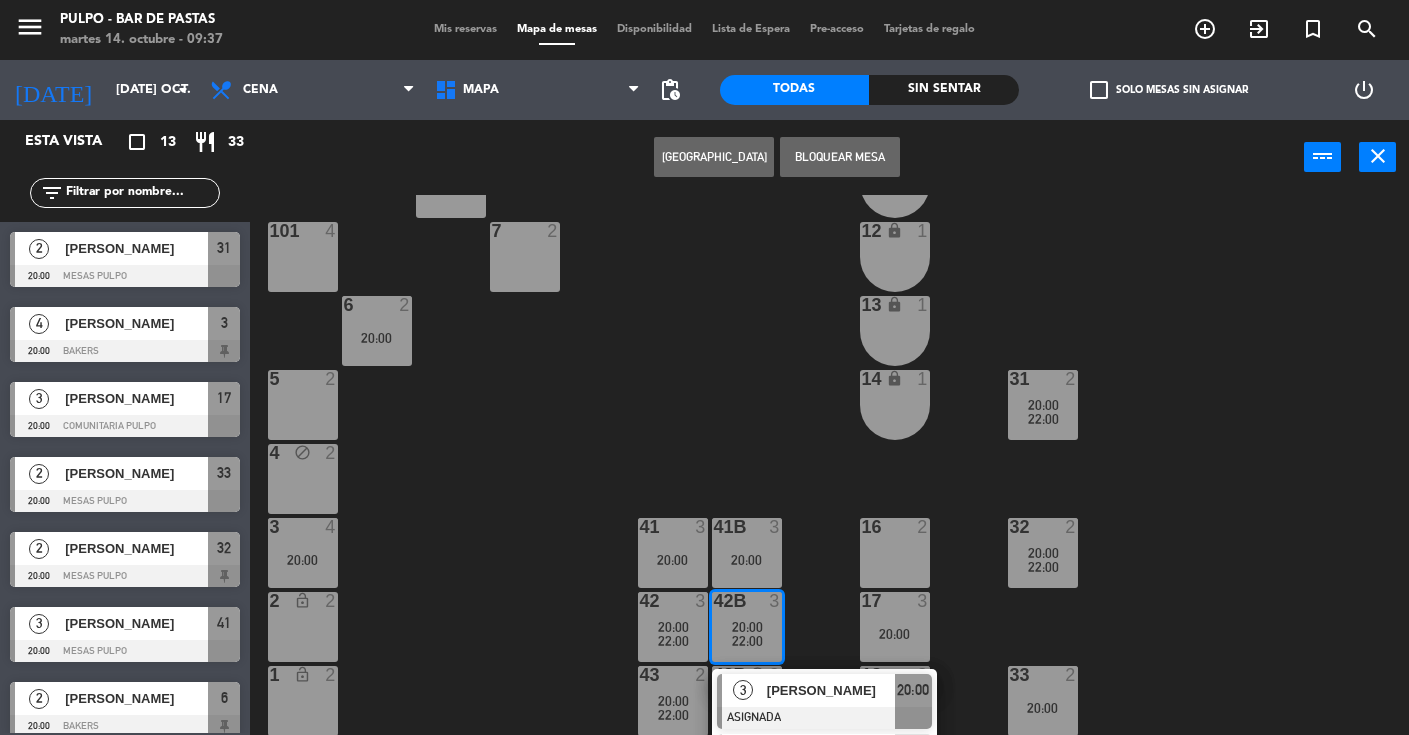
click at [615, 632] on div "88 3 89 3 90 3 91 3 1000 4 1001 4 1002 4 1003 4 1004 lock 3 1005 lock 3 1006 lo…" at bounding box center [836, 465] width 1145 height 540
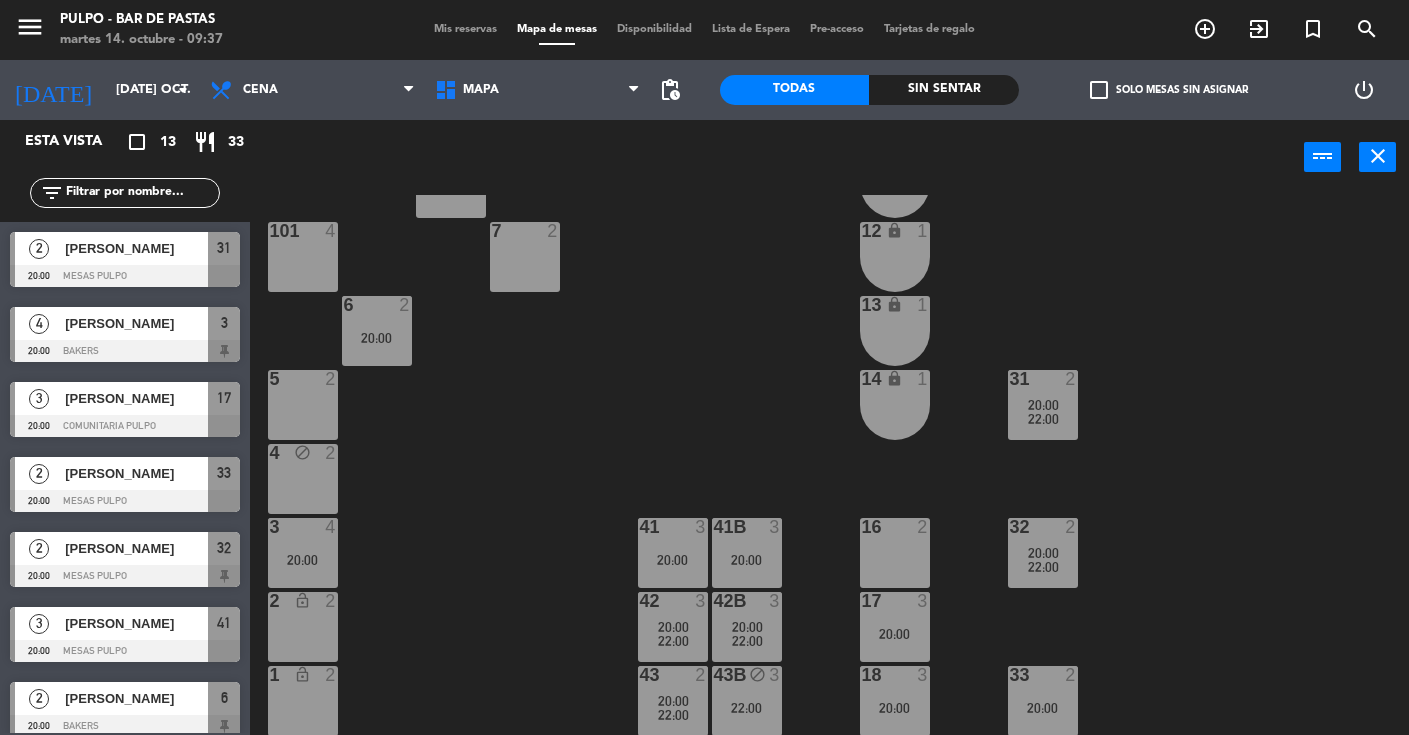
click at [605, 466] on div "88 3 89 3 90 3 91 3 1000 4 1001 4 1002 4 1003 4 1004 lock 3 1005 lock 3 1006 lo…" at bounding box center [836, 465] width 1145 height 540
click at [645, 468] on div "88 3 89 3 90 3 91 3 1000 4 1001 4 1002 4 1003 4 1004 lock 3 1005 lock 3 1006 lo…" at bounding box center [836, 465] width 1145 height 540
click at [603, 498] on div "88 3 89 3 90 3 91 3 1000 4 1001 4 1002 4 1003 4 1004 lock 3 1005 lock 3 1006 lo…" at bounding box center [836, 465] width 1145 height 540
click at [1133, 647] on div "88 3 89 3 90 3 91 3 1000 4 1001 4 1002 4 1003 4 1004 lock 3 1005 lock 3 1006 lo…" at bounding box center [836, 465] width 1145 height 540
click at [684, 711] on span "22:00" at bounding box center [673, 715] width 31 height 16
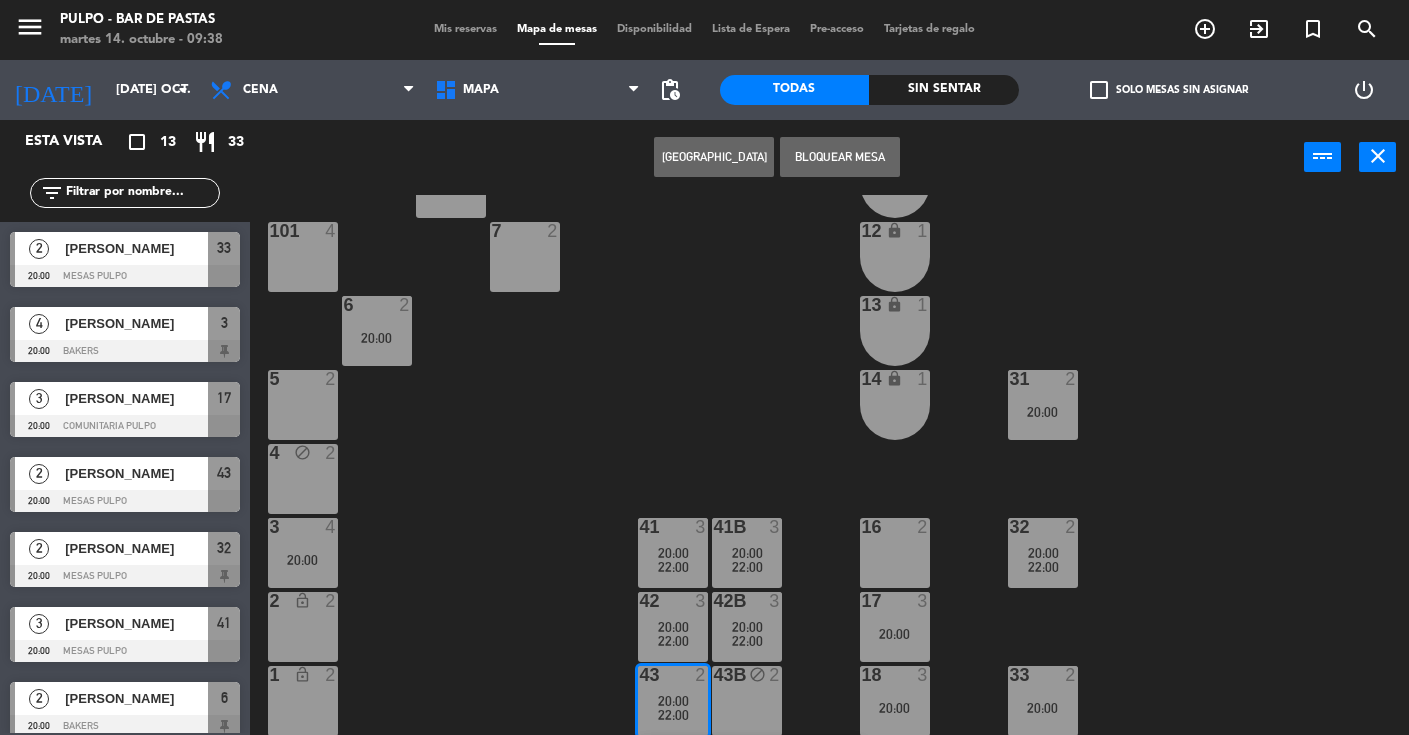
click at [579, 703] on div "88 3 89 3 90 3 91 3 1000 4 1001 4 1002 4 1003 4 1004 lock 3 1005 lock 3 1006 lo…" at bounding box center [836, 465] width 1145 height 540
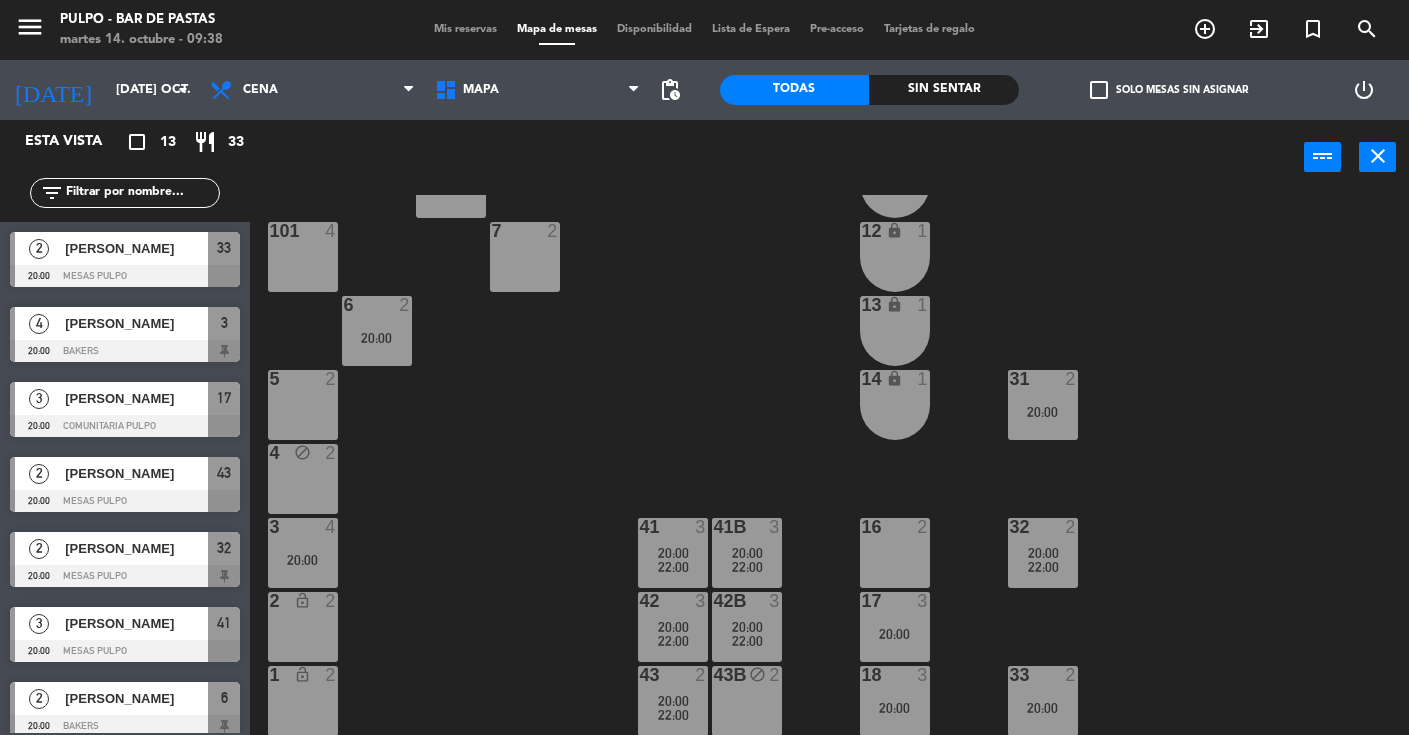
click at [585, 663] on div "88 3 89 3 90 3 91 3 1000 4 1001 4 1002 4 1003 4 1004 lock 3 1005 lock 3 1006 lo…" at bounding box center [836, 465] width 1145 height 540
click at [704, 716] on div "22:00" at bounding box center [673, 715] width 70 height 14
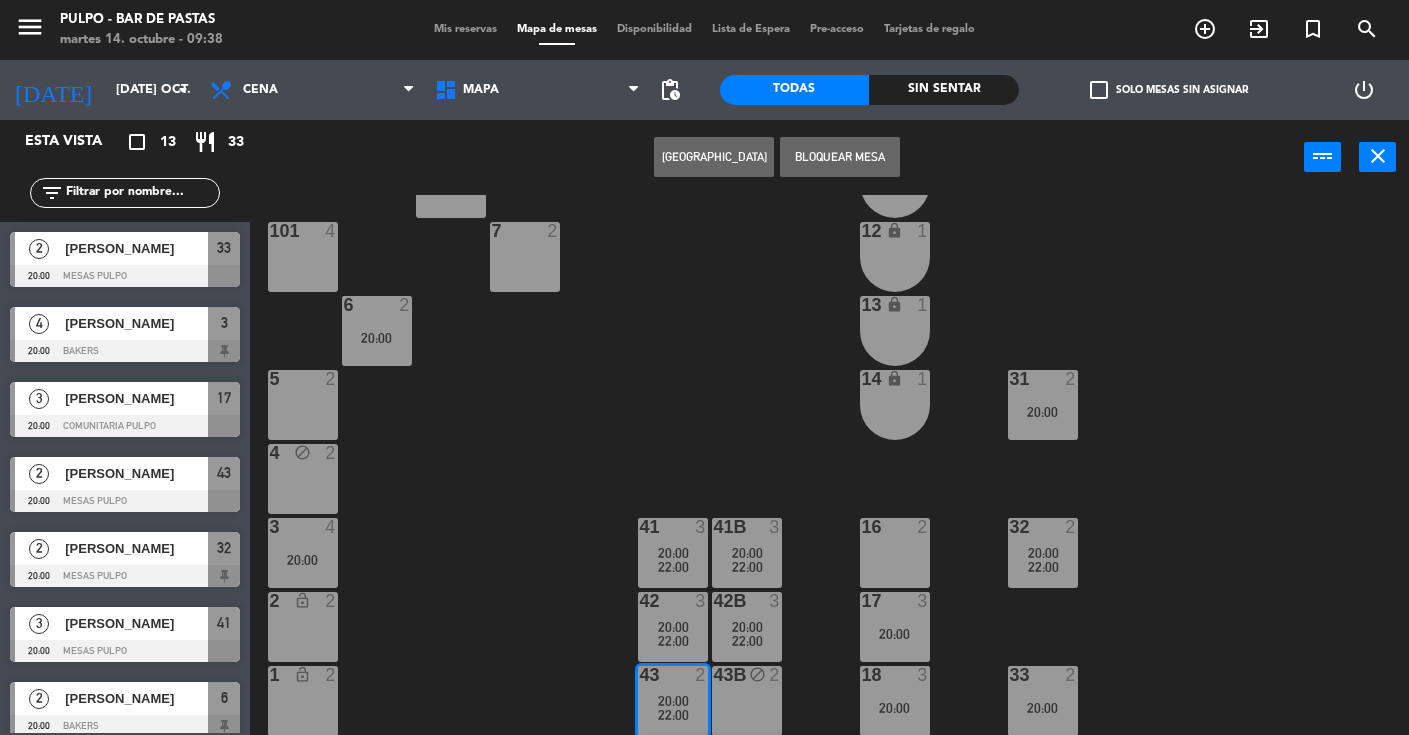
click at [617, 602] on div "88 3 89 3 90 3 91 3 1000 4 1001 4 1002 4 1003 4 1004 lock 3 1005 lock 3 1006 lo…" at bounding box center [836, 465] width 1145 height 540
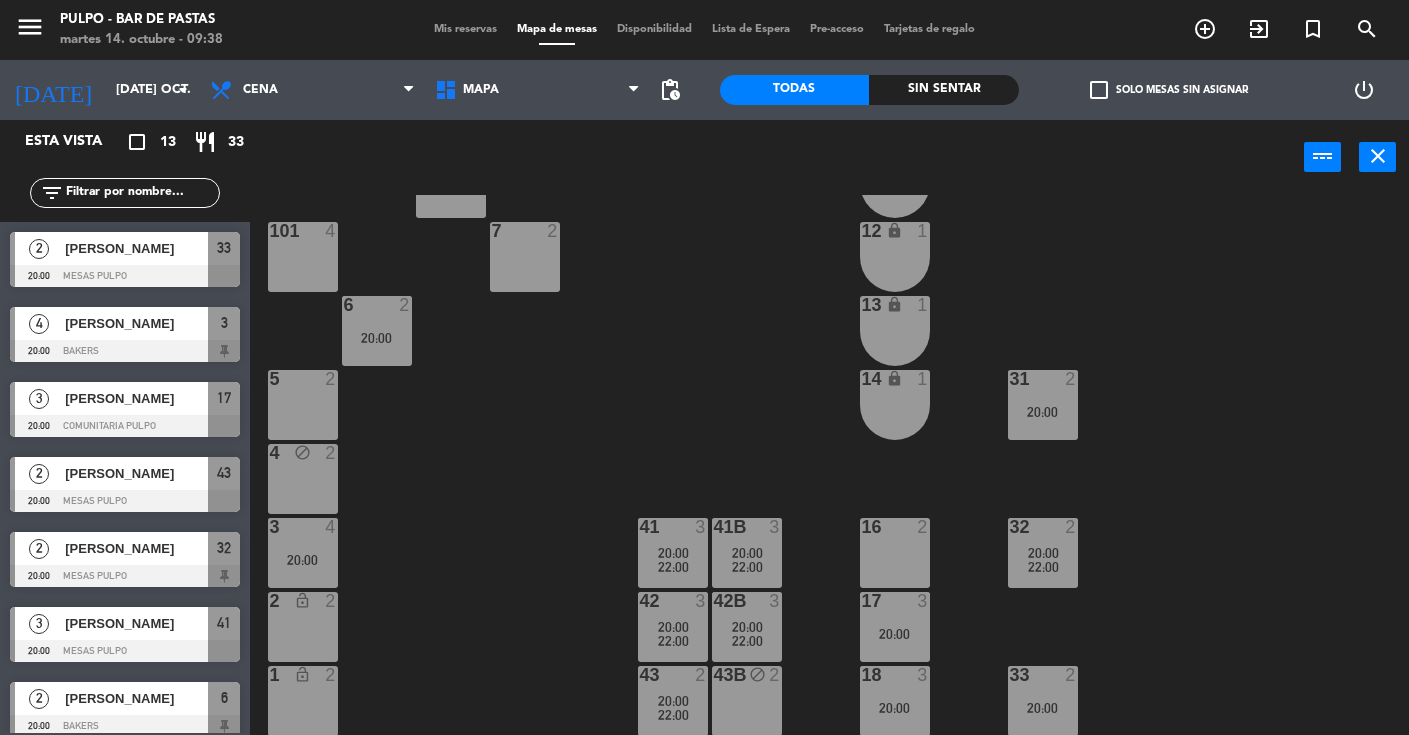
click at [903, 604] on div at bounding box center [894, 601] width 33 height 18
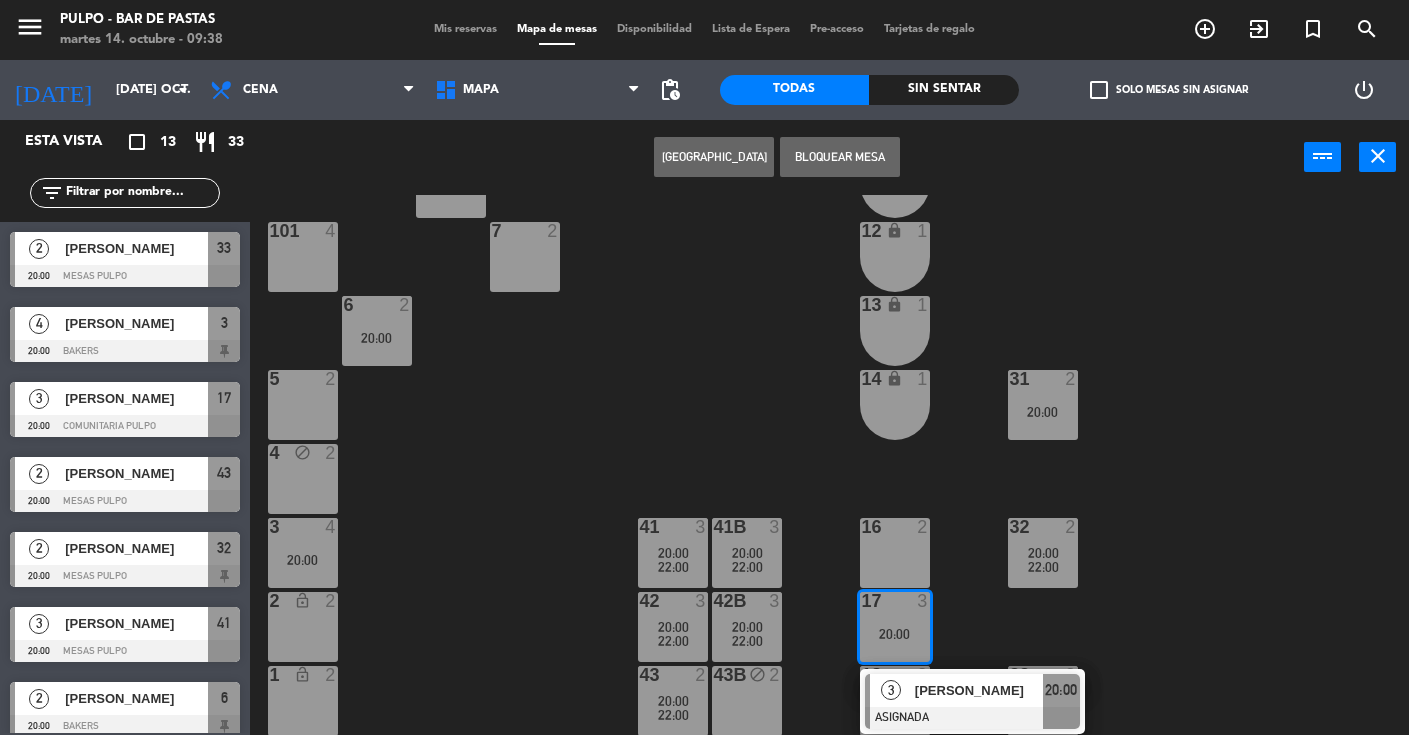
click at [1021, 587] on div "88 3 89 3 90 3 91 3 1000 4 1001 4 1002 4 1003 4 1004 lock 3 1005 lock 3 1006 lo…" at bounding box center [836, 465] width 1145 height 540
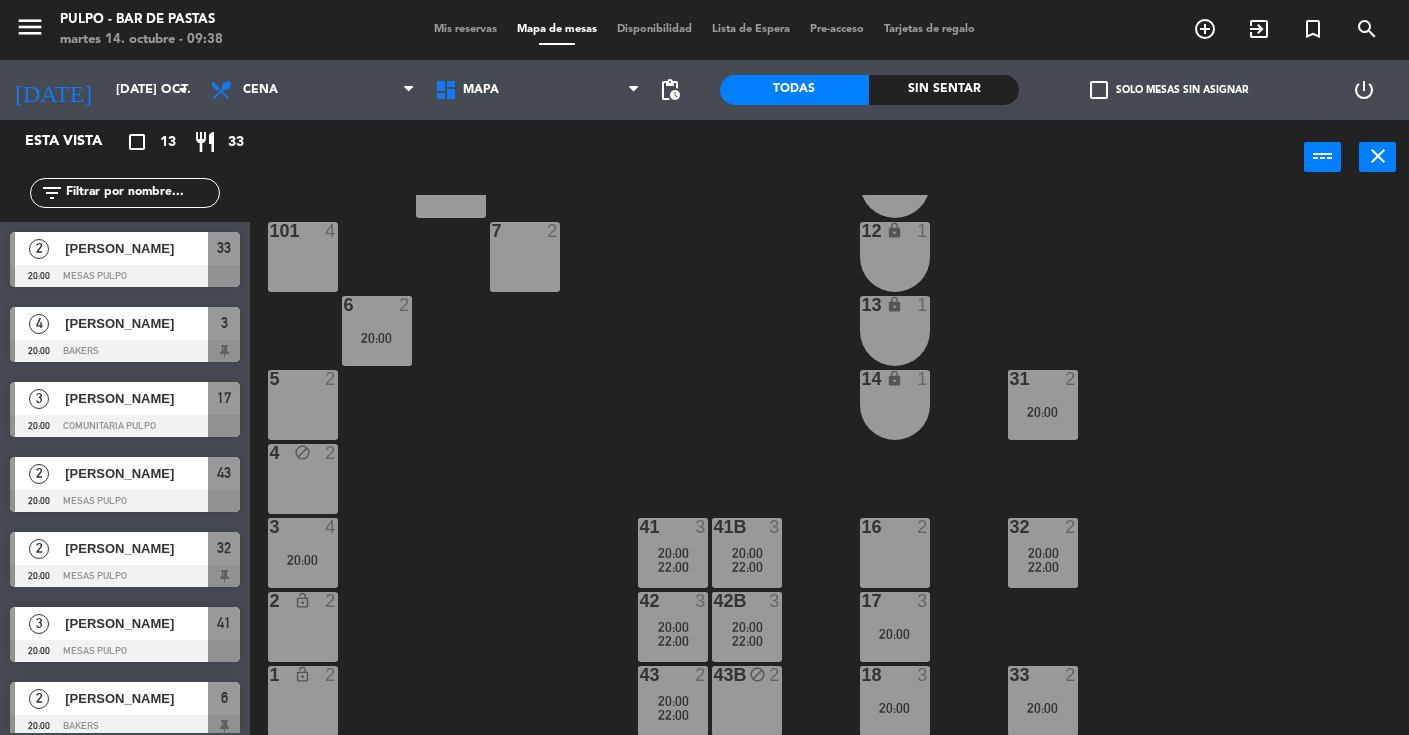
click at [978, 634] on div "88 3 89 3 90 3 91 3 1000 4 1001 4 1002 4 1003 4 1004 lock 3 1005 lock 3 1006 lo…" at bounding box center [836, 465] width 1145 height 540
click at [702, 530] on div "41B" at bounding box center [713, 527] width 33 height 18
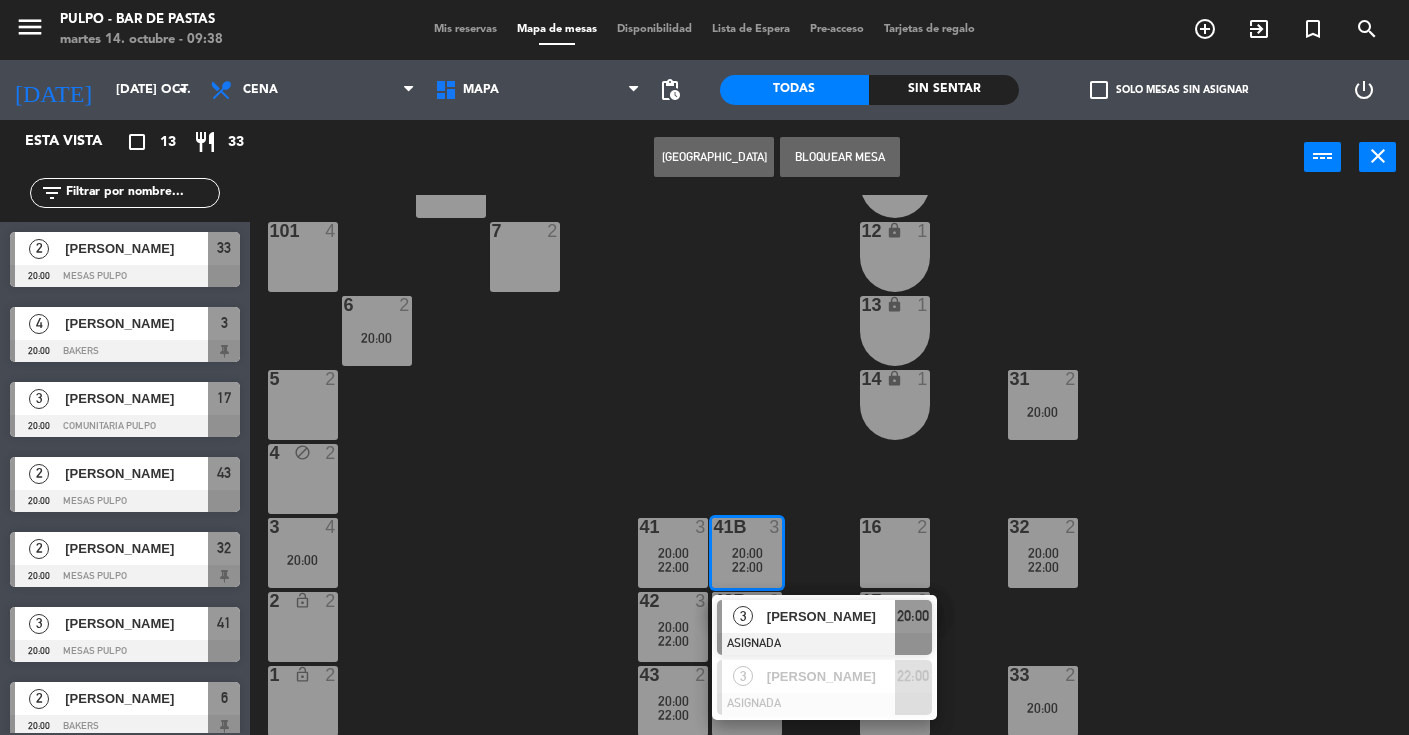
click at [547, 517] on div "88 3 89 3 90 3 91 3 1000 4 1001 4 1002 4 1003 4 1004 lock 3 1005 lock 3 1006 lo…" at bounding box center [836, 465] width 1145 height 540
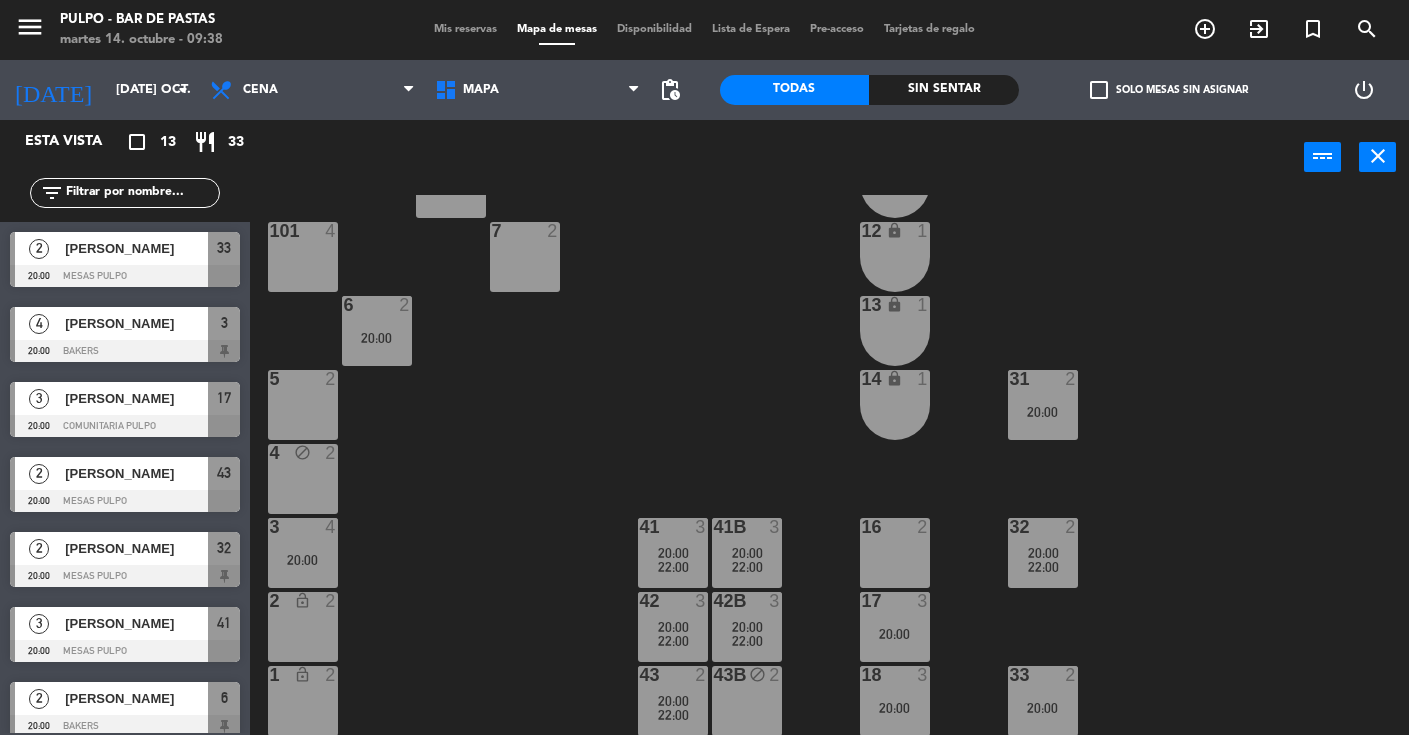
click at [688, 557] on div "20:00" at bounding box center [673, 553] width 70 height 14
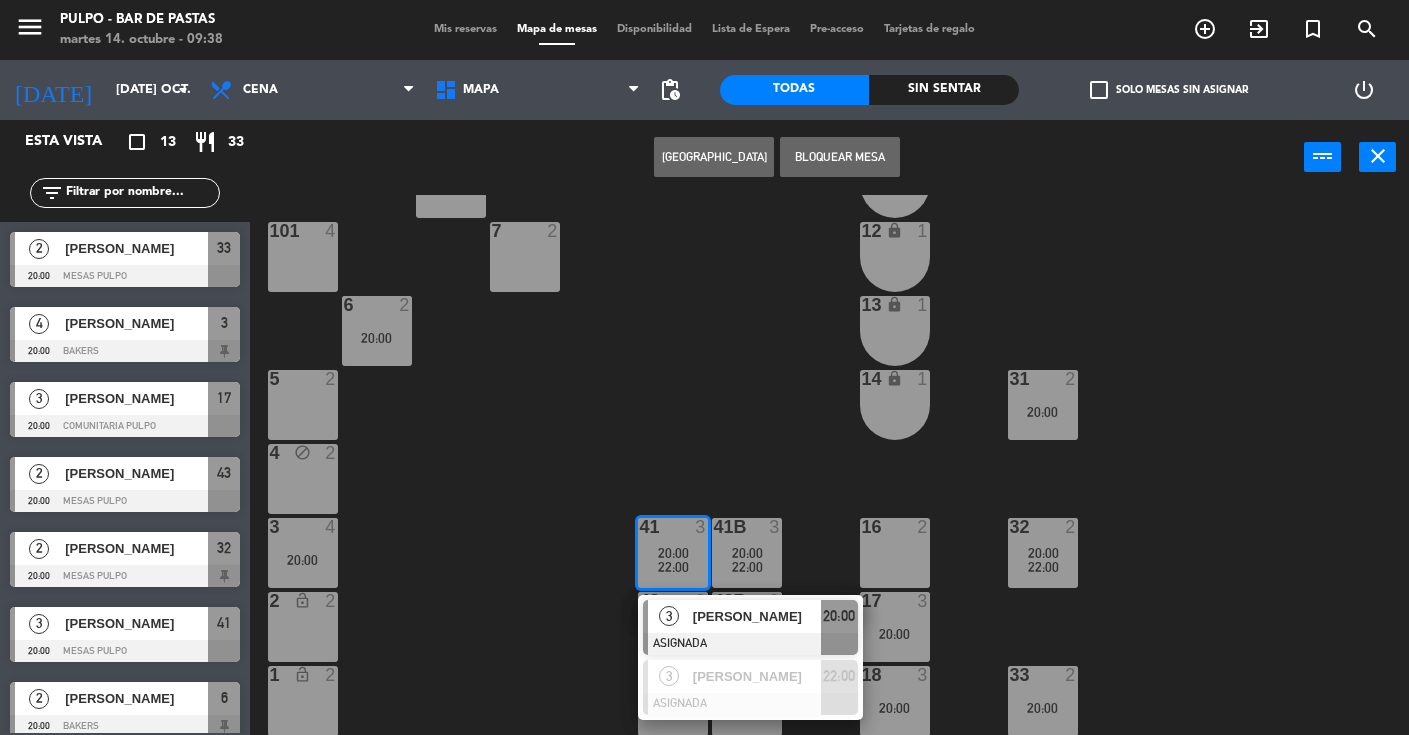
click at [589, 582] on div "88 3 89 3 90 3 91 3 1000 4 1001 4 1002 4 1003 4 1004 lock 3 1005 lock 3 1006 lo…" at bounding box center [836, 465] width 1145 height 540
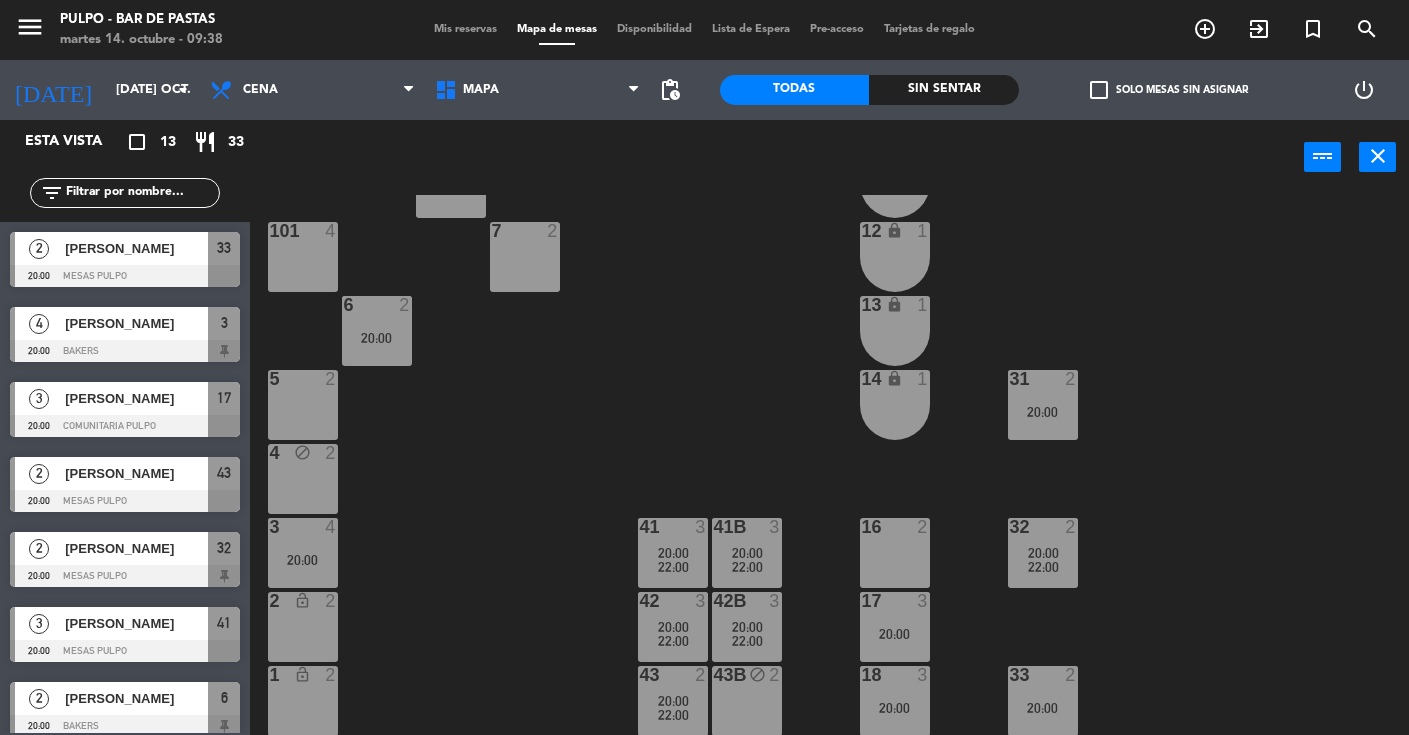
click at [675, 562] on span "22:00" at bounding box center [673, 567] width 31 height 16
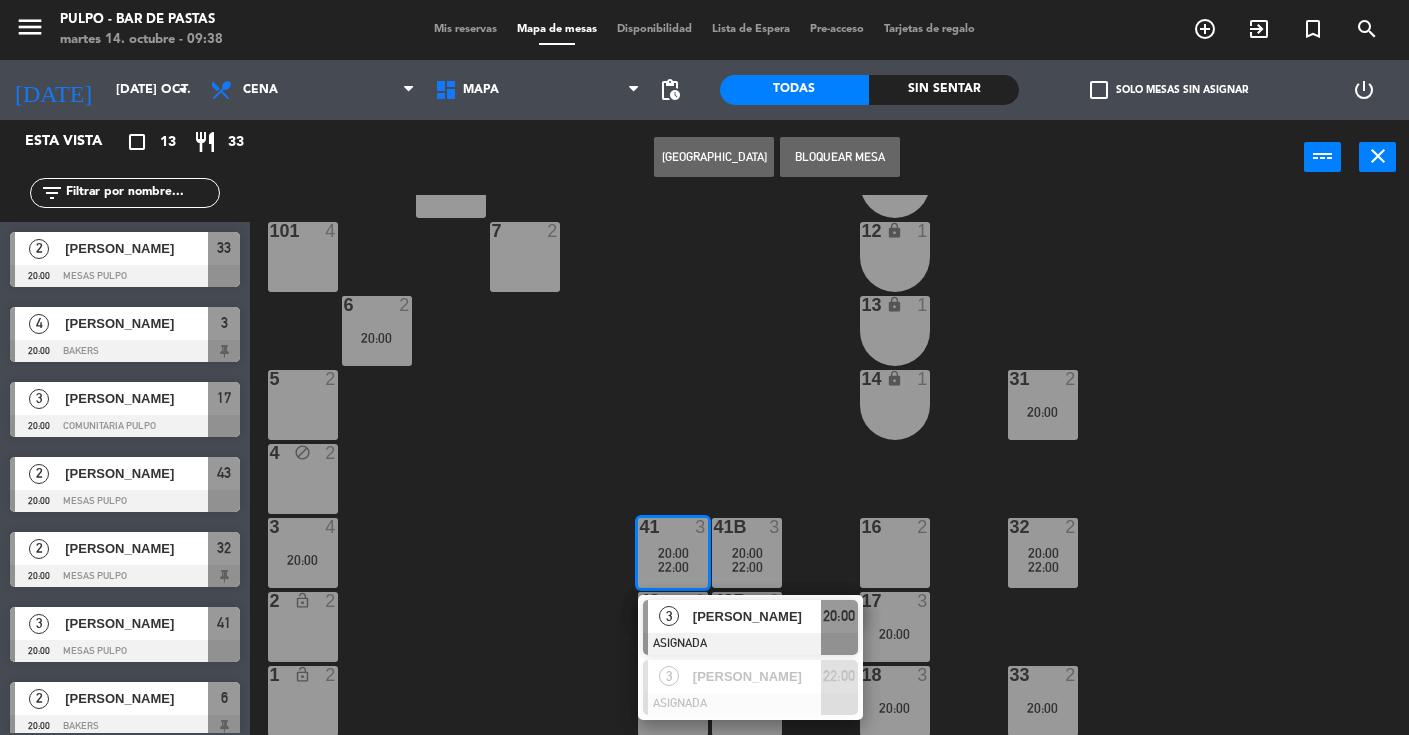
click at [572, 589] on div "88 3 89 3 90 3 91 3 1000 4 1001 4 1002 4 1003 4 1004 lock 3 1005 lock 3 1006 lo…" at bounding box center [836, 465] width 1145 height 540
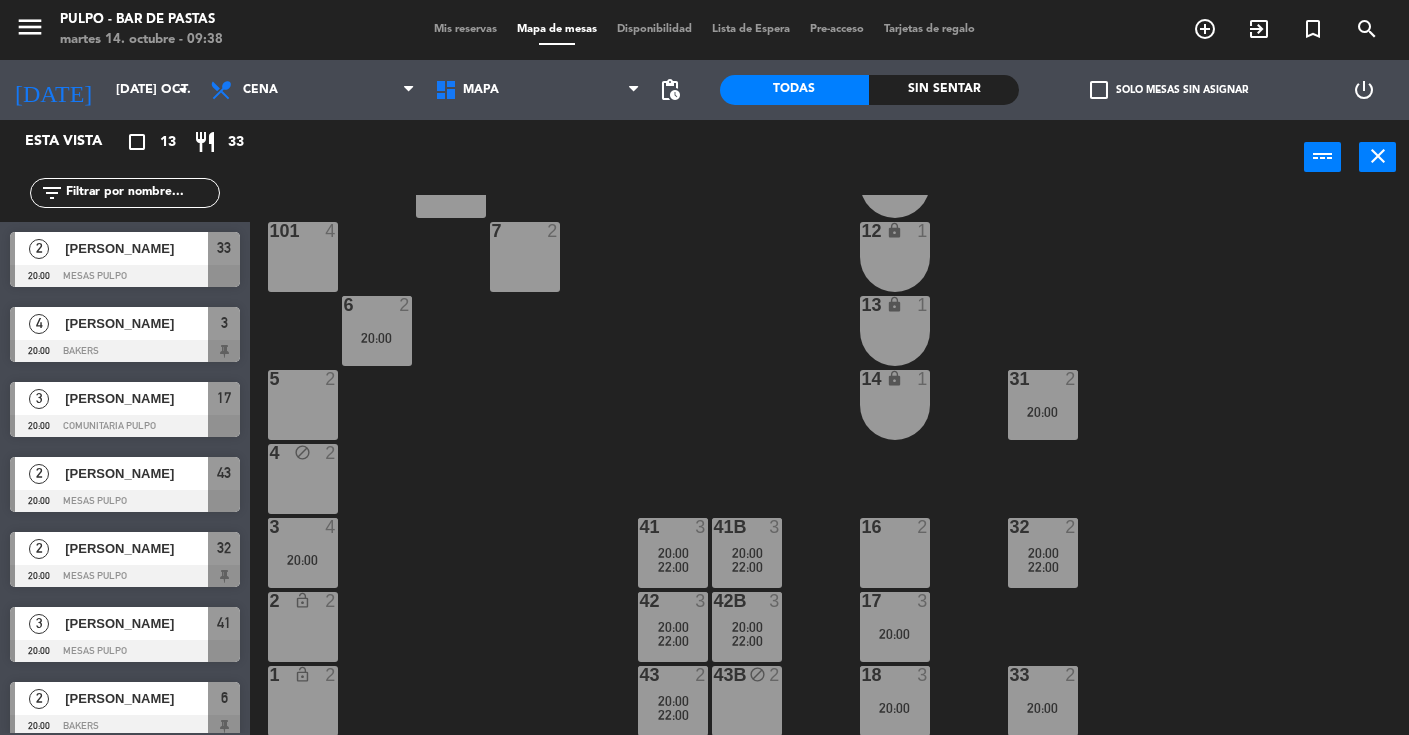
click at [613, 453] on div "88 3 89 3 90 3 91 3 1000 4 1001 4 1002 4 1003 4 1004 lock 3 1005 lock 3 1006 lo…" at bounding box center [836, 465] width 1145 height 540
click at [502, 436] on div "88 3 89 3 90 3 91 3 1000 4 1001 4 1002 4 1003 4 1004 lock 3 1005 lock 3 1006 lo…" at bounding box center [836, 465] width 1145 height 540
click at [1202, 487] on div "88 3 89 3 90 3 91 3 1000 4 1001 4 1002 4 1003 4 1004 lock 3 1005 lock 3 1006 lo…" at bounding box center [836, 465] width 1145 height 540
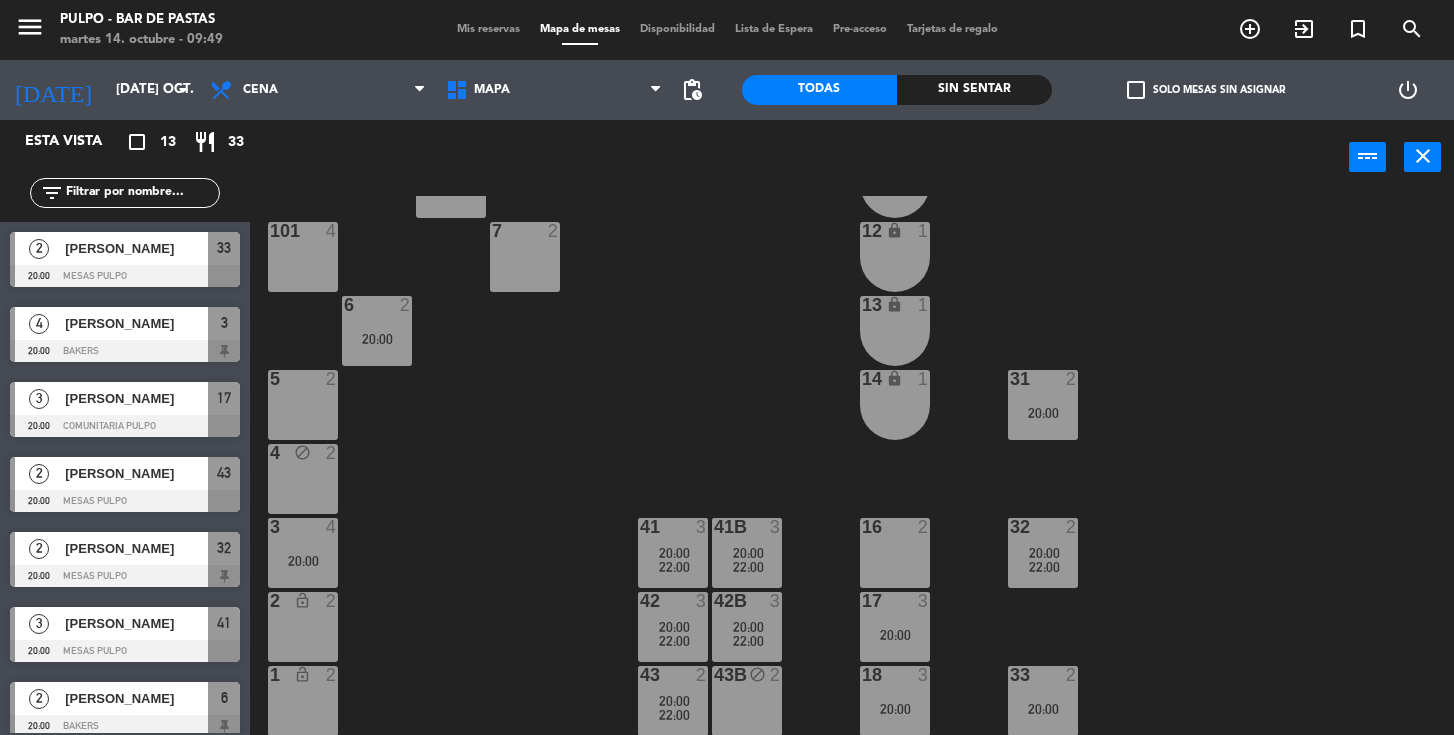
click at [525, 465] on div "88 3 89 3 90 3 91 3 1000 4 1001 4 1002 4 1003 4 1004 lock 3 1005 lock 3 1006 lo…" at bounding box center [859, 466] width 1189 height 540
